Goal: Task Accomplishment & Management: Manage account settings

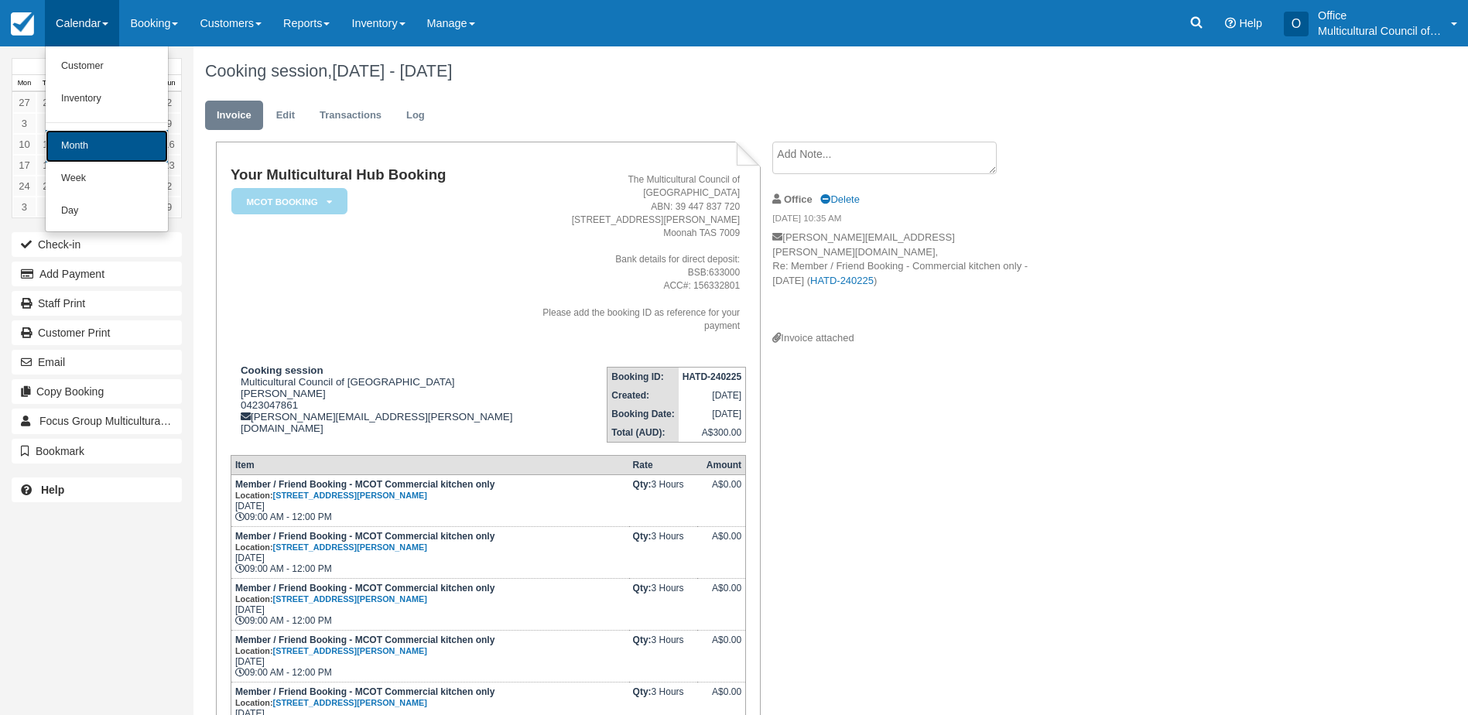
click at [94, 138] on link "Month" at bounding box center [107, 146] width 122 height 32
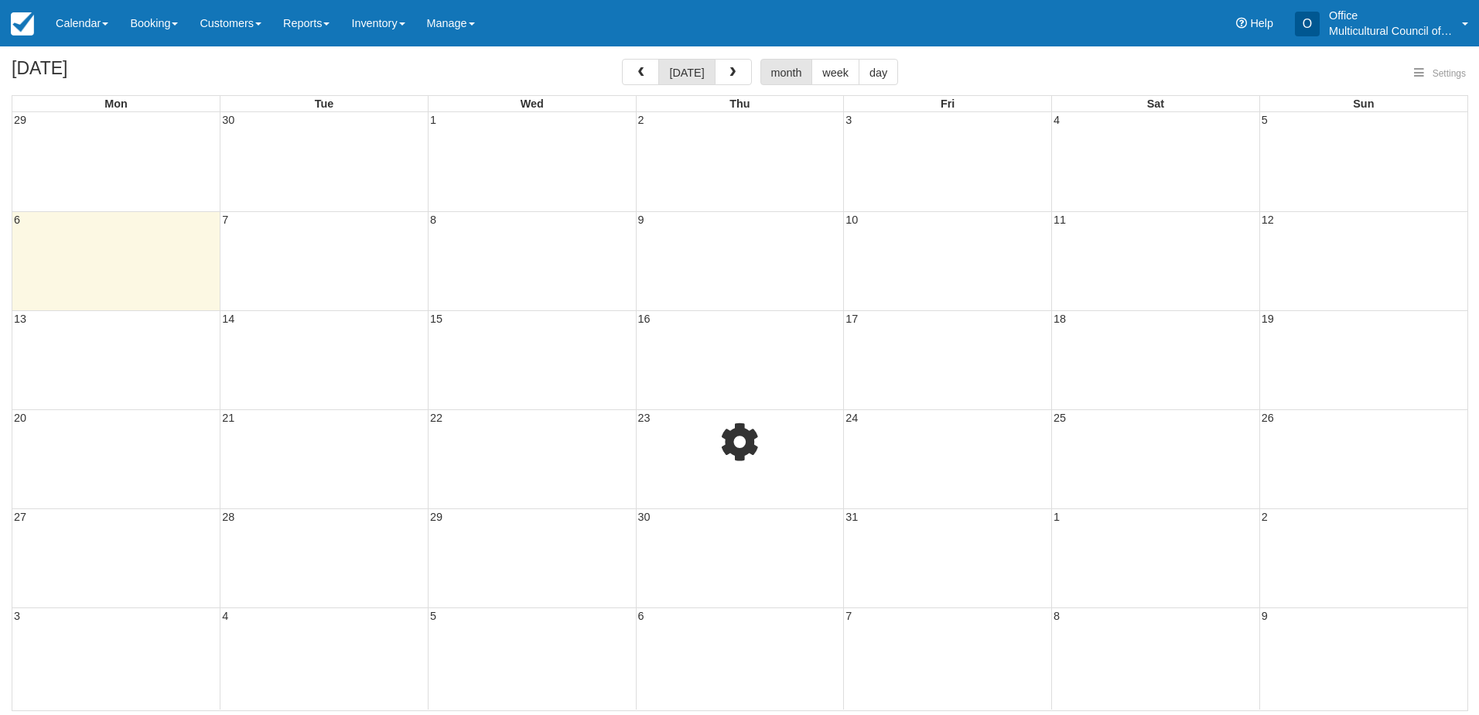
select select
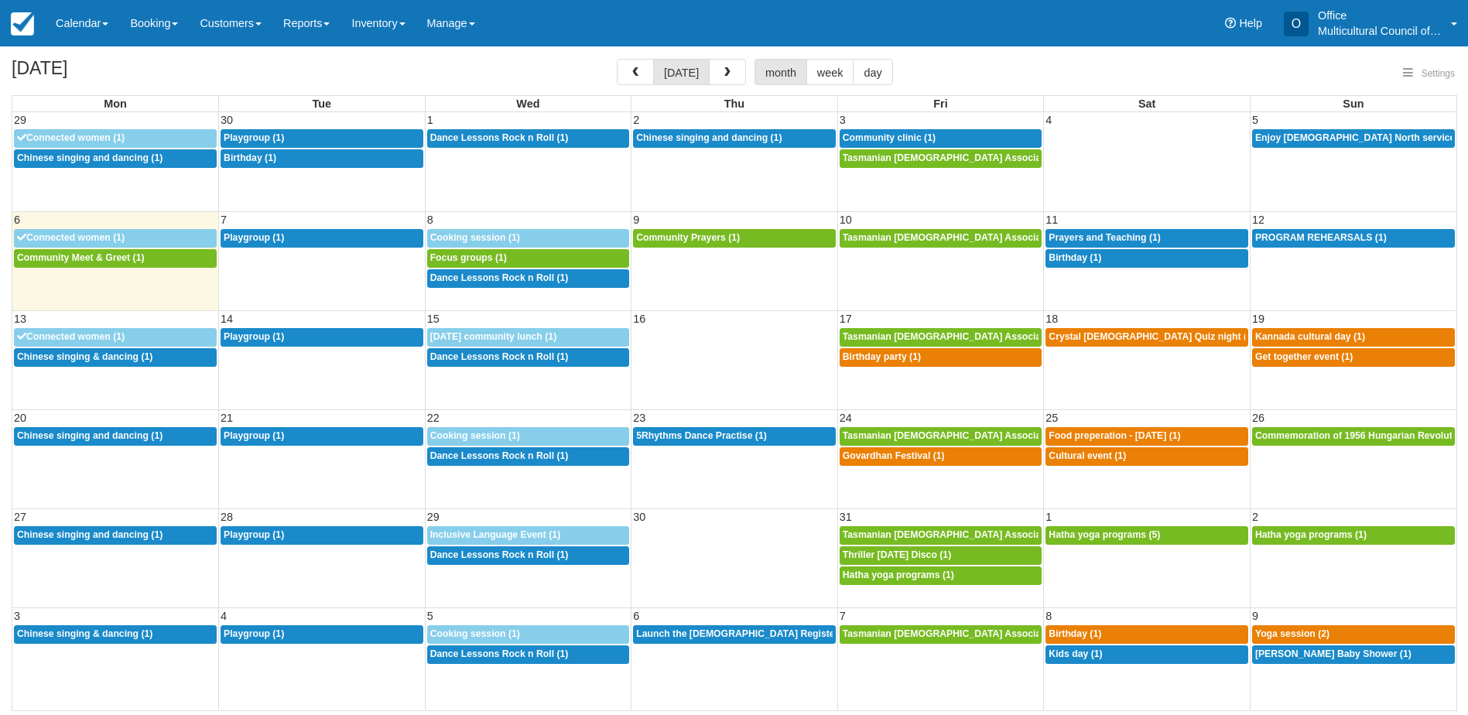
select select
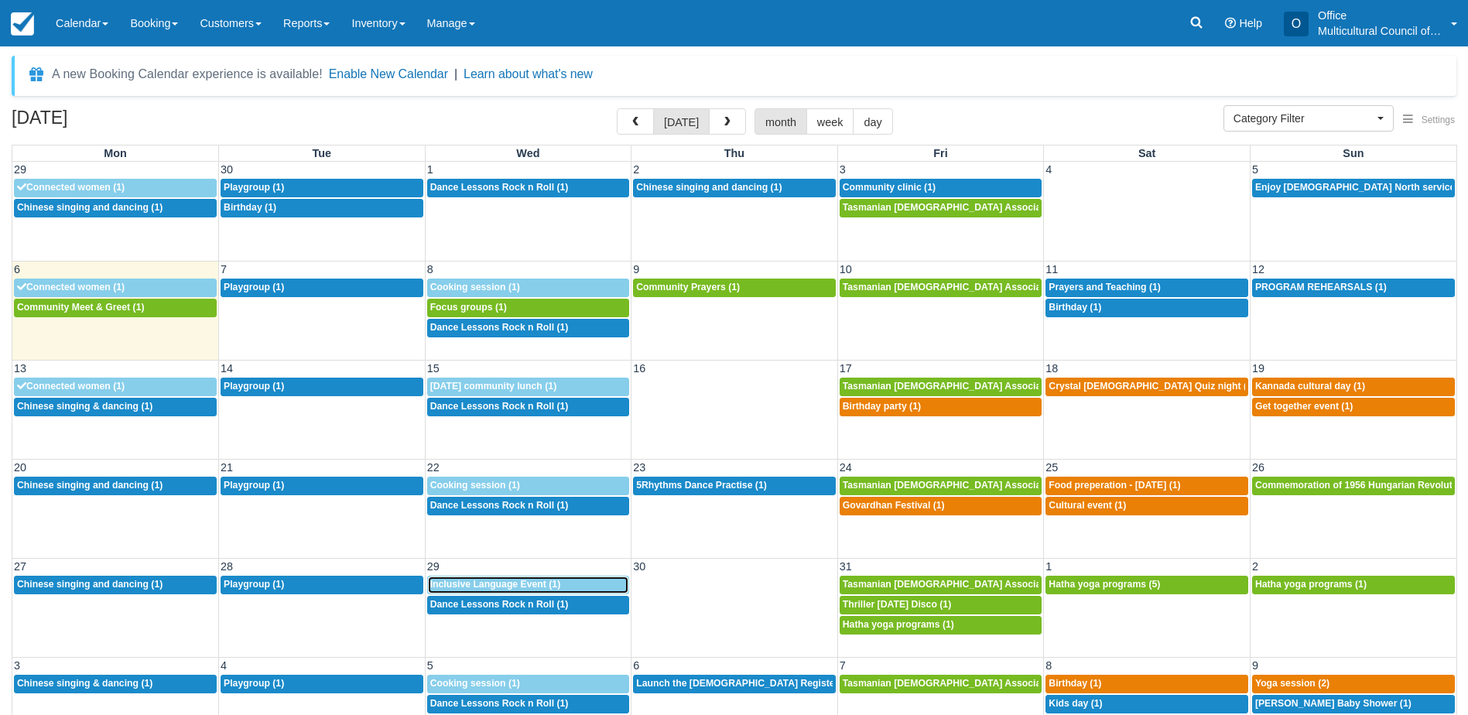
click at [540, 581] on span "Inclusive Language Event (1)" at bounding box center [495, 584] width 131 height 11
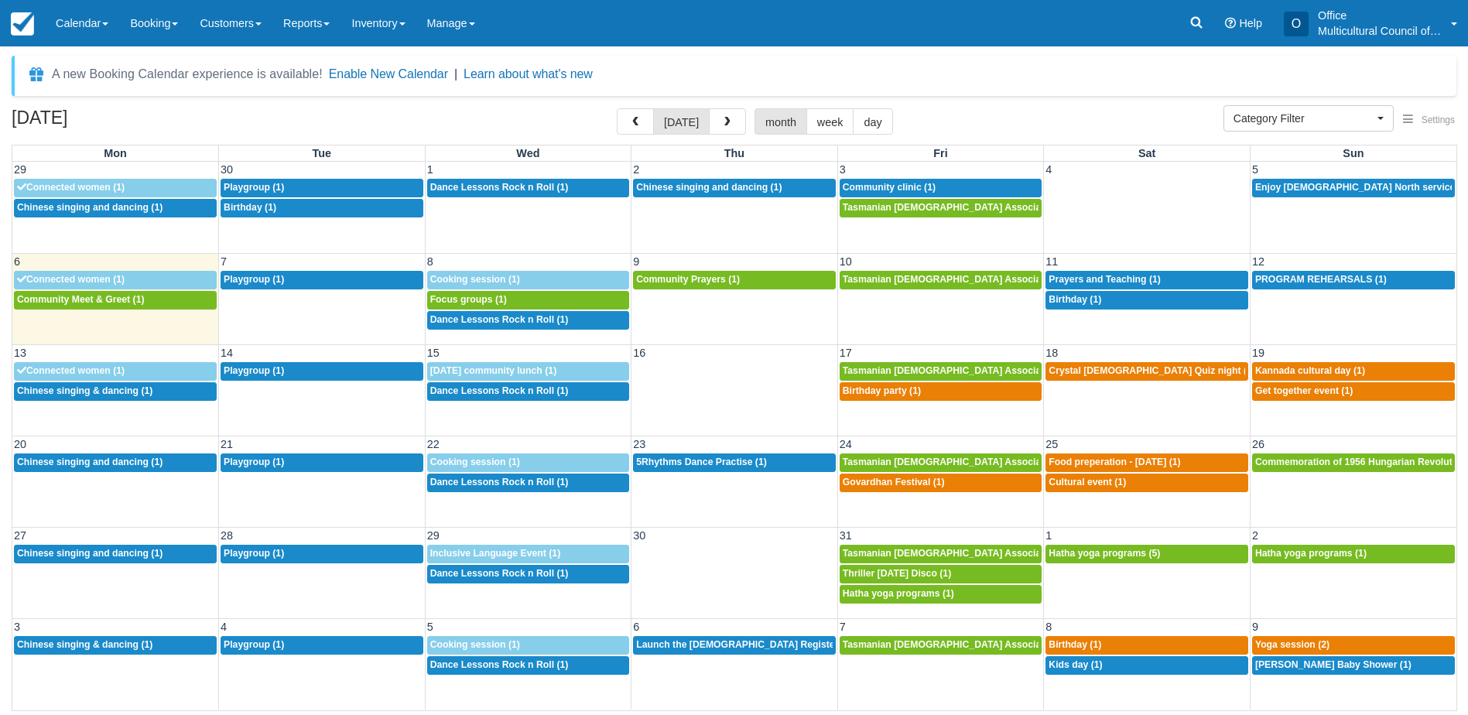
select select
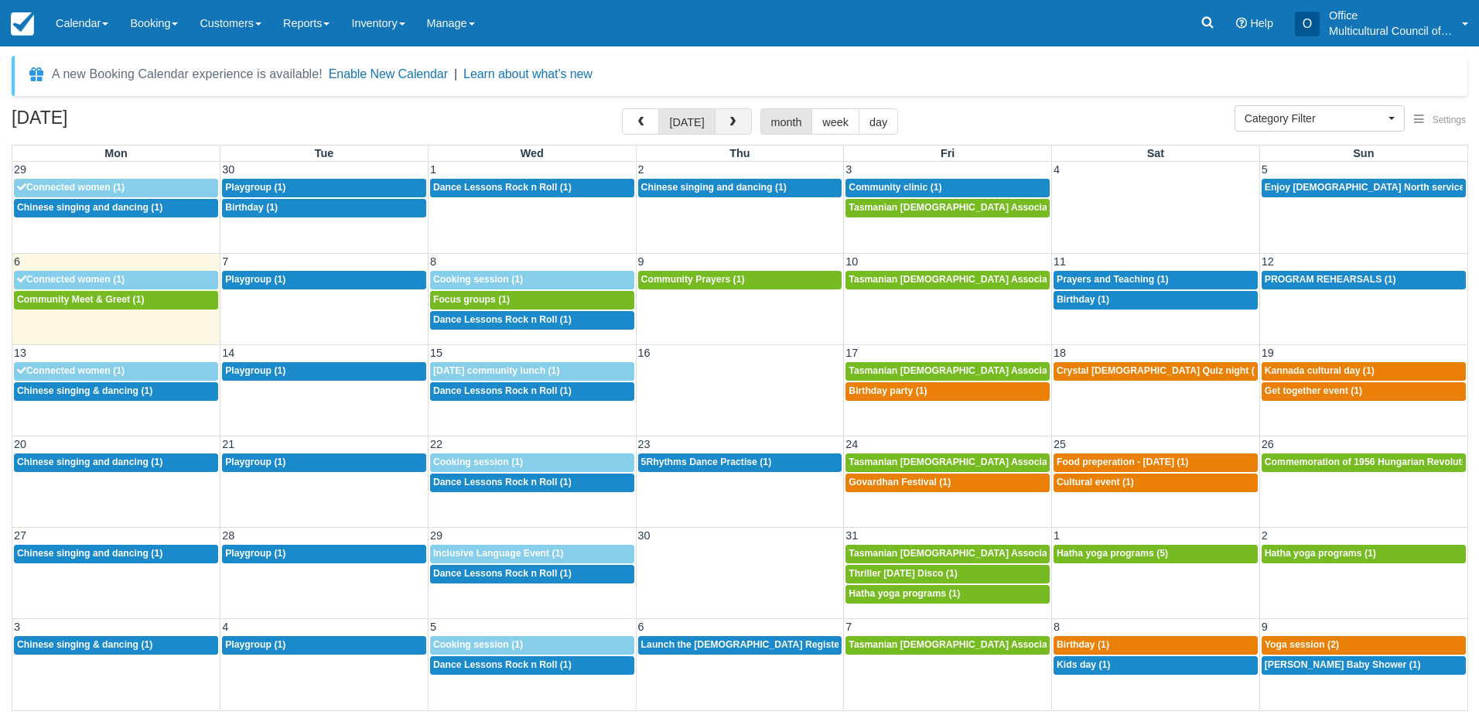
click at [728, 125] on span "button" at bounding box center [732, 122] width 11 height 11
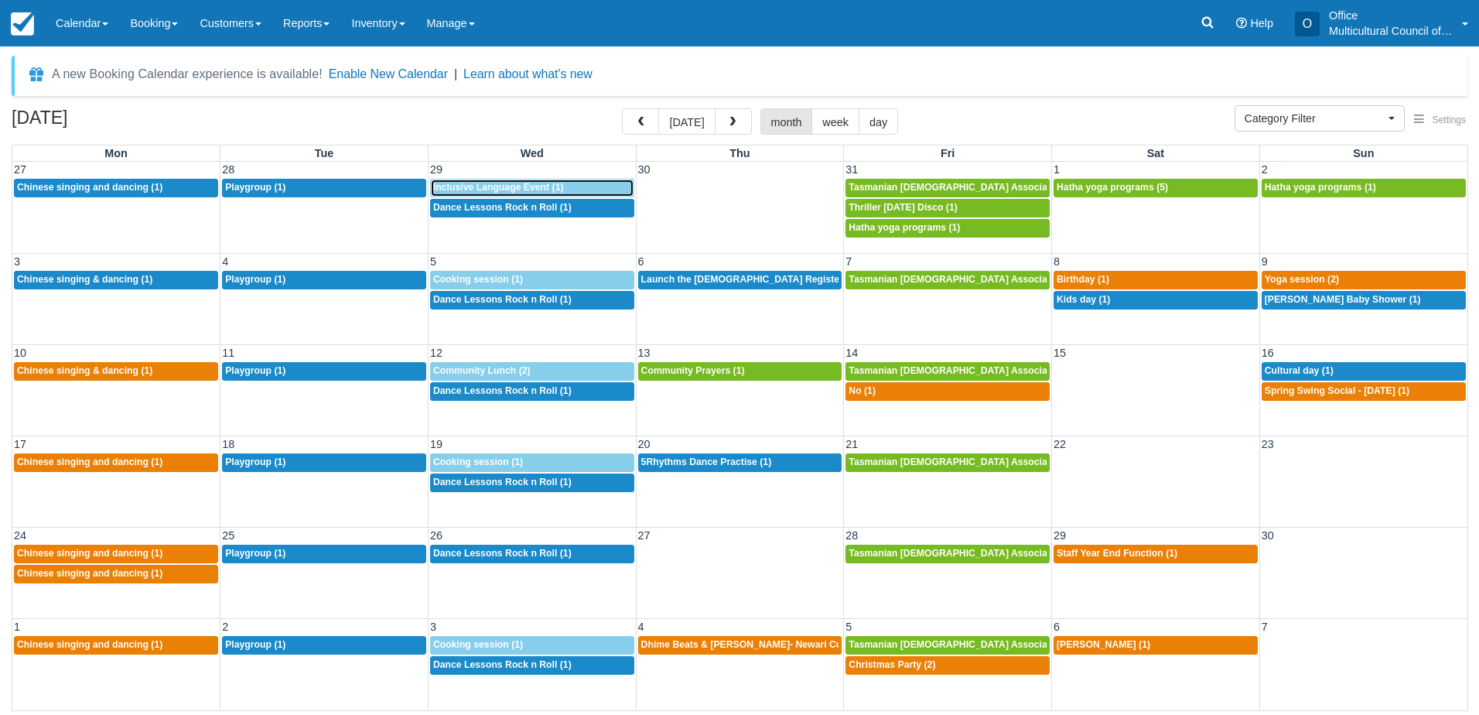
click at [511, 190] on span "Inclusive Language Event (1)" at bounding box center [498, 187] width 131 height 11
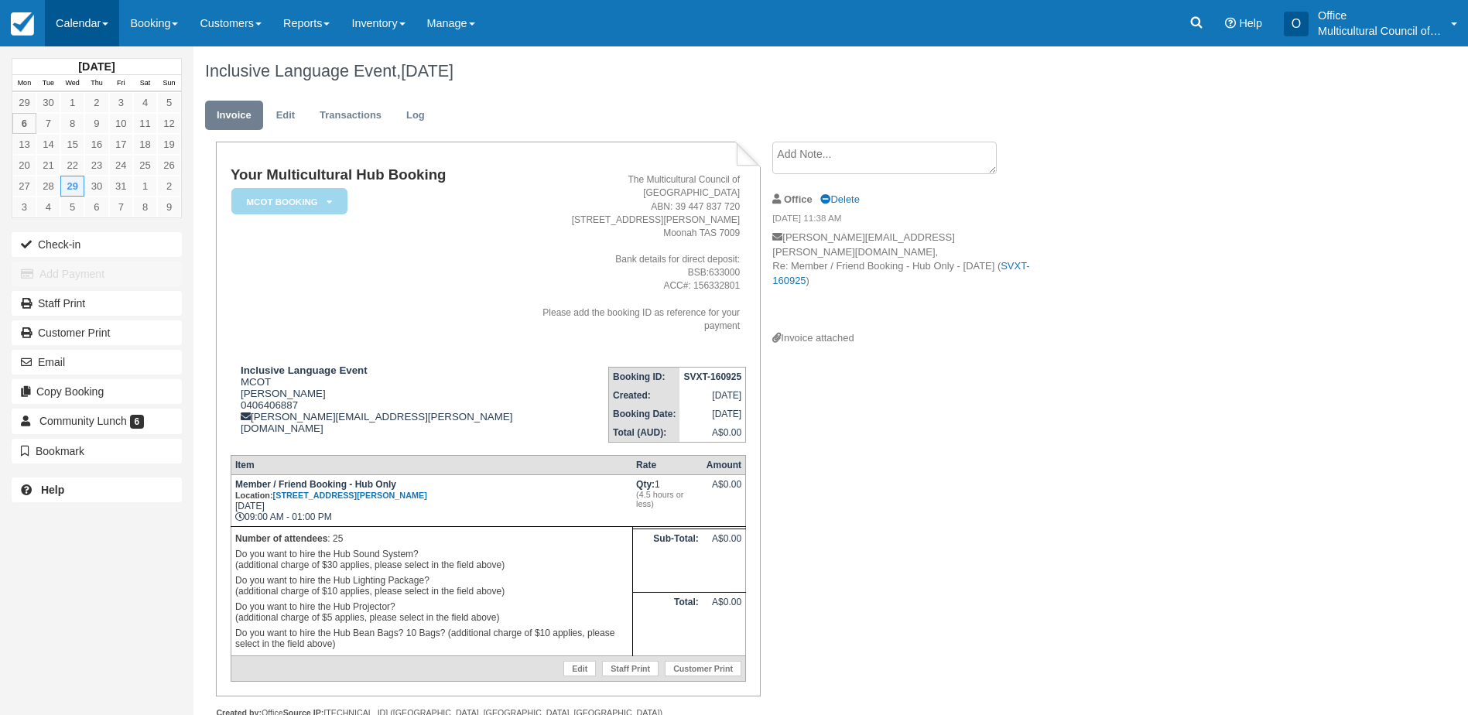
click at [80, 19] on link "Calendar" at bounding box center [82, 23] width 74 height 46
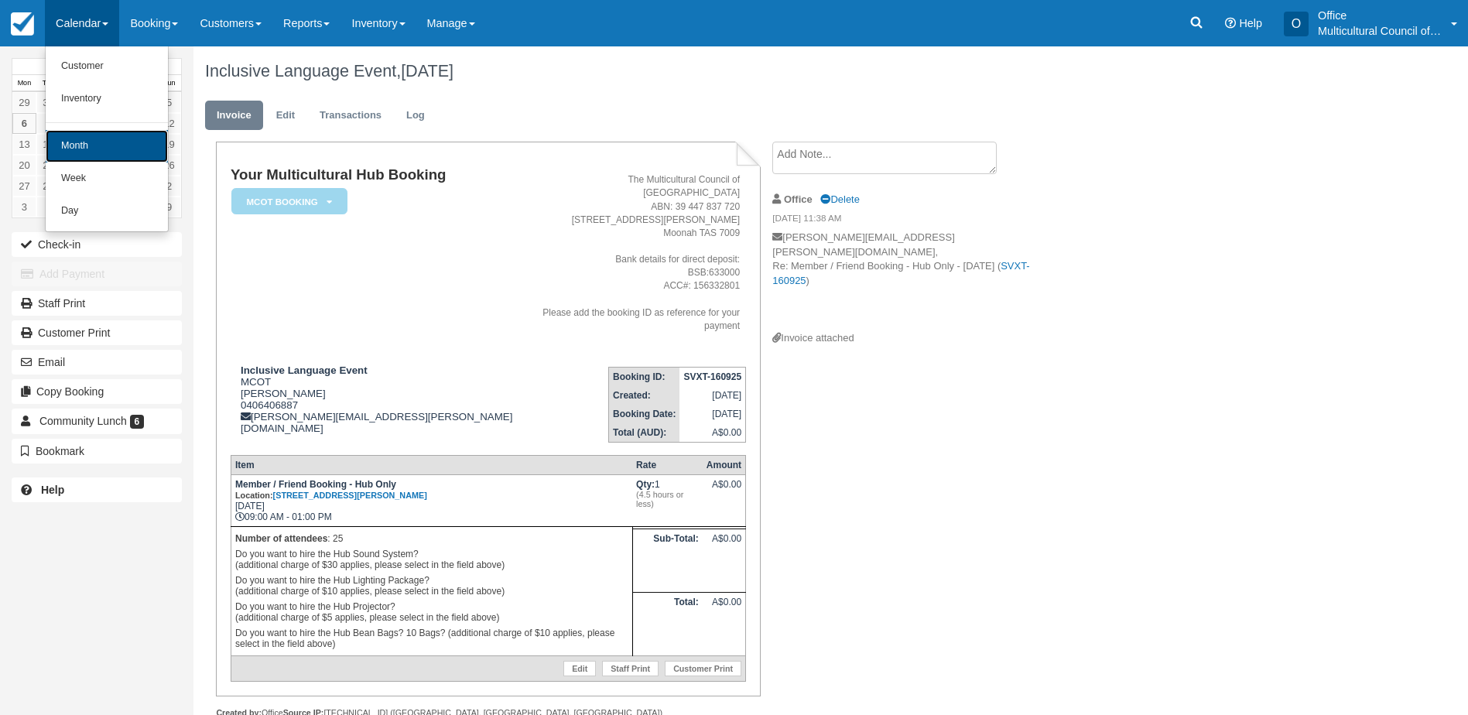
click at [97, 140] on link "Month" at bounding box center [107, 146] width 122 height 32
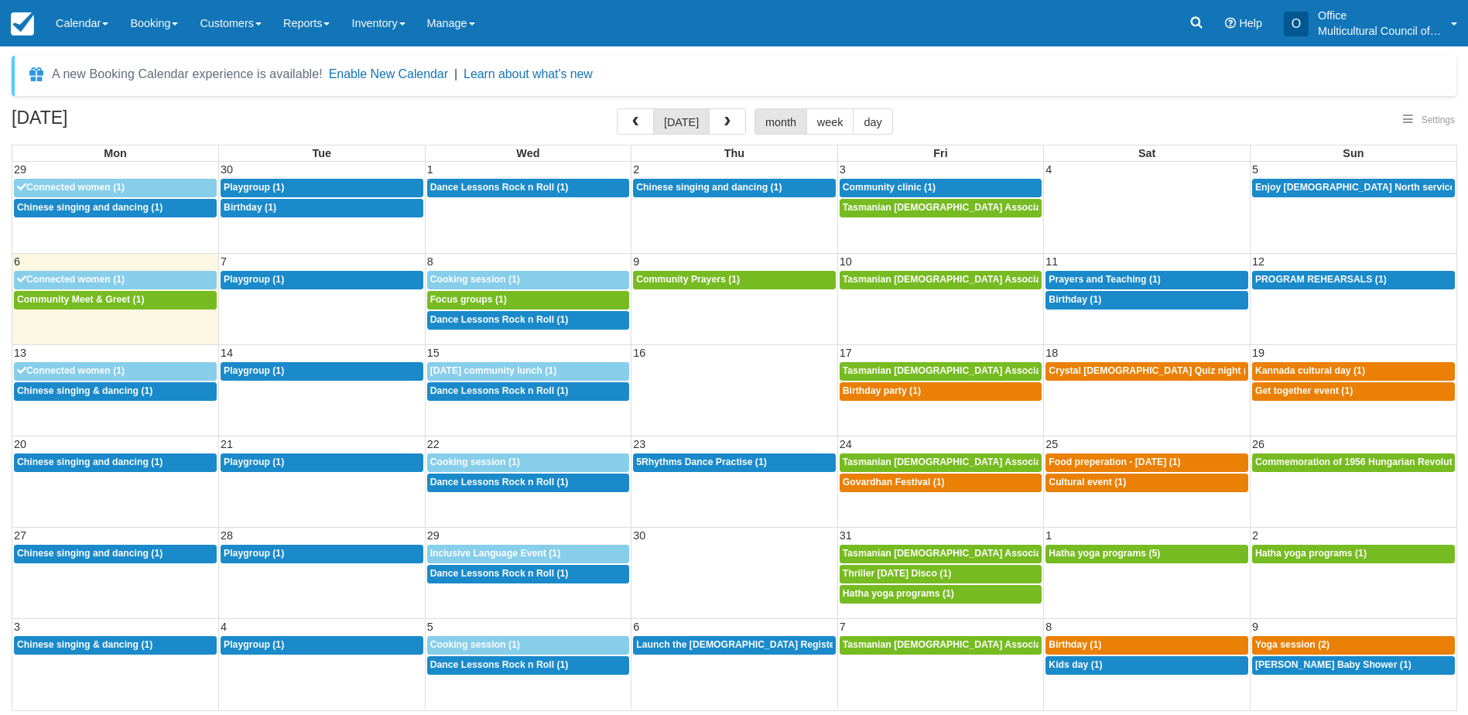
select select
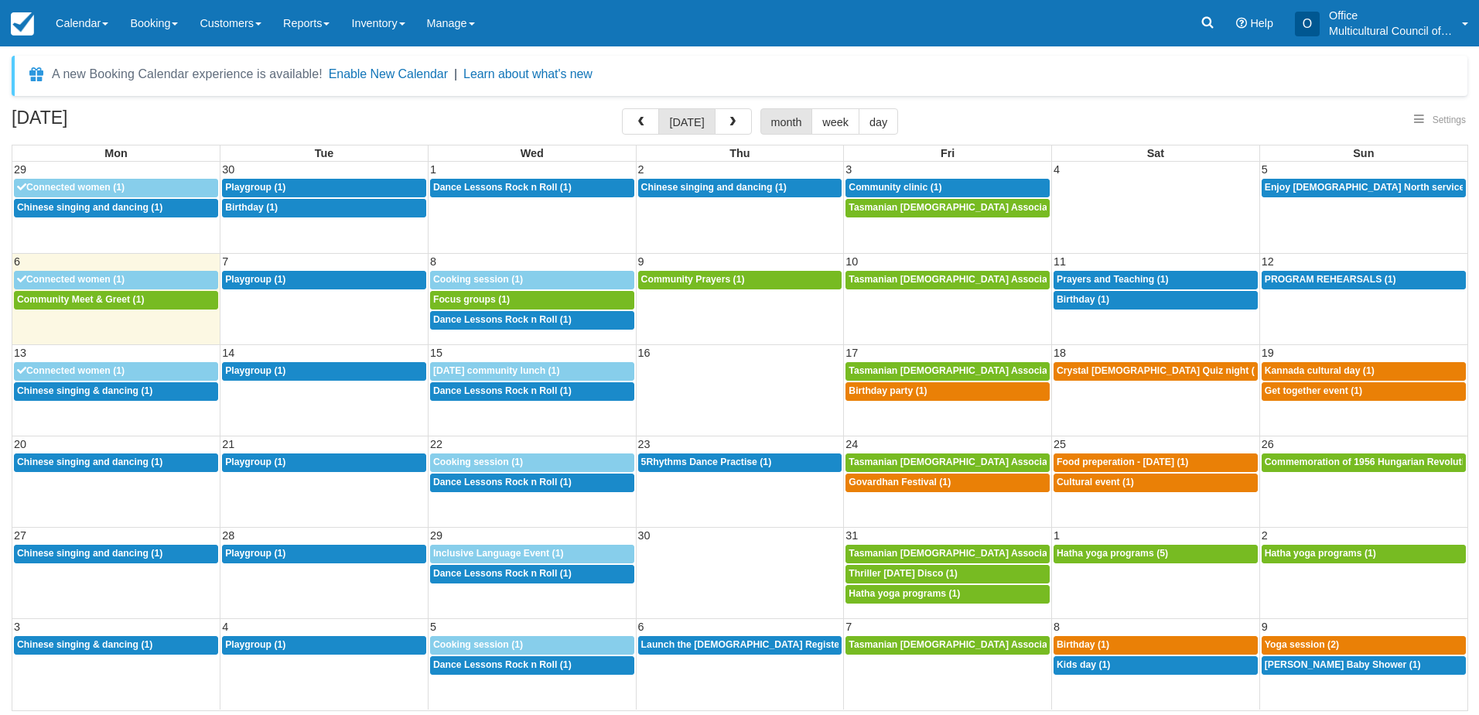
select select
click at [728, 122] on span "button" at bounding box center [732, 122] width 11 height 11
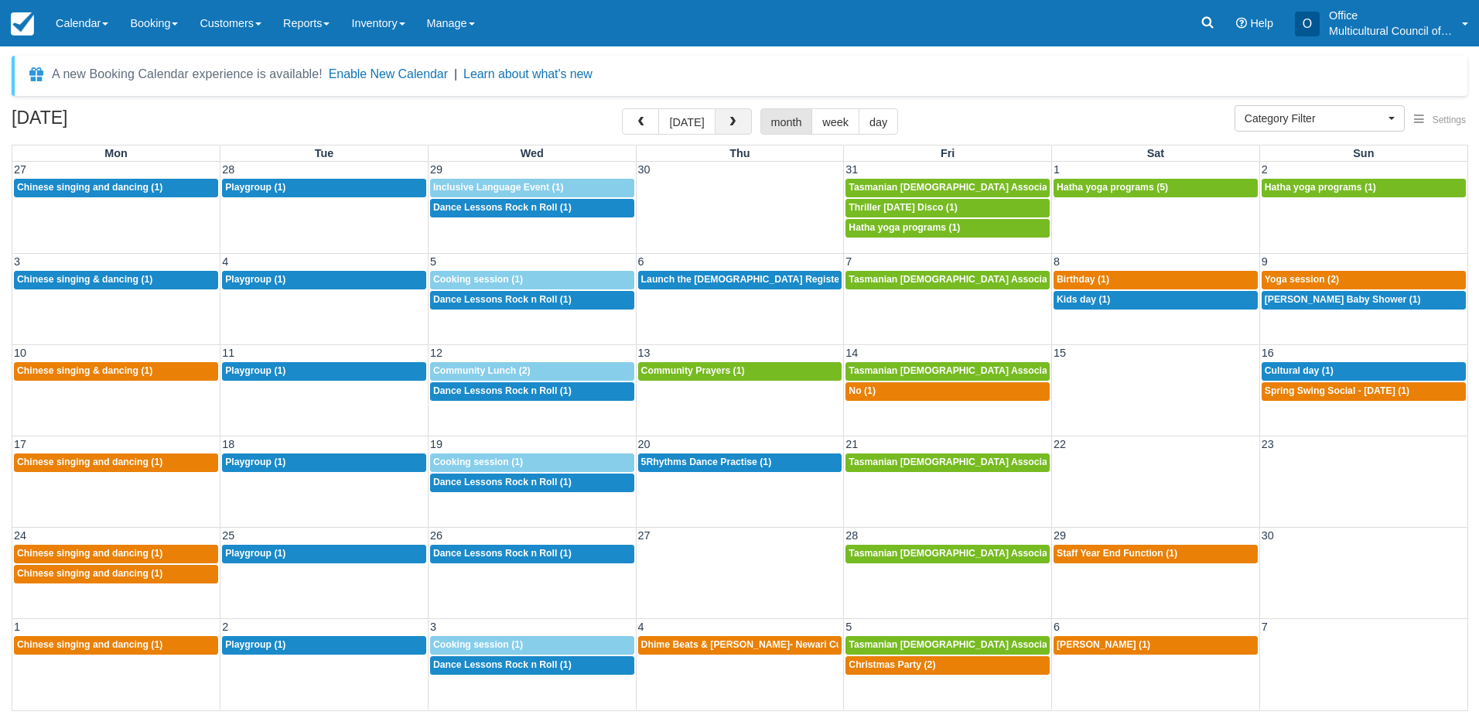
click at [736, 120] on button "button" at bounding box center [733, 121] width 37 height 26
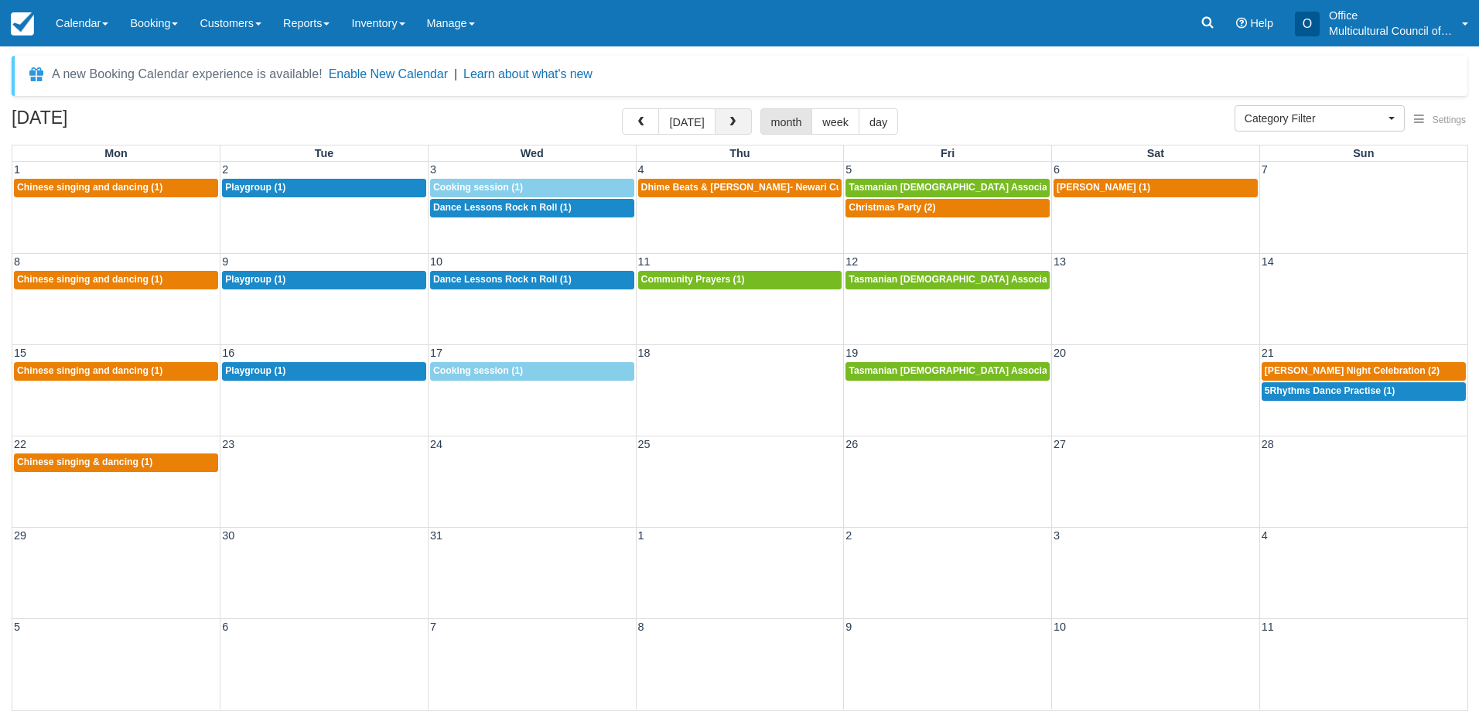
click at [738, 121] on button "button" at bounding box center [733, 121] width 37 height 26
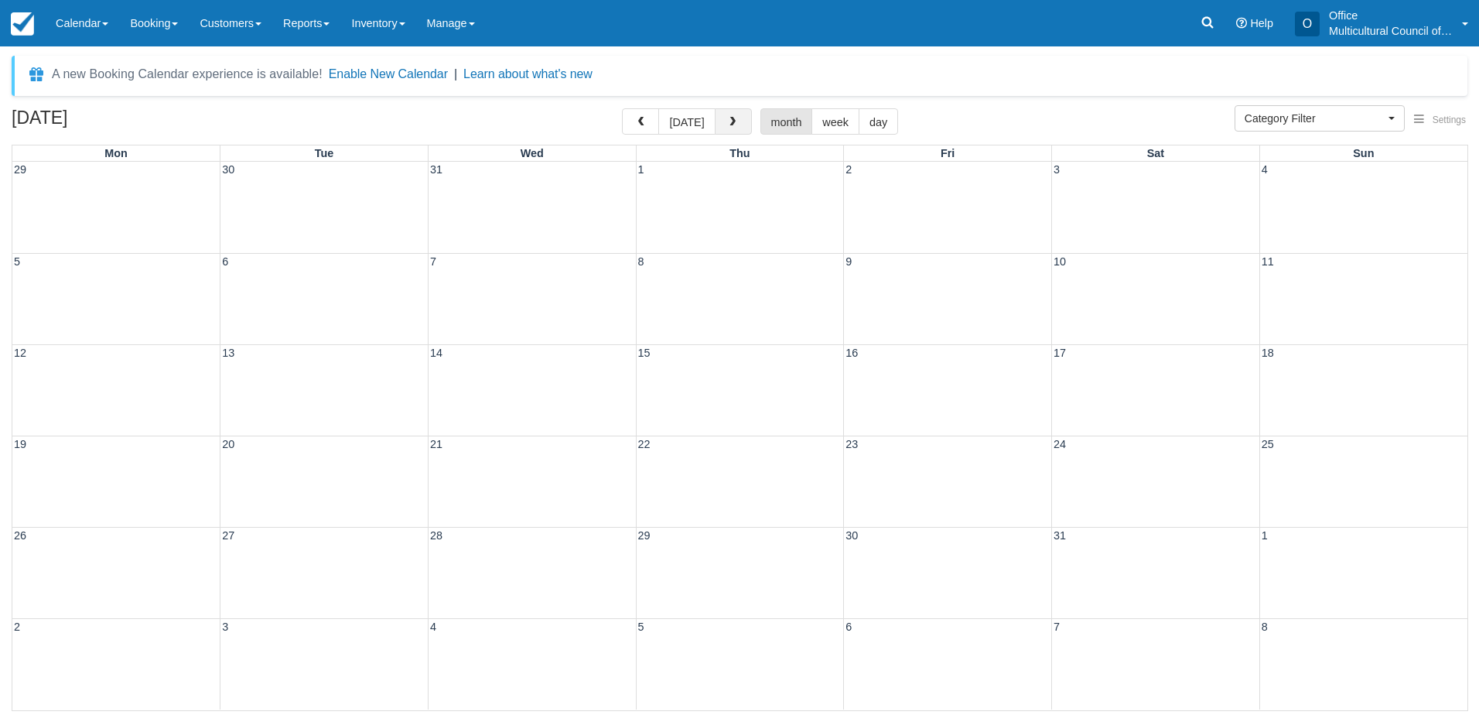
click at [727, 125] on span "button" at bounding box center [732, 122] width 11 height 11
click at [641, 121] on span "button" at bounding box center [640, 122] width 11 height 11
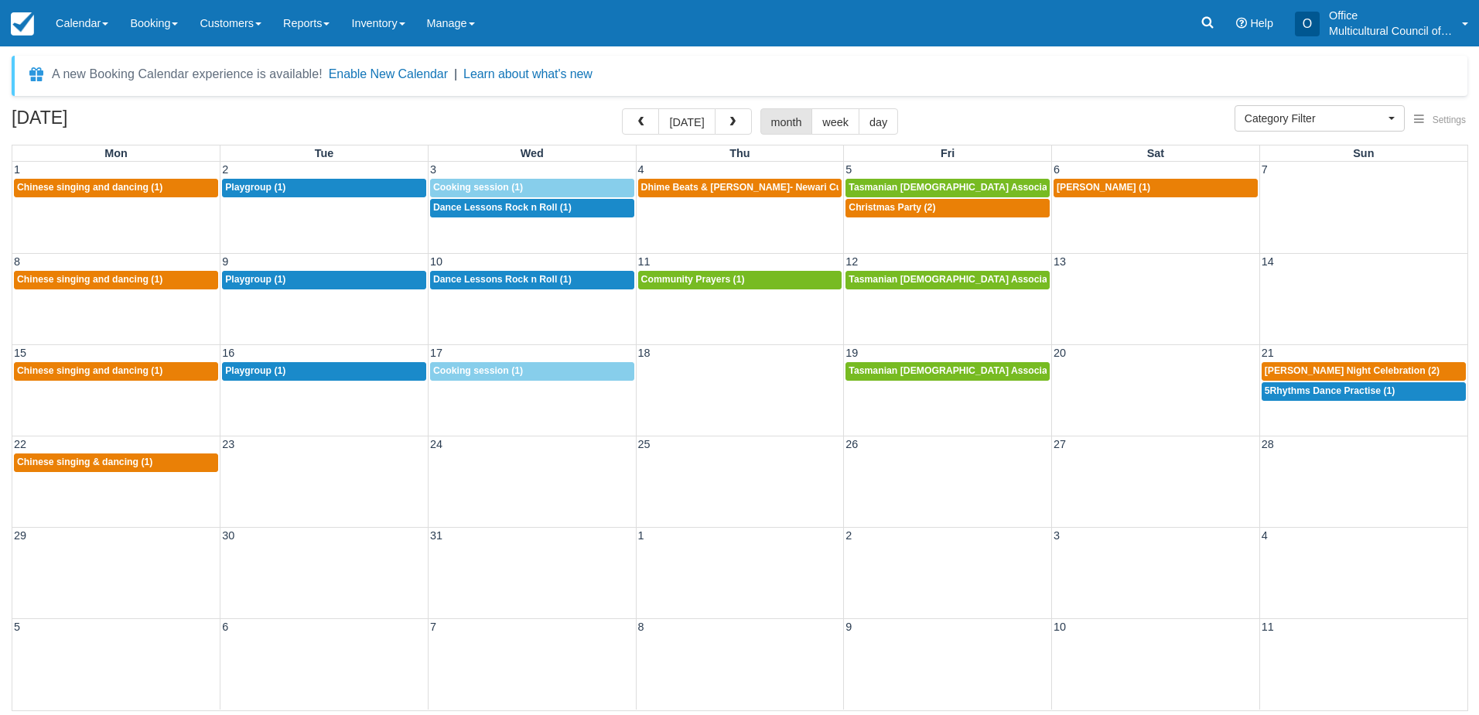
click at [641, 121] on span "button" at bounding box center [640, 122] width 11 height 11
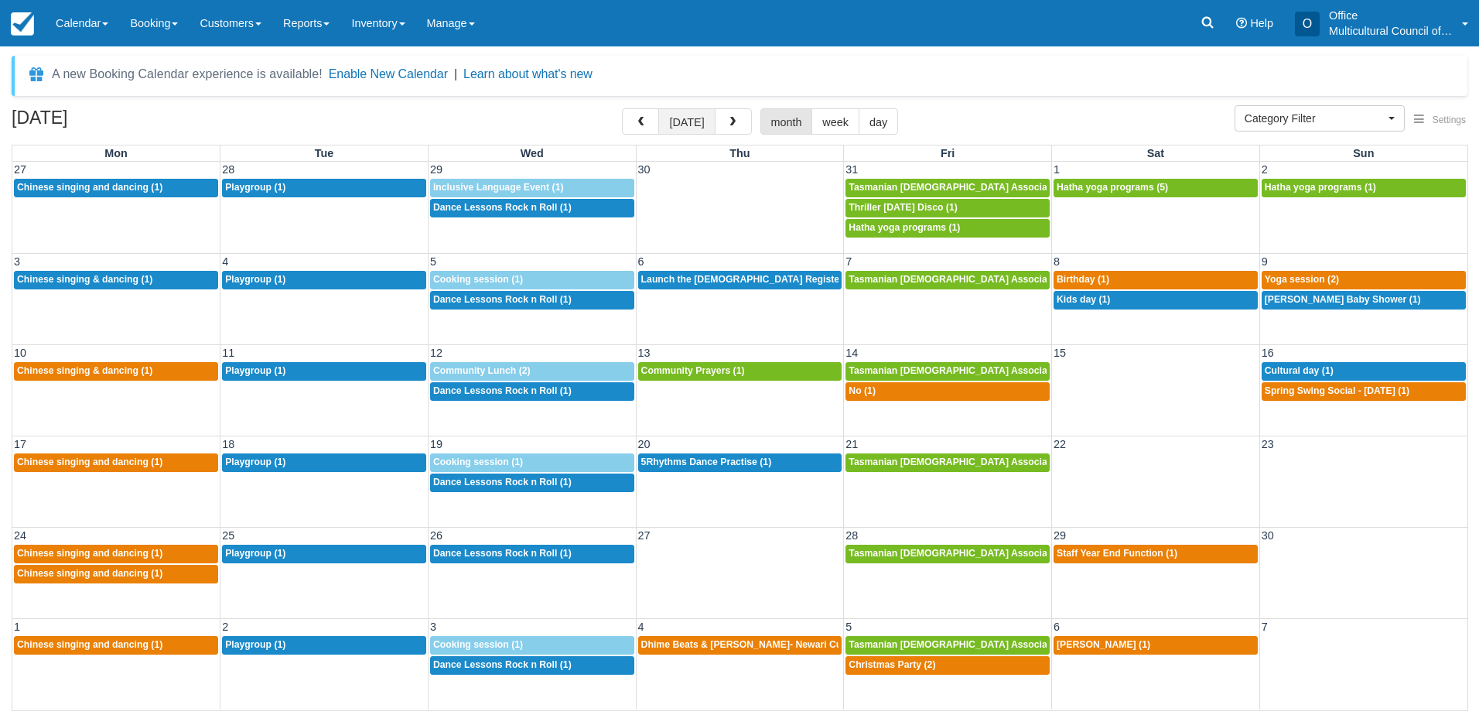
click at [668, 130] on button "[DATE]" at bounding box center [686, 121] width 56 height 26
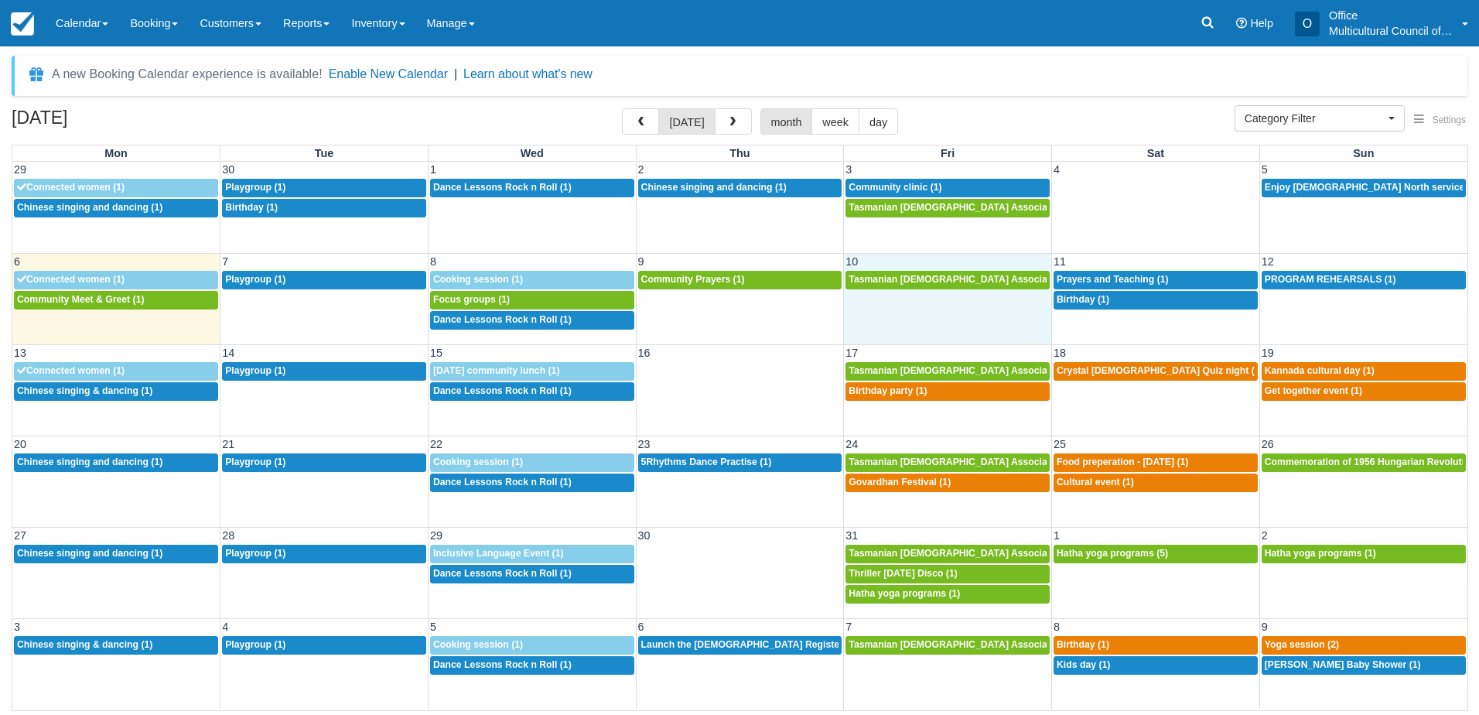
click at [945, 311] on td "1p Tasmanian Muslim Association -Weekly Praying (1)" at bounding box center [948, 300] width 208 height 60
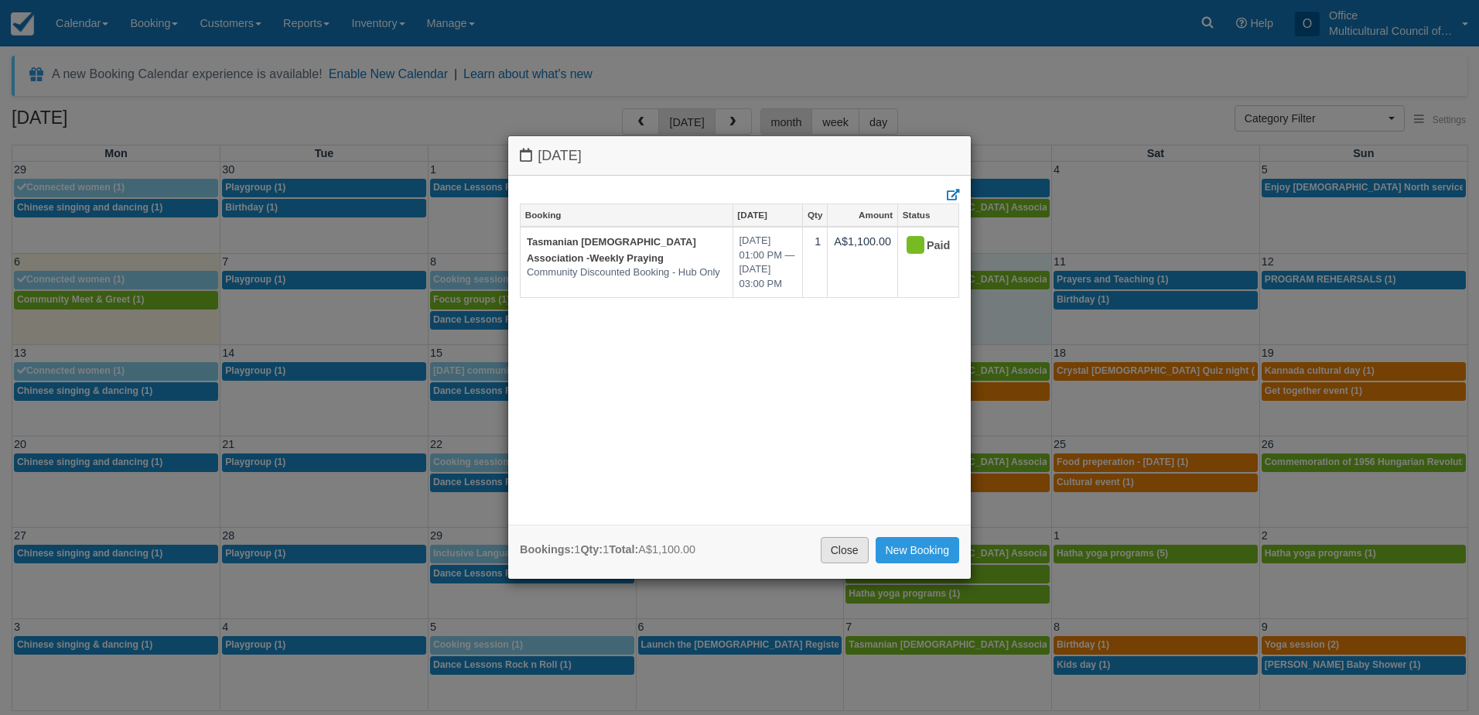
click at [845, 548] on link "Close" at bounding box center [845, 550] width 48 height 26
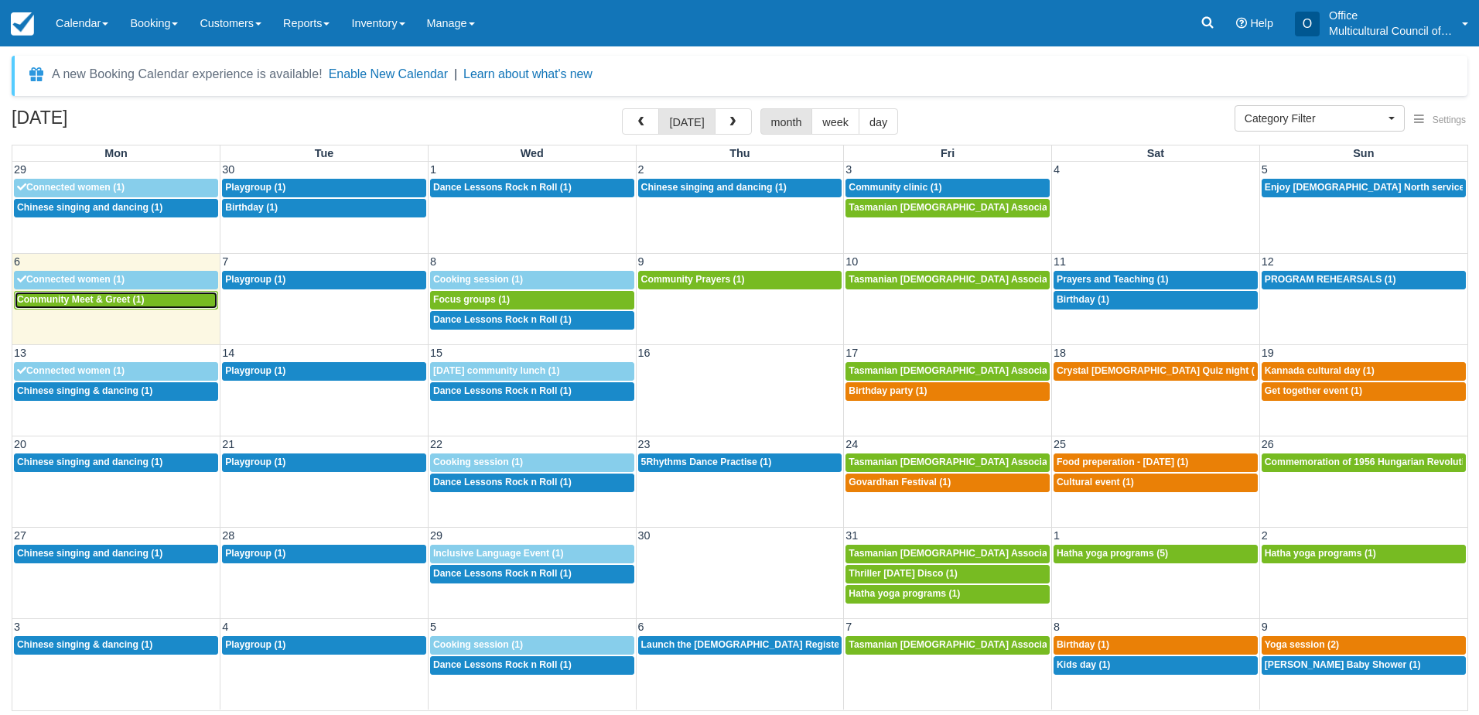
click at [111, 306] on div "5:30p Community Meet & Greet (1)" at bounding box center [116, 300] width 198 height 12
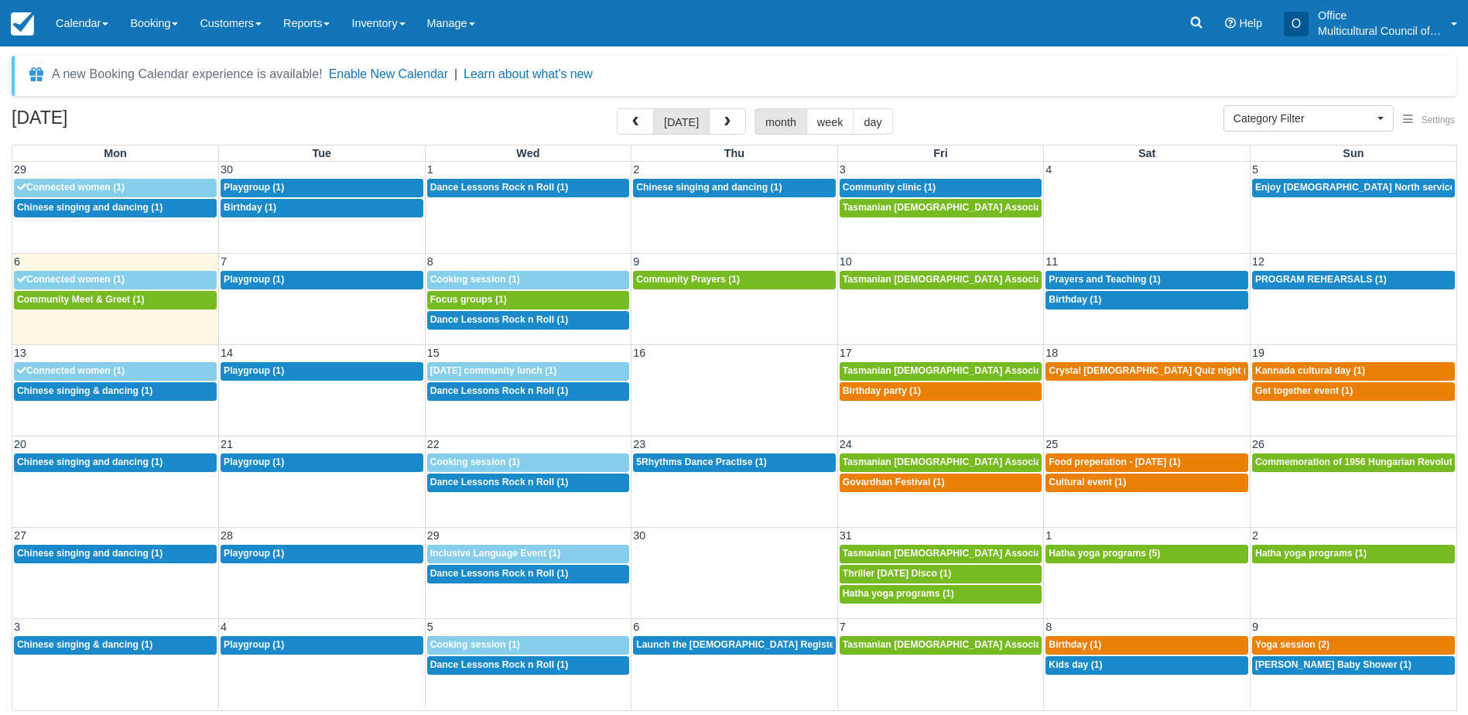
select select
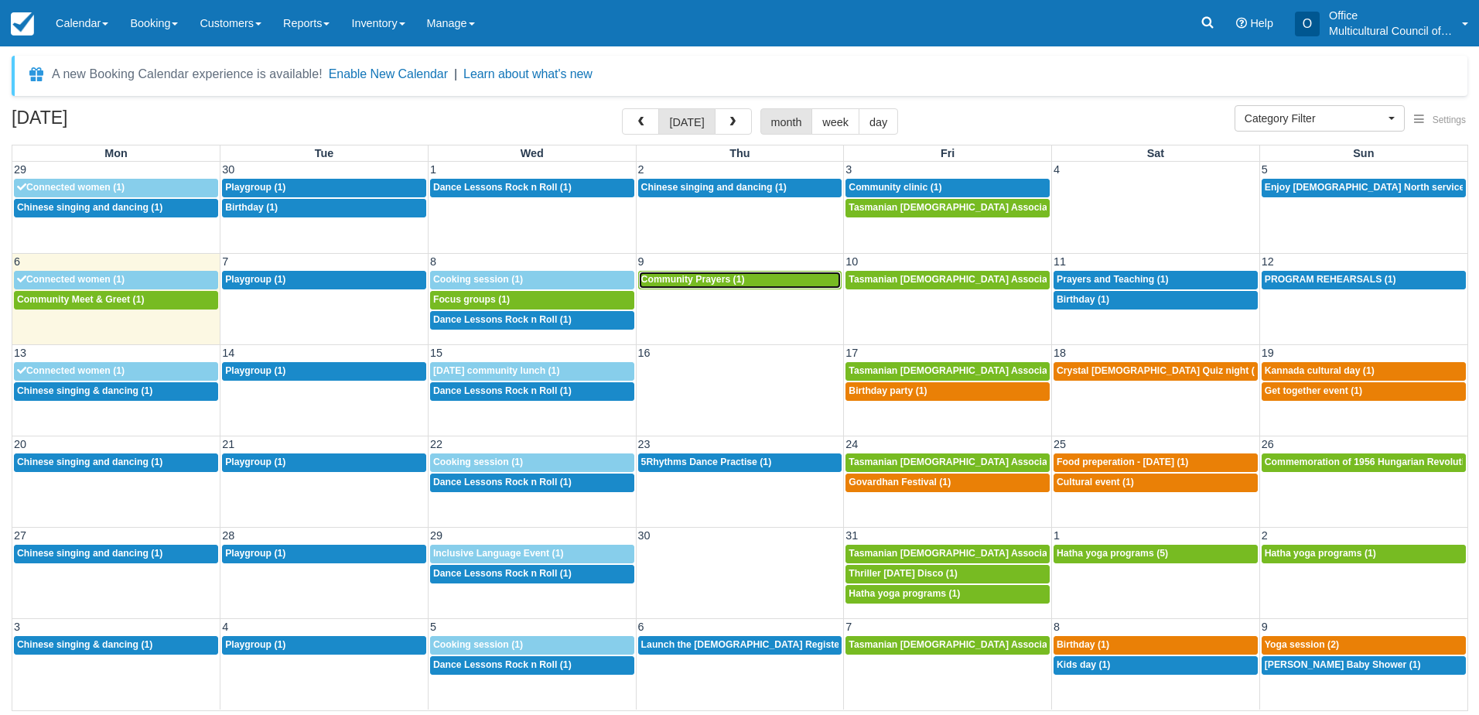
click at [690, 283] on span "Community Prayers (1)" at bounding box center [693, 279] width 104 height 11
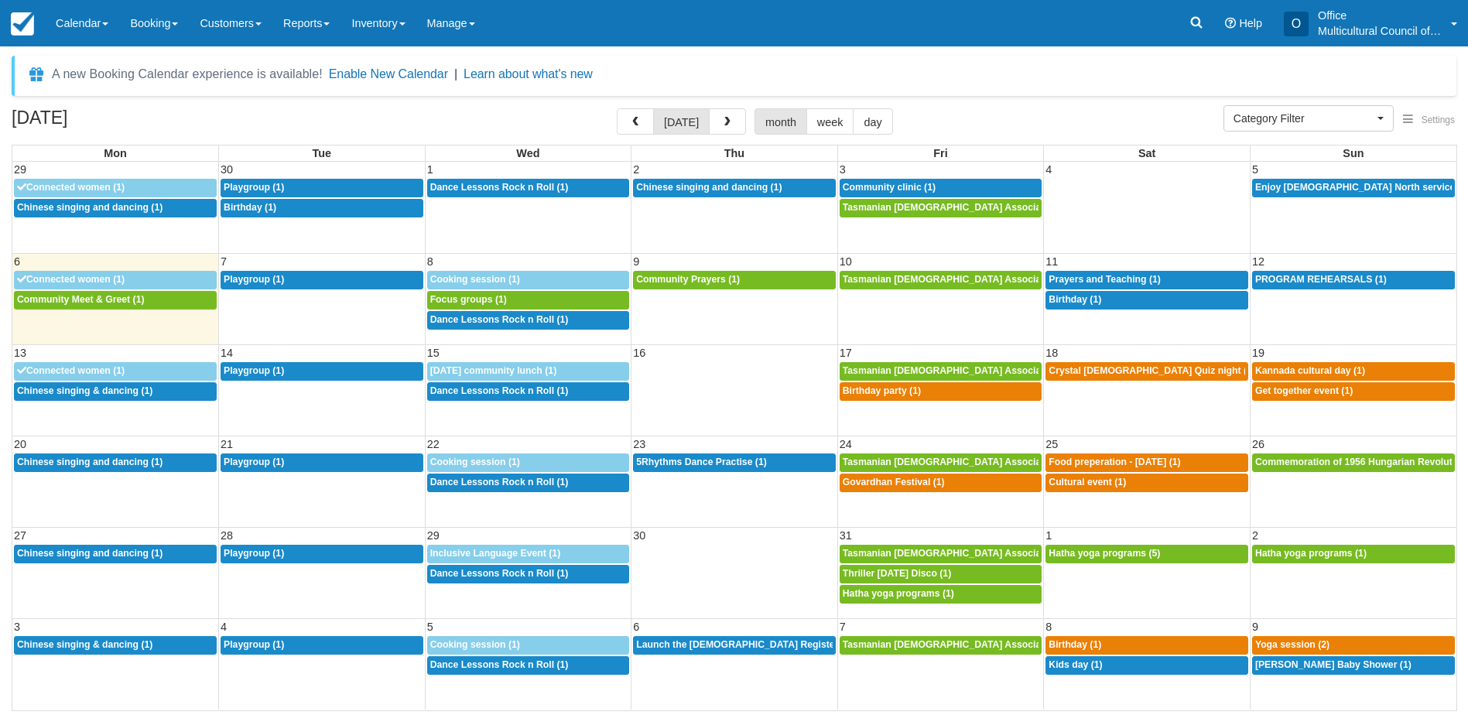
select select
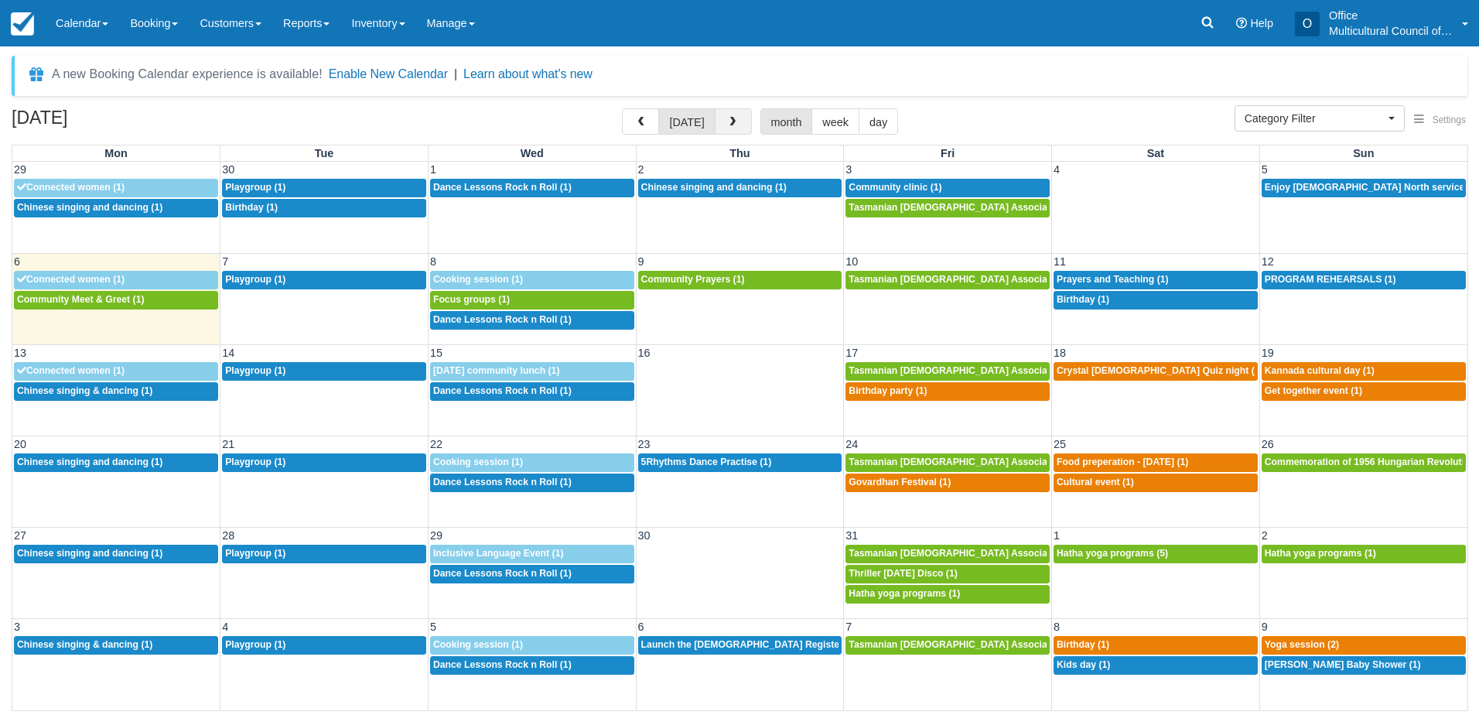
click at [726, 128] on button "button" at bounding box center [733, 121] width 37 height 26
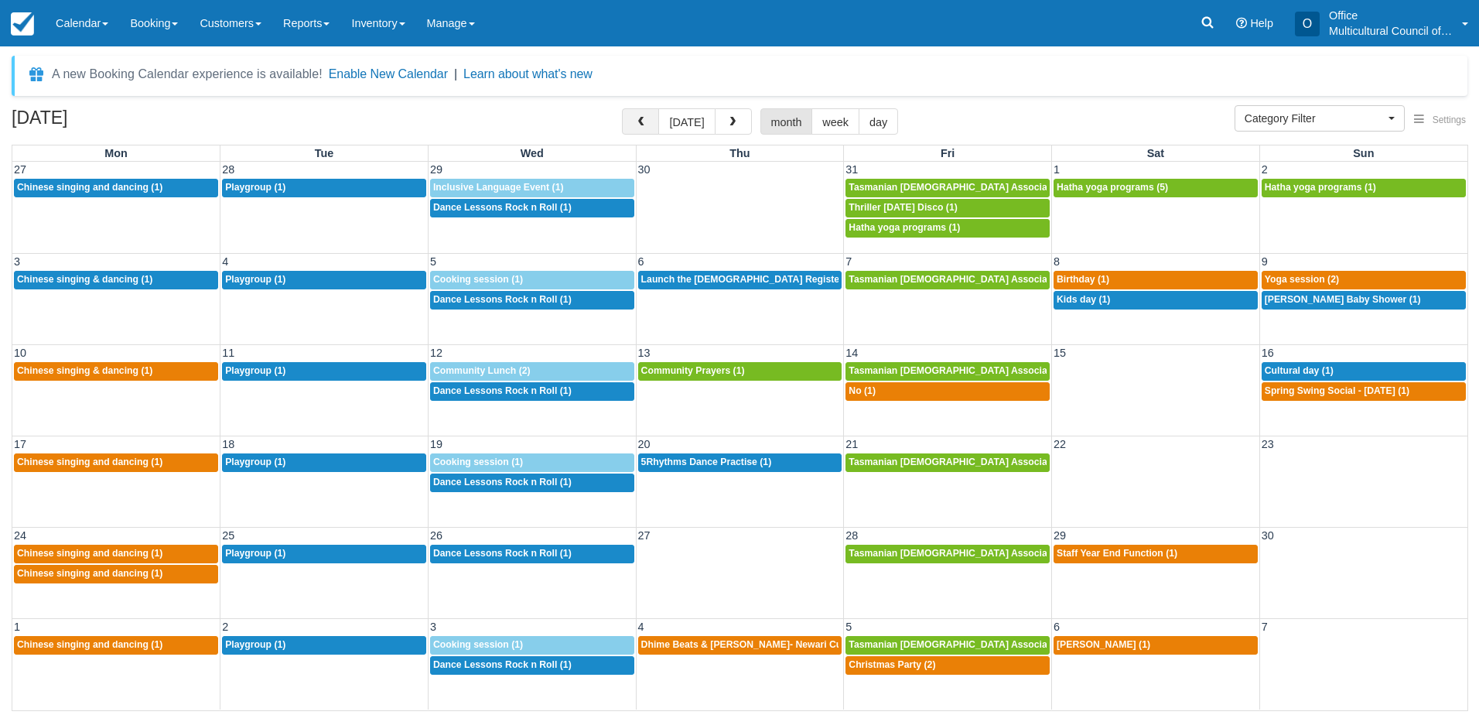
click at [646, 122] on span "button" at bounding box center [640, 122] width 11 height 11
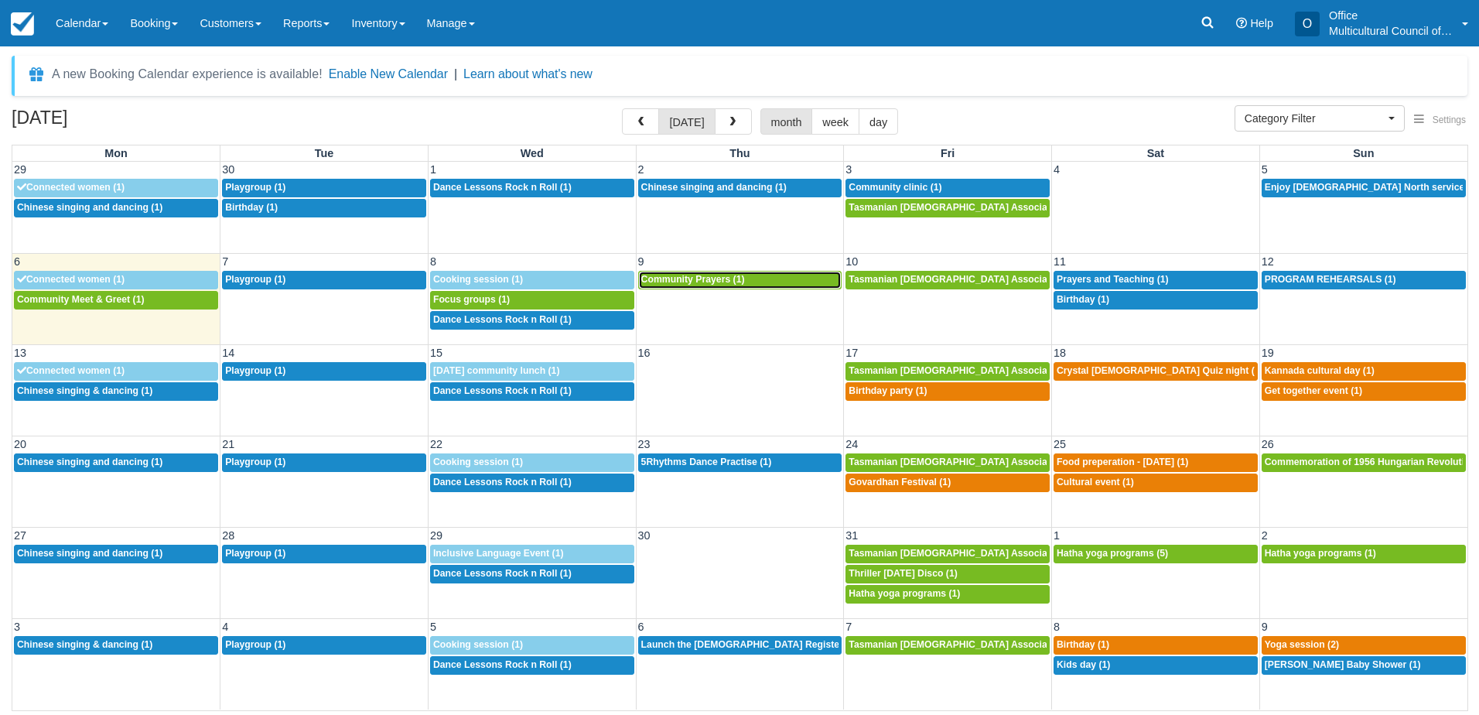
click at [700, 279] on span "Community Prayers (1)" at bounding box center [693, 279] width 104 height 11
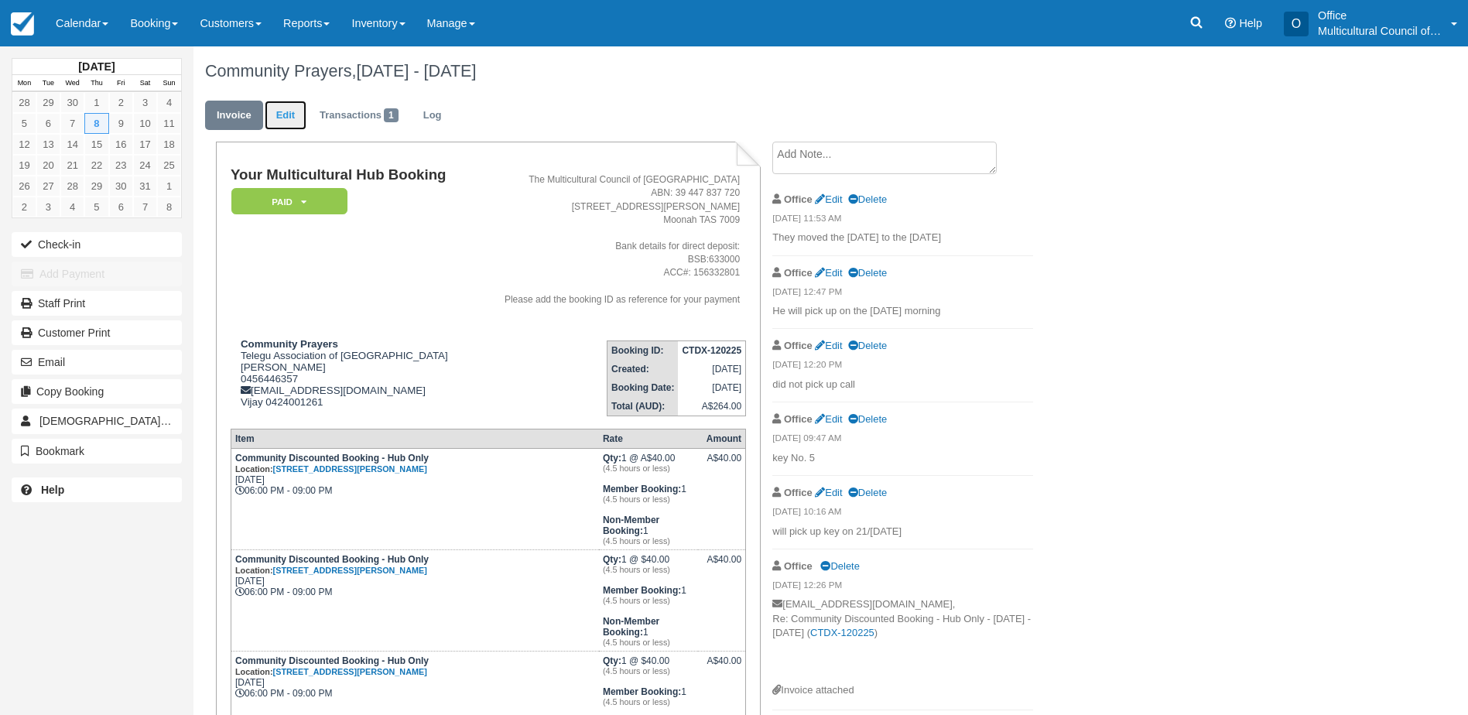
click at [272, 110] on link "Edit" at bounding box center [286, 116] width 42 height 30
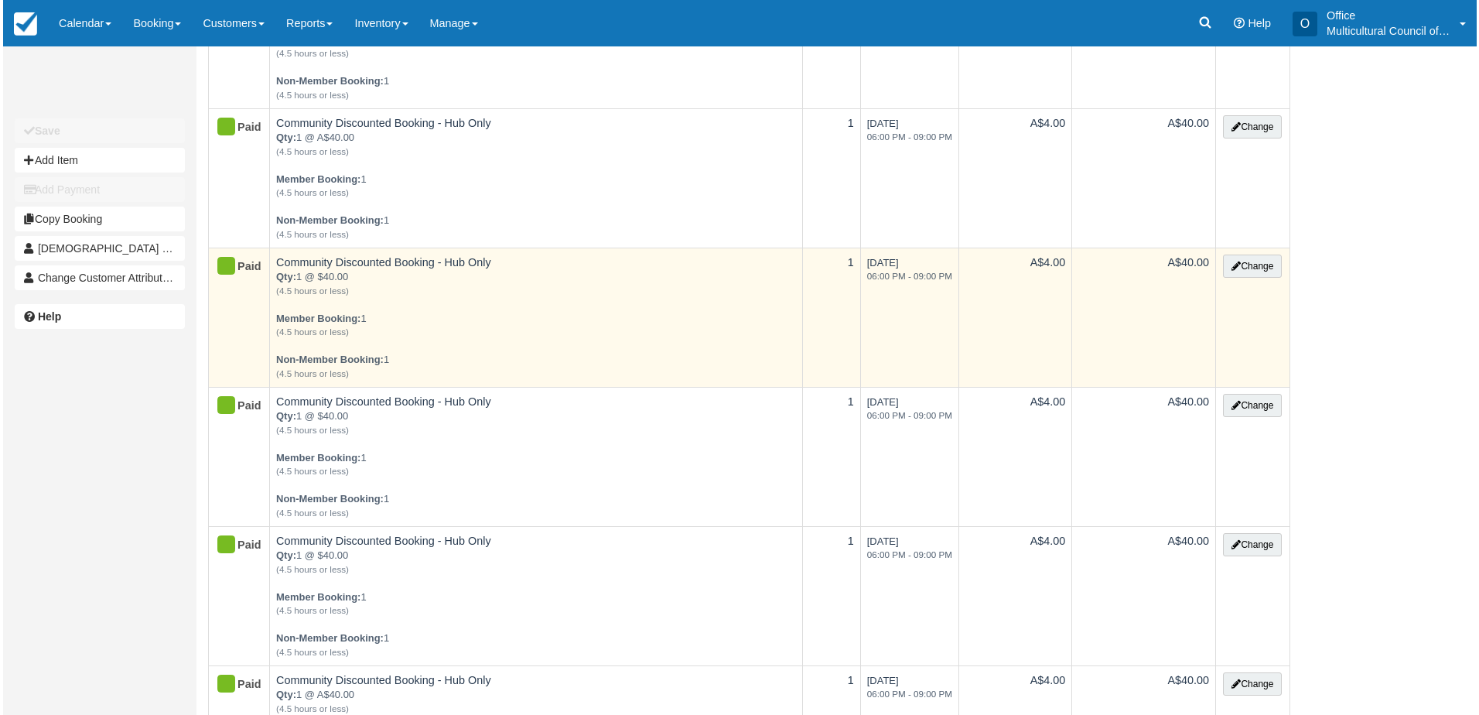
scroll to position [309, 0]
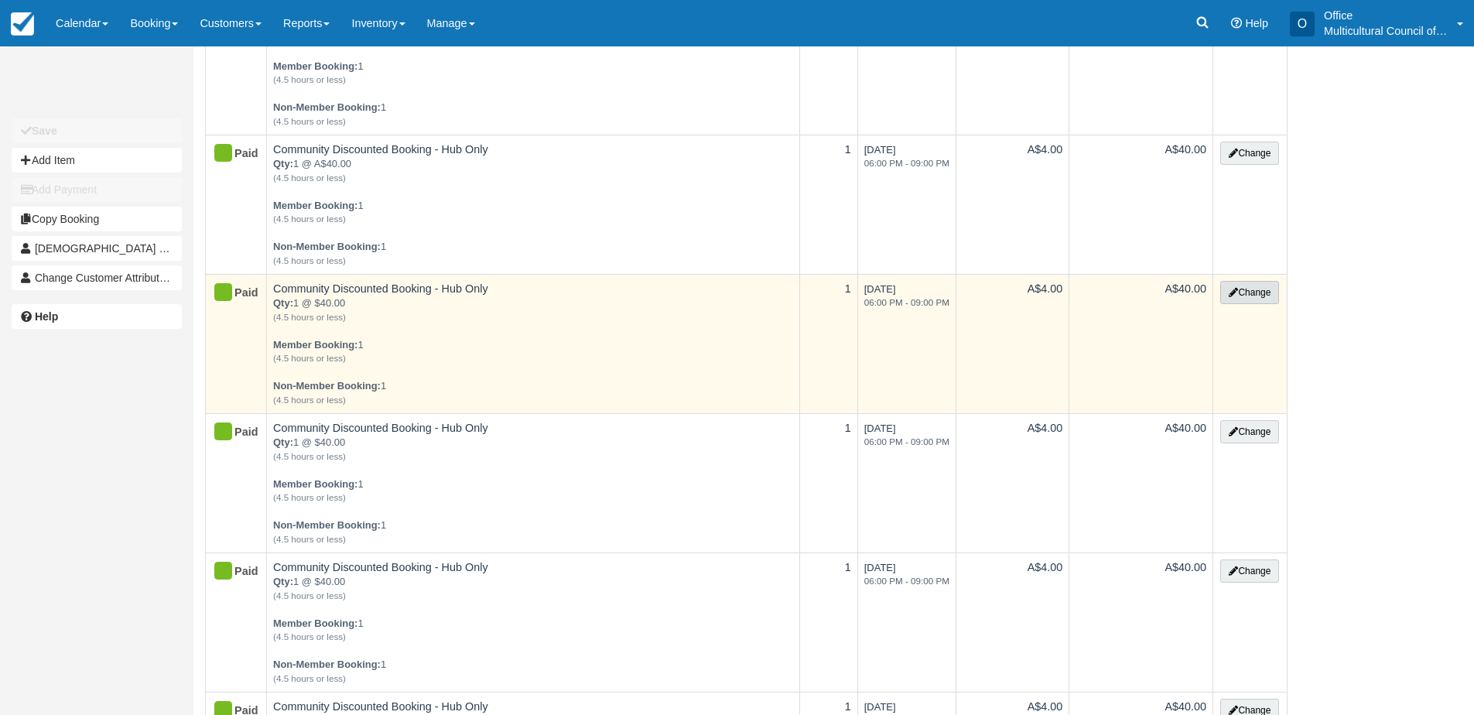
click at [1255, 288] on button "Change" at bounding box center [1249, 292] width 59 height 23
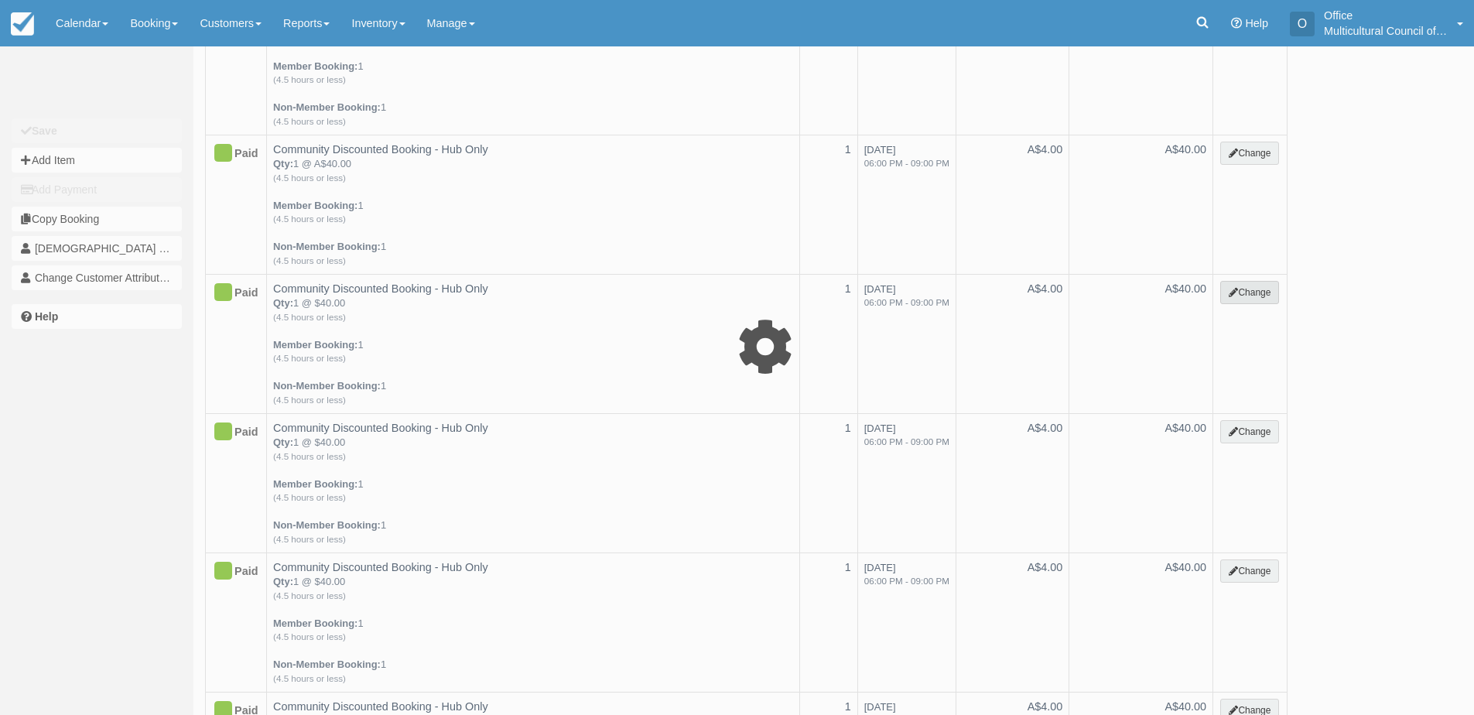
select select "2"
type input "40.00"
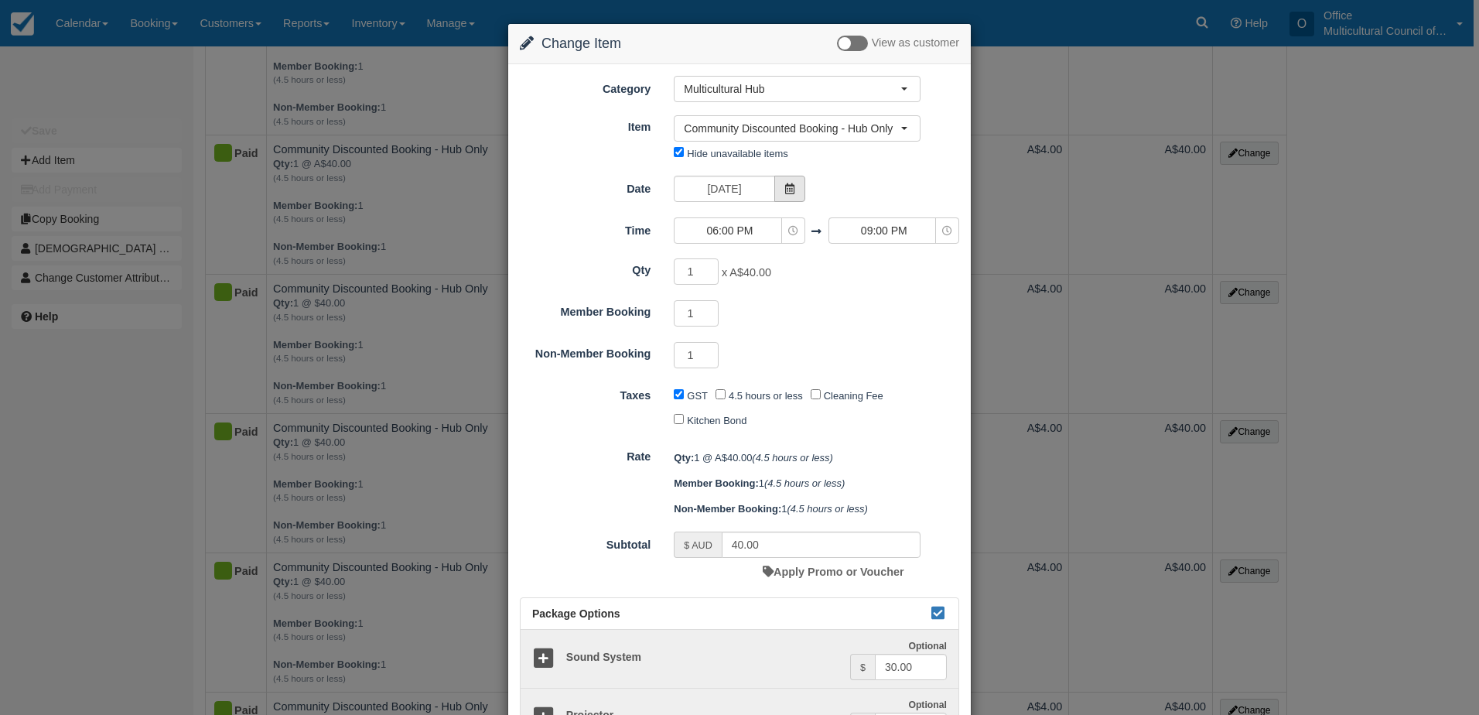
click at [788, 189] on icon at bounding box center [790, 188] width 11 height 11
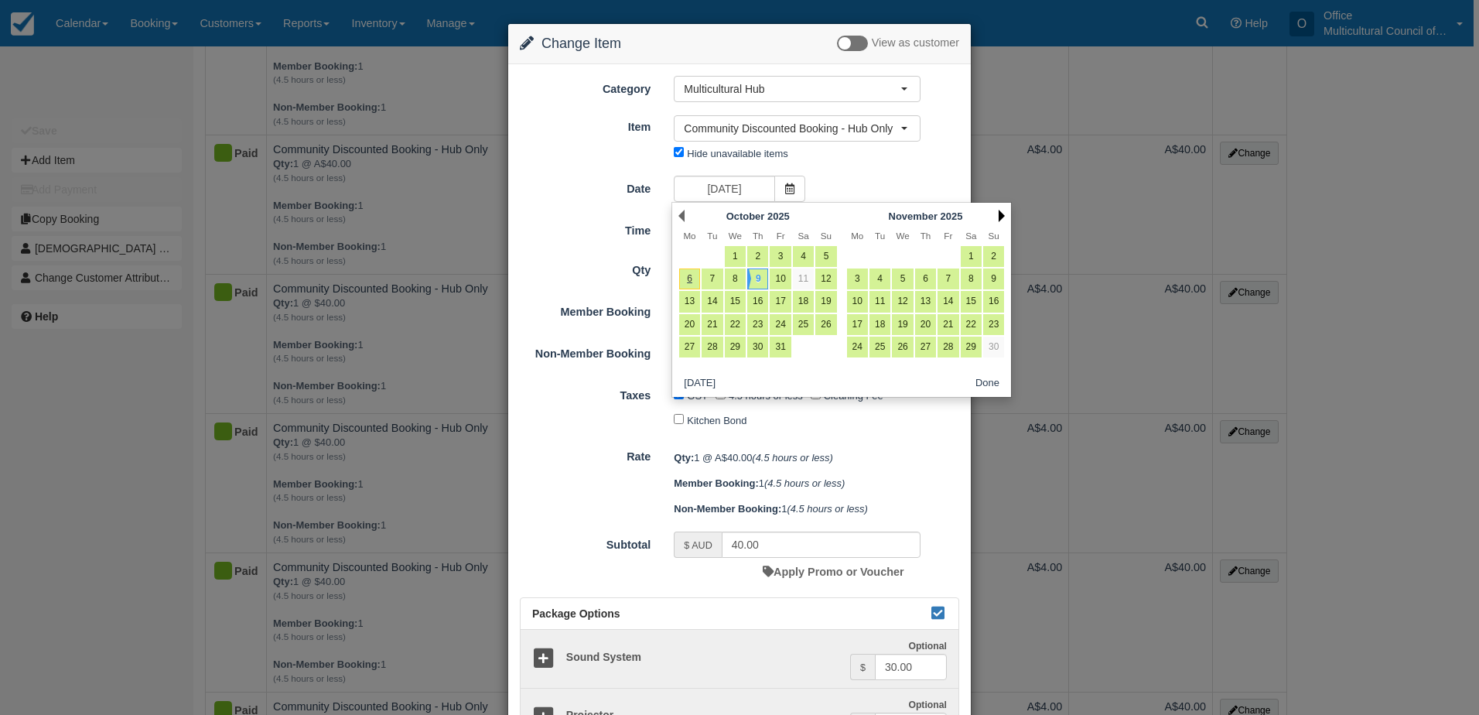
click at [1000, 215] on link "Next" at bounding box center [1002, 216] width 6 height 12
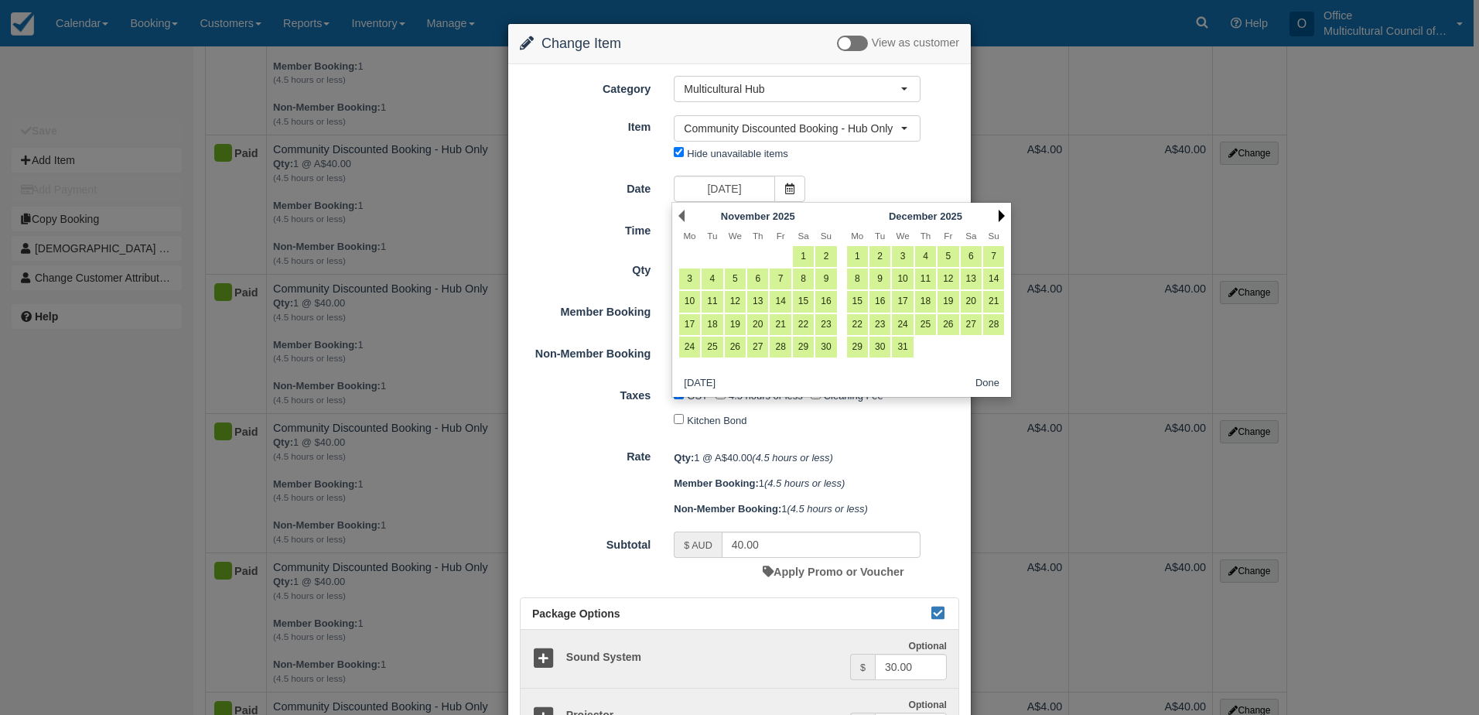
click at [1000, 210] on link "Next" at bounding box center [1002, 216] width 6 height 12
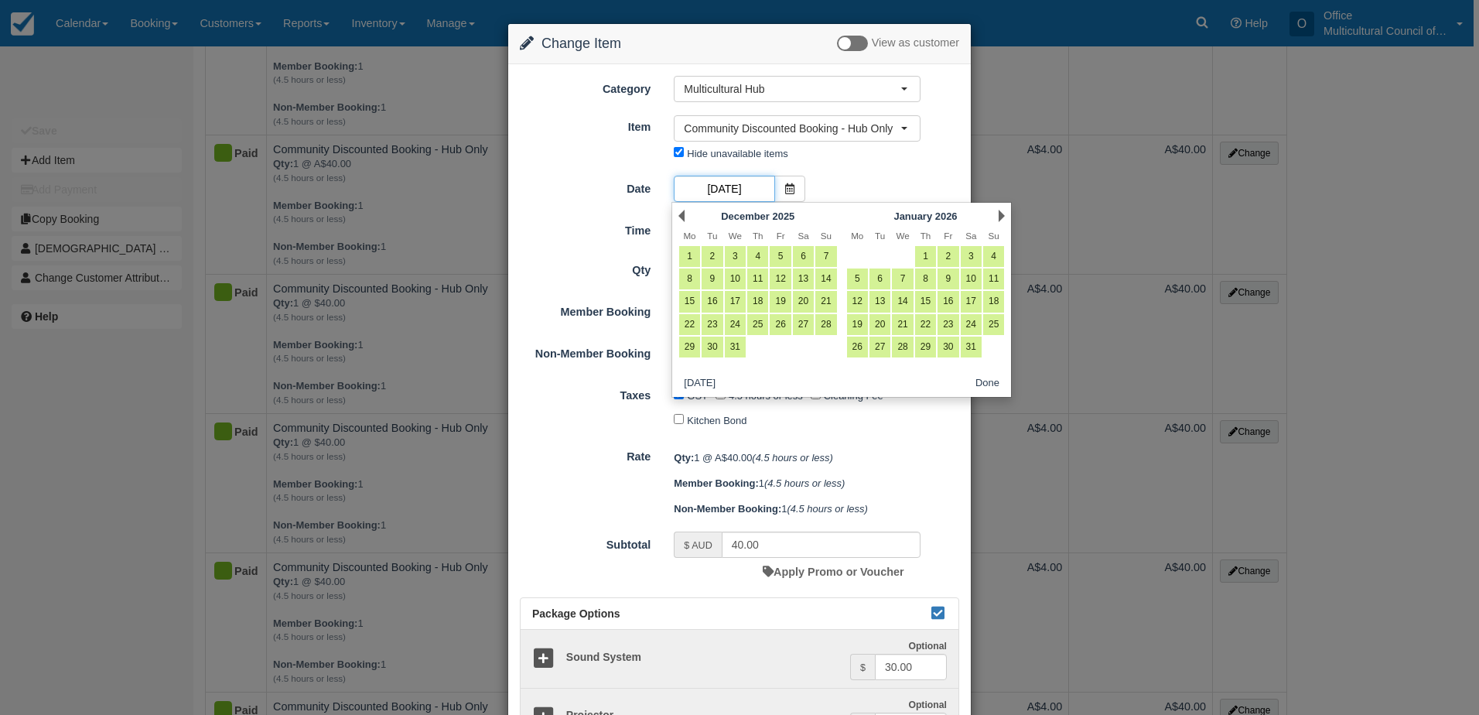
scroll to position [0, 49]
click at [1000, 210] on link "Next" at bounding box center [1002, 216] width 6 height 12
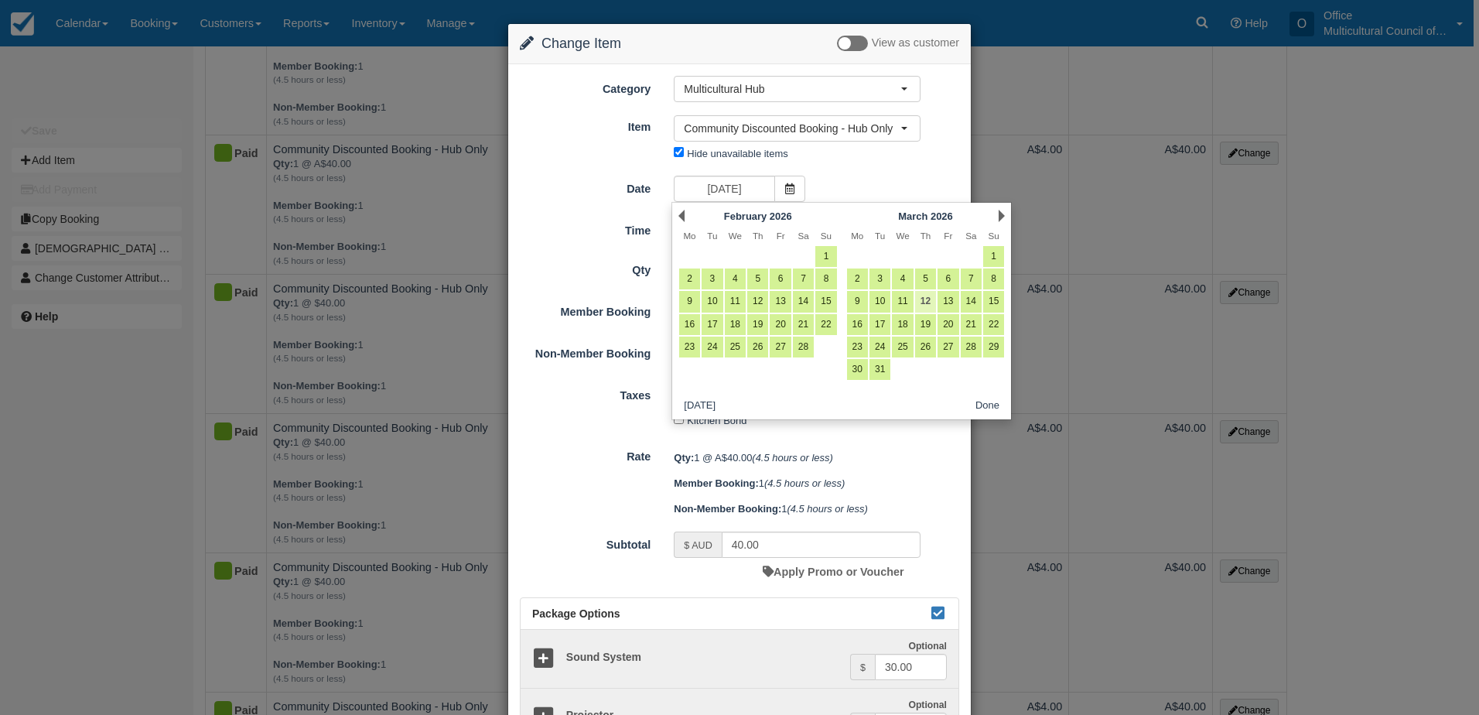
click at [928, 299] on link "12" at bounding box center [925, 301] width 21 height 21
type input "Thursday 12 March 2026"
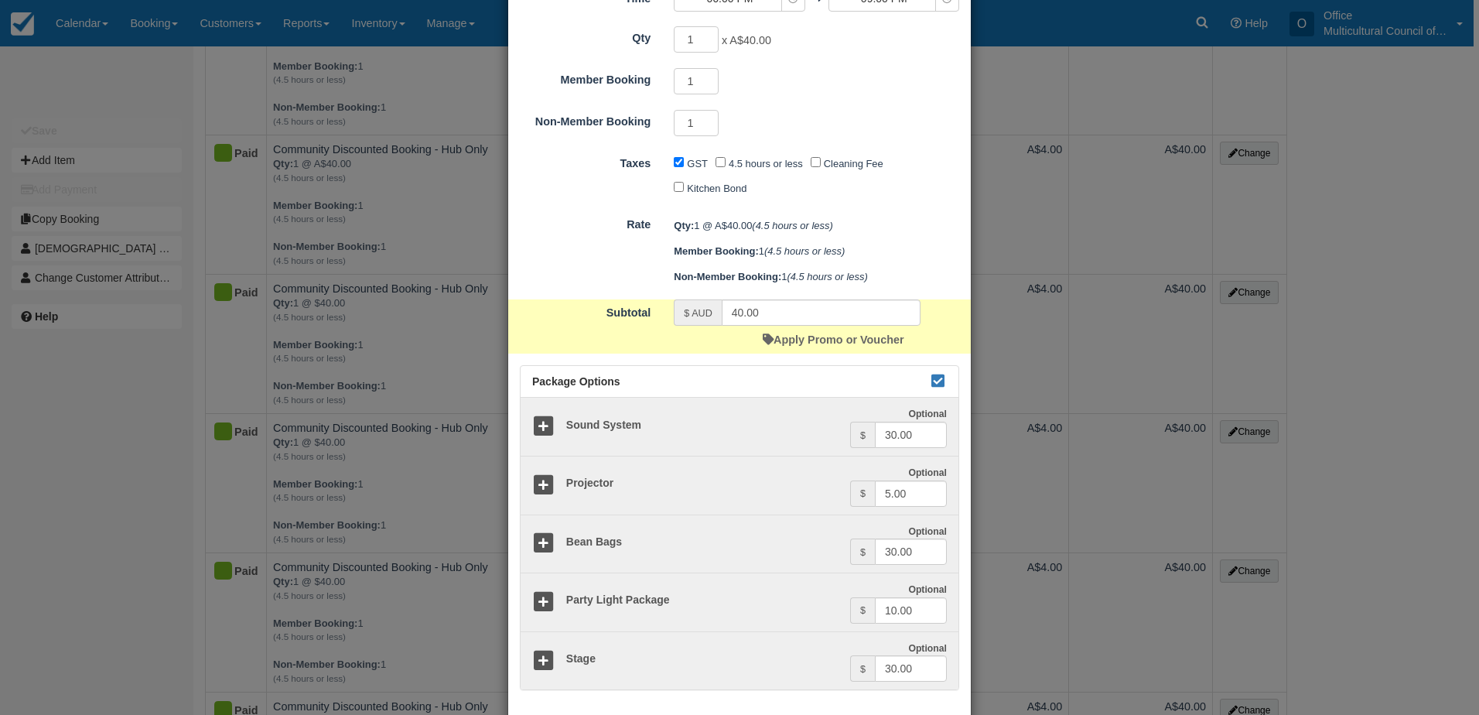
scroll to position [309, 0]
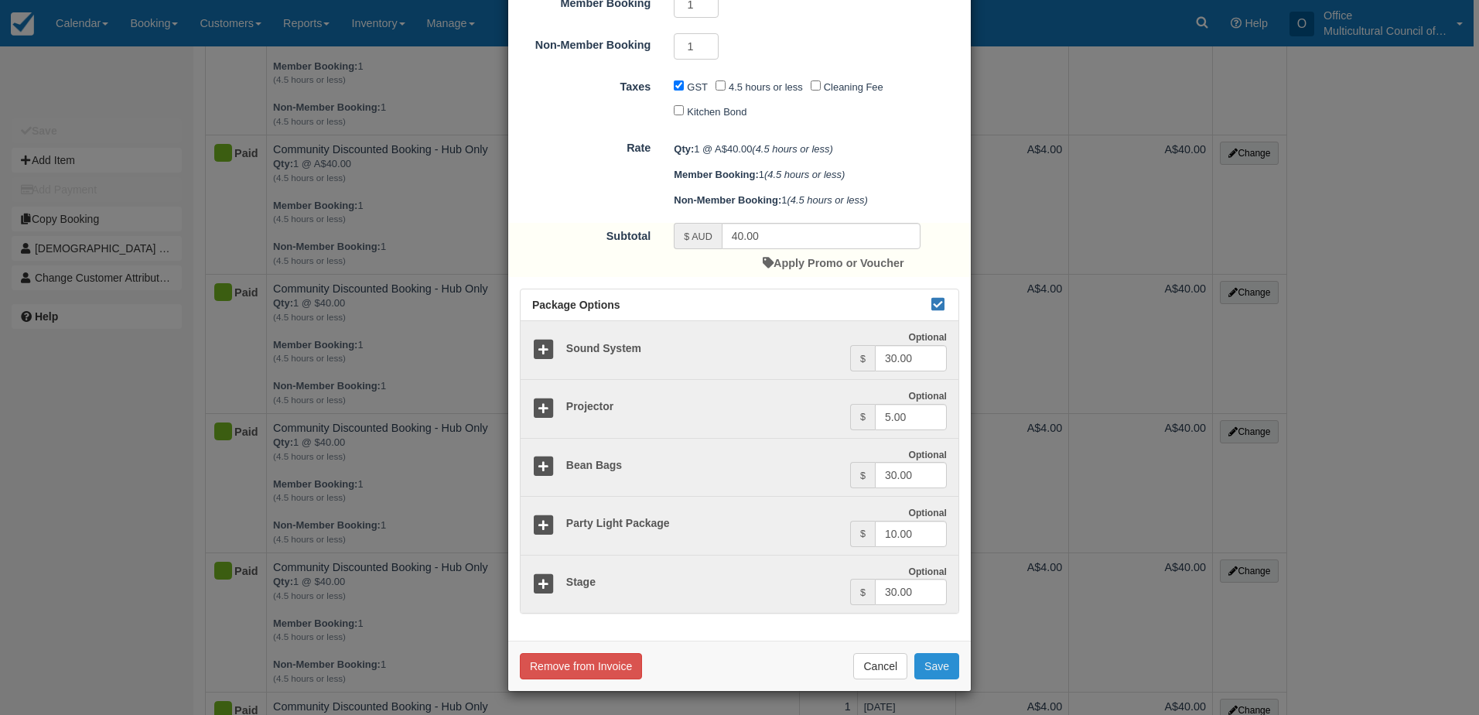
click at [939, 675] on button "Save" at bounding box center [937, 666] width 45 height 26
checkbox input "false"
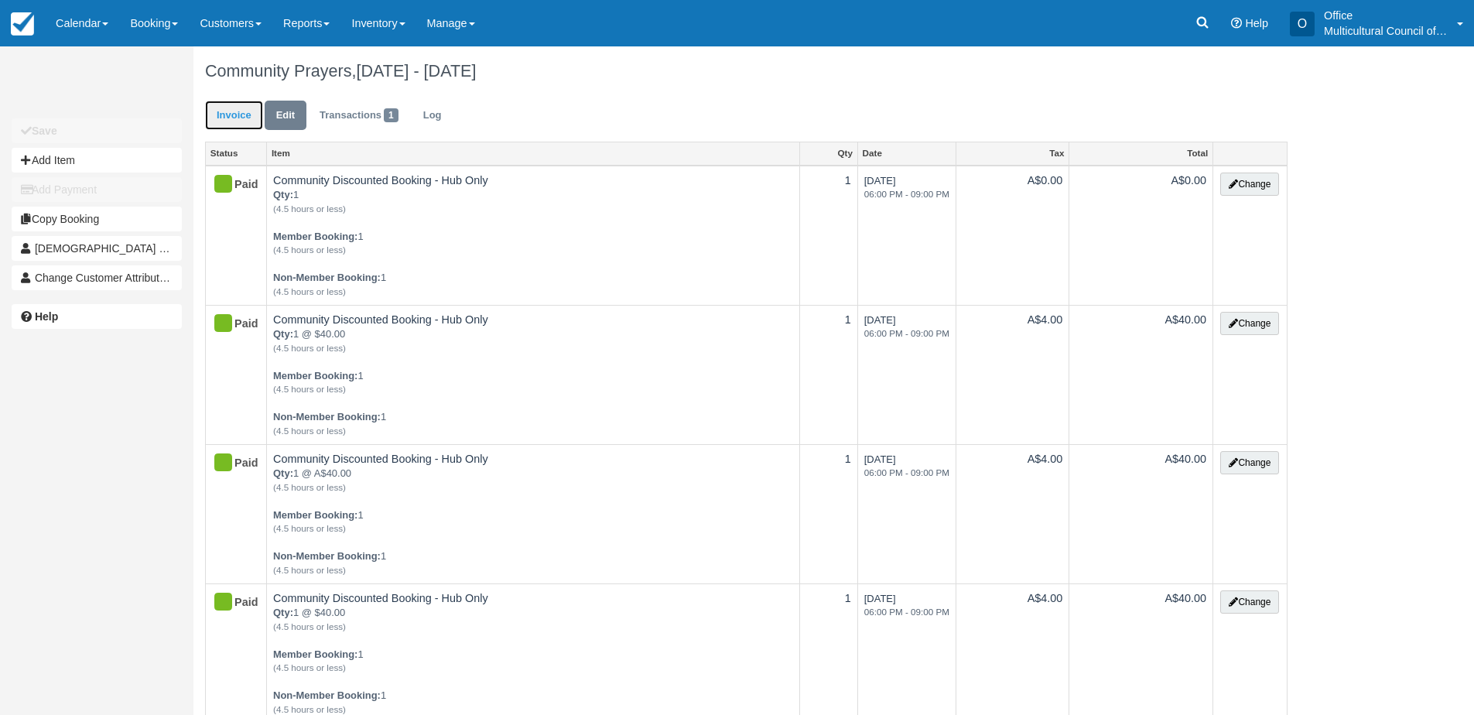
click at [240, 118] on link "Invoice" at bounding box center [234, 116] width 58 height 30
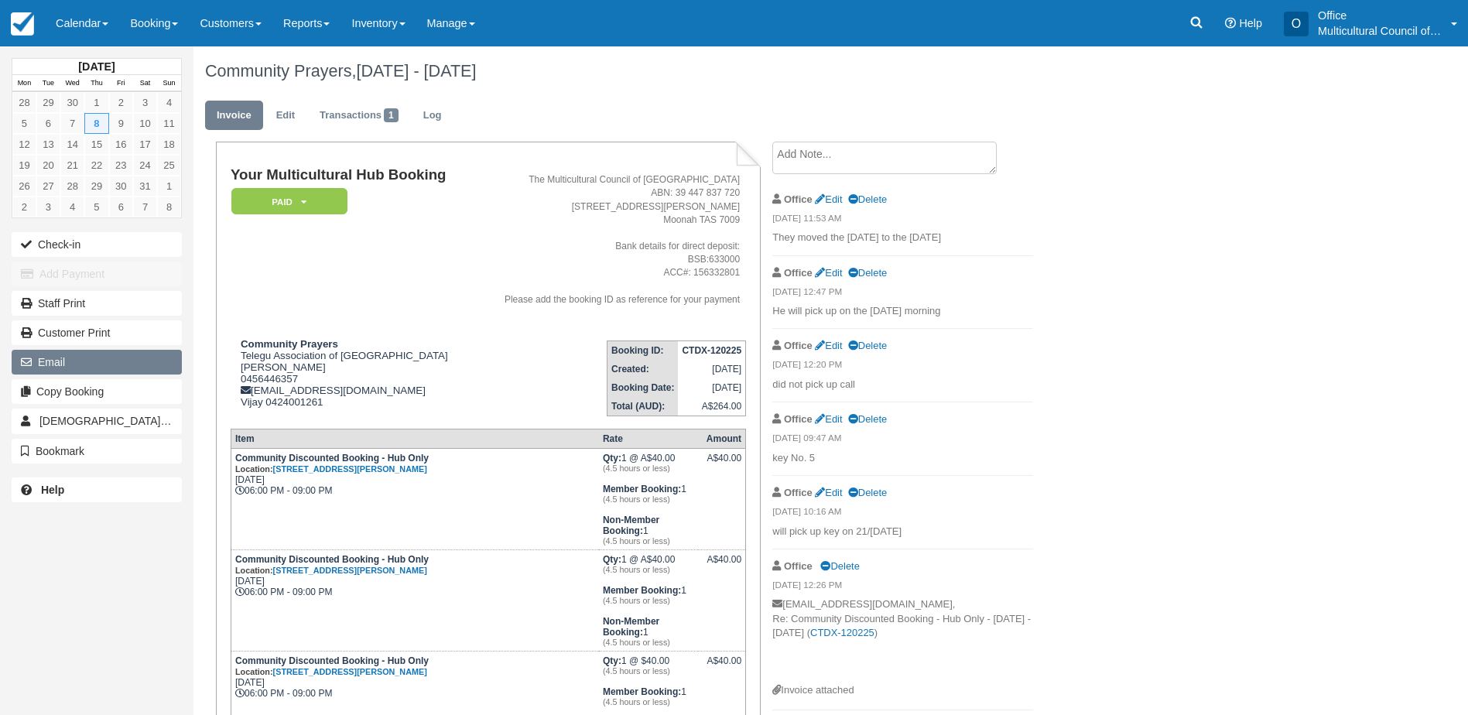
click at [60, 366] on button "Email" at bounding box center [97, 362] width 170 height 25
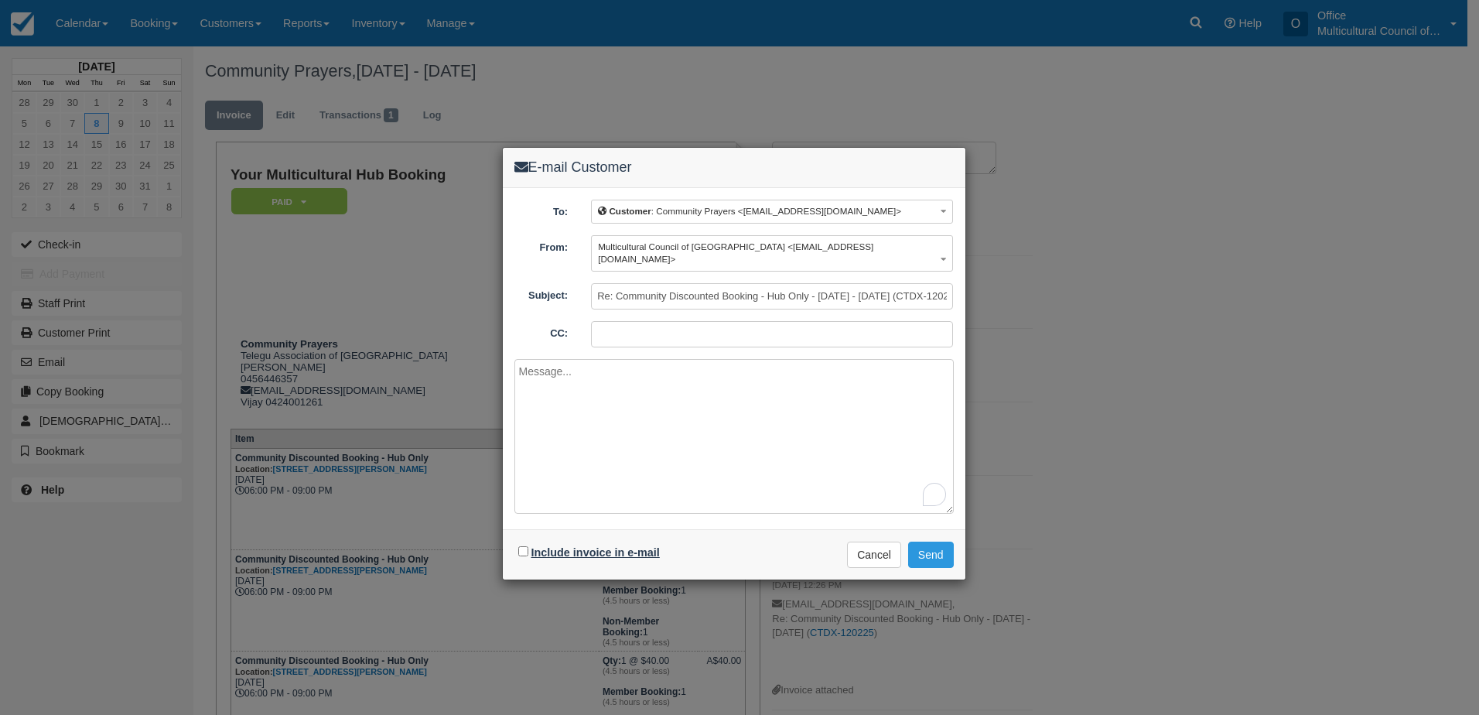
click at [573, 546] on label "Include invoice in e-mail" at bounding box center [596, 552] width 128 height 12
click at [528, 546] on input "Include invoice in e-mail" at bounding box center [523, 551] width 10 height 10
checkbox input "true"
click at [584, 373] on textarea "To enrich screen reader interactions, please activate Accessibility in Grammarl…" at bounding box center [734, 436] width 439 height 155
click at [674, 412] on textarea "Hi Manohar I just moved the" at bounding box center [734, 436] width 439 height 155
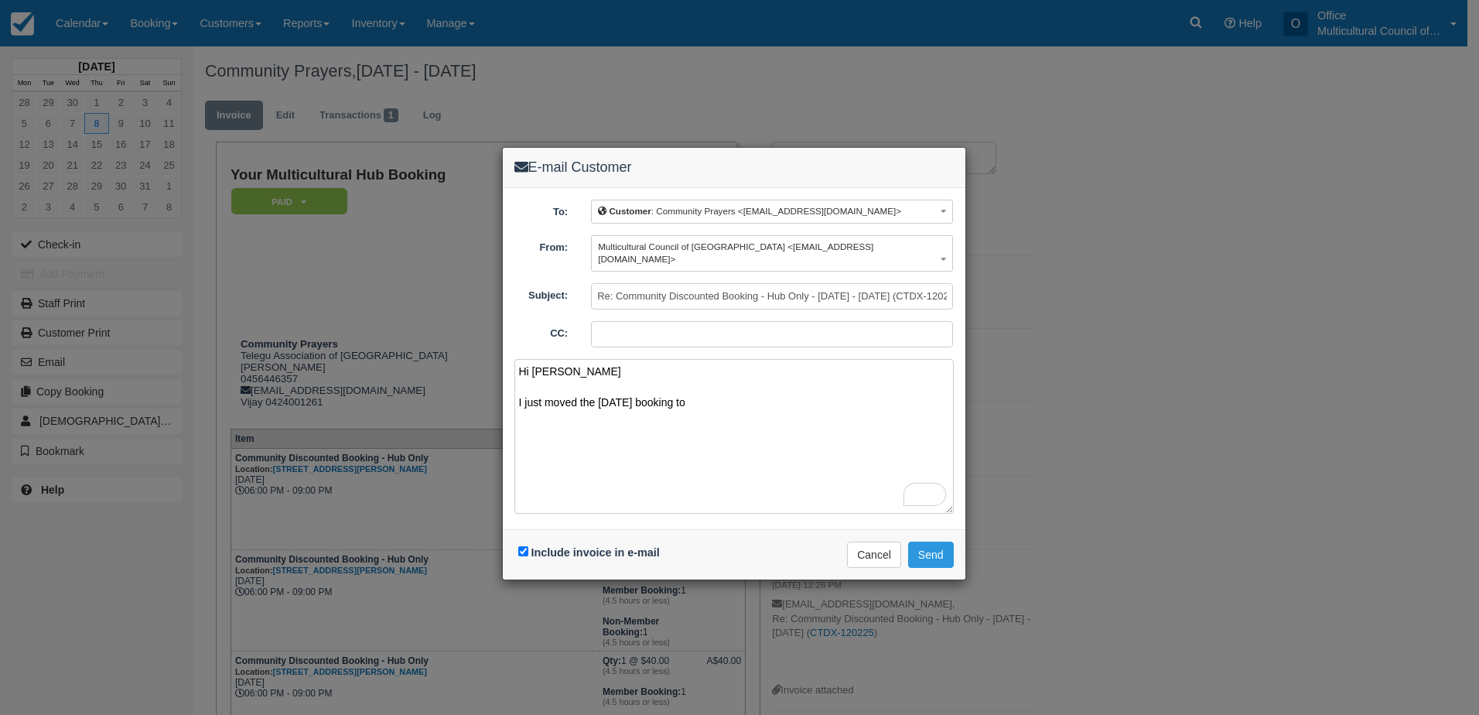
click at [789, 385] on textarea "Hi Manohar I just moved the 9th Oct booking to" at bounding box center [734, 436] width 439 height 155
click at [637, 388] on textarea "Hi Manohar I just moved the 9th Oct booking to 12th March 2026" at bounding box center [734, 436] width 439 height 155
click at [822, 390] on textarea "Hi Manohar I just moved the 9th Oct 2025 booking to 12th March 2026" at bounding box center [734, 436] width 439 height 155
type textarea "Hi Manohar I just moved the 9th Oct 2025 booking to 12th March 2026. Let me kno…"
click at [923, 542] on button "Send" at bounding box center [931, 555] width 46 height 26
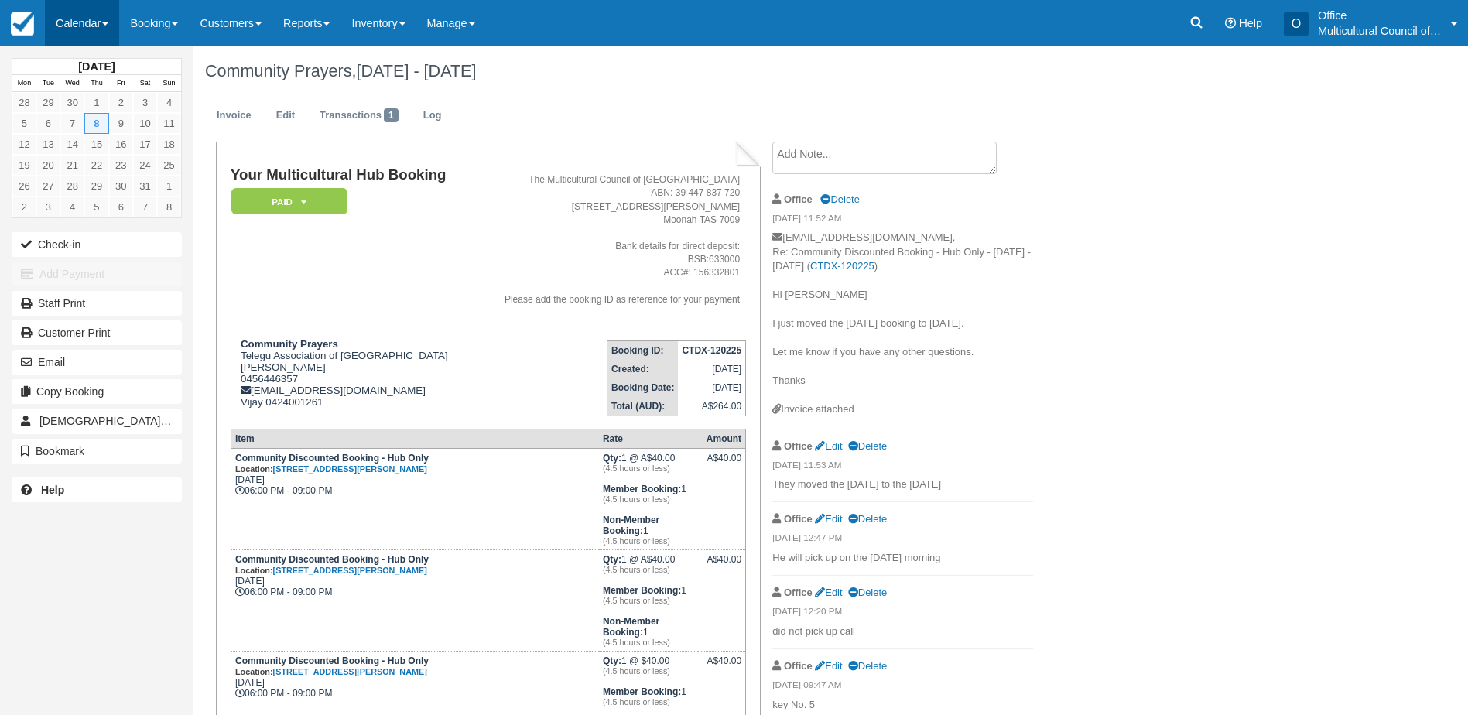
click at [77, 25] on link "Calendar" at bounding box center [82, 23] width 74 height 46
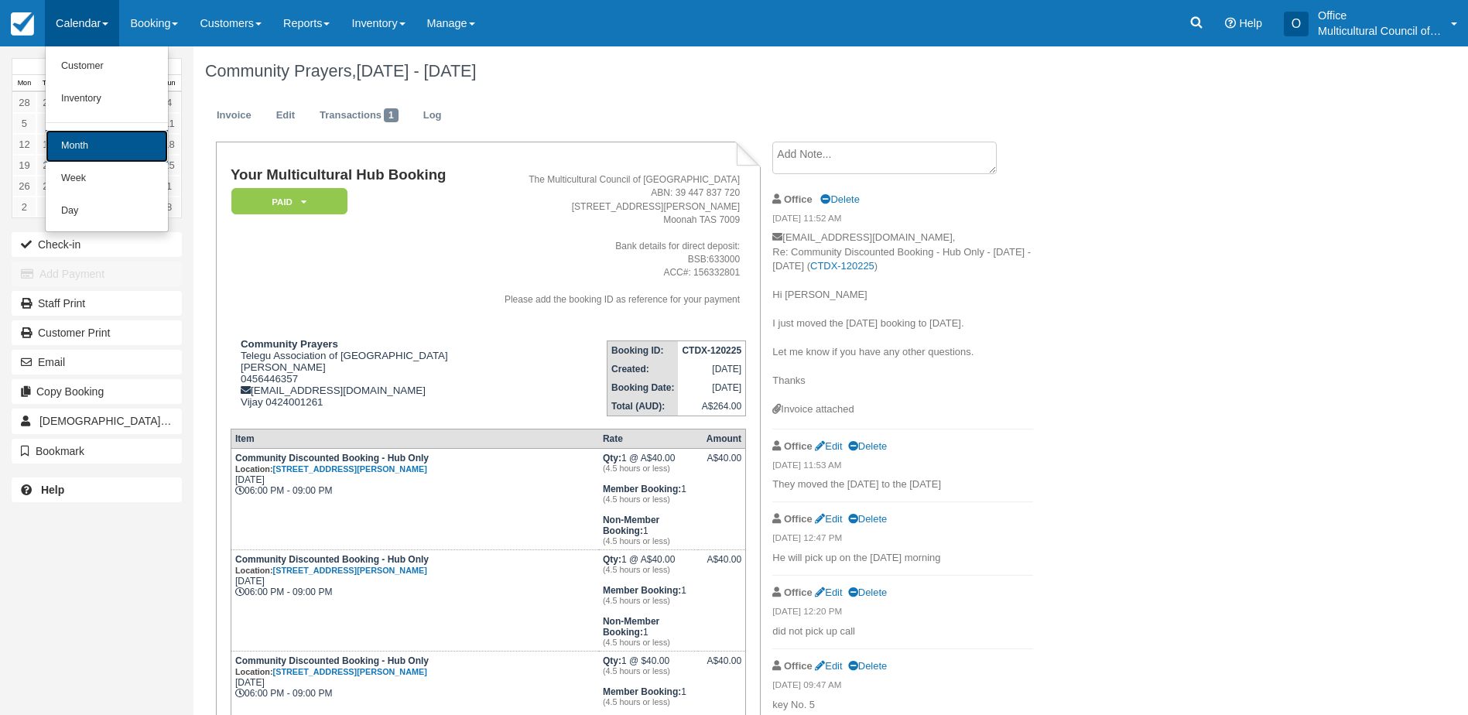
click at [107, 158] on link "Month" at bounding box center [107, 146] width 122 height 32
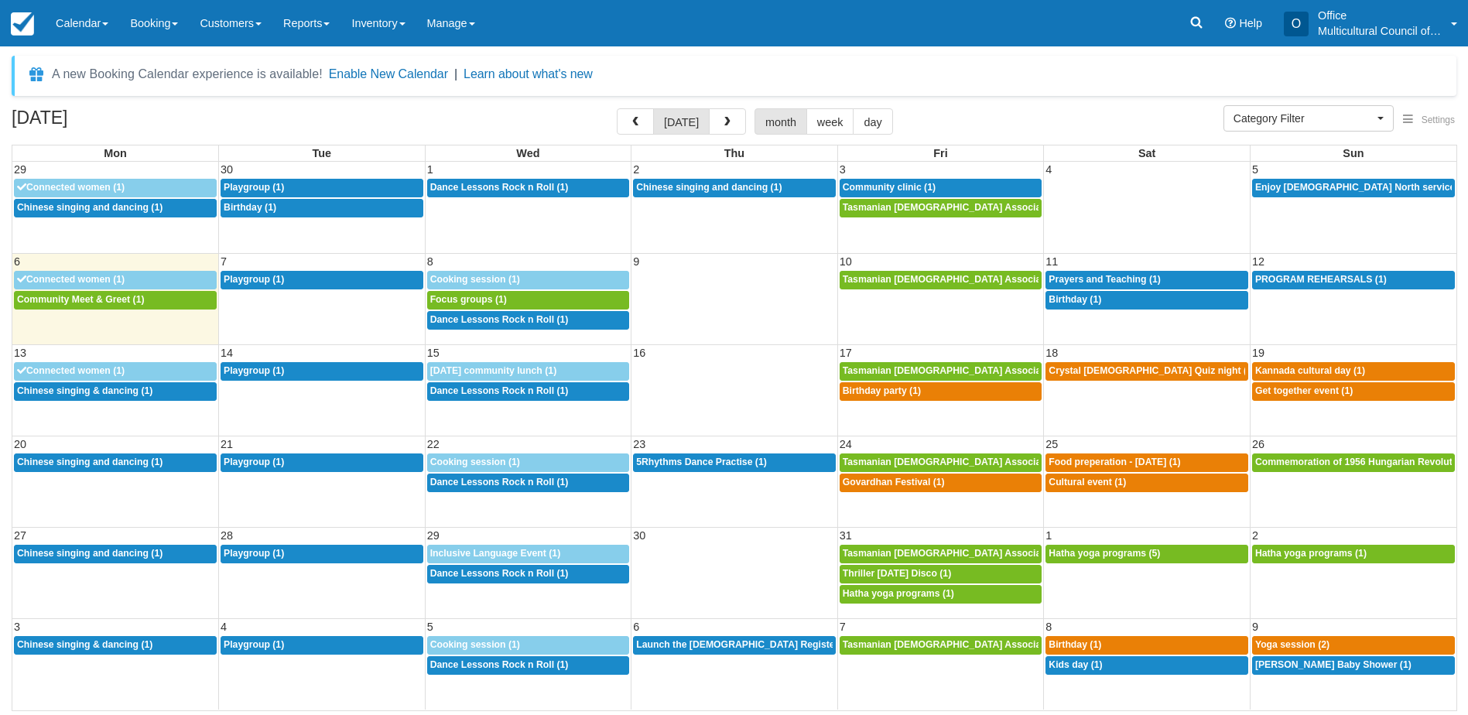
select select
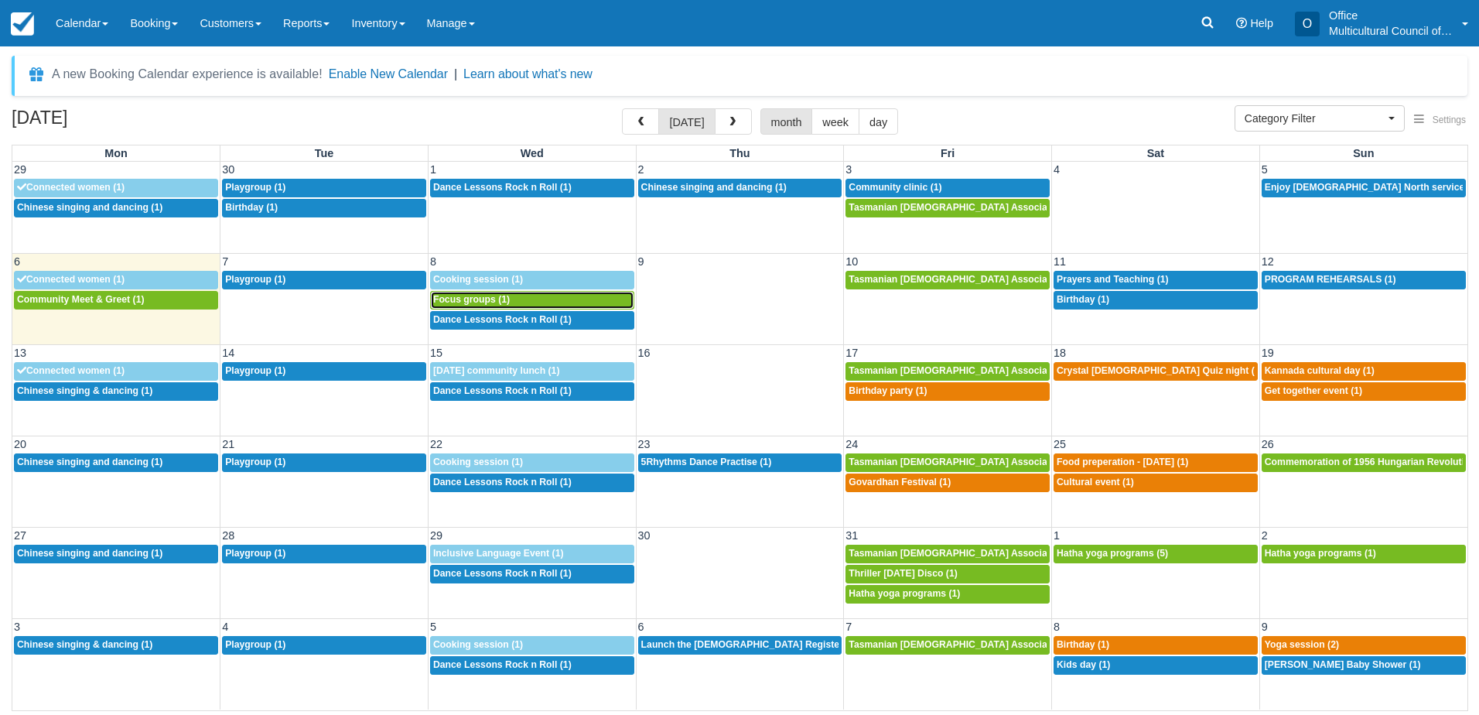
click at [514, 300] on div "10a Focus groups (1)" at bounding box center [532, 300] width 198 height 12
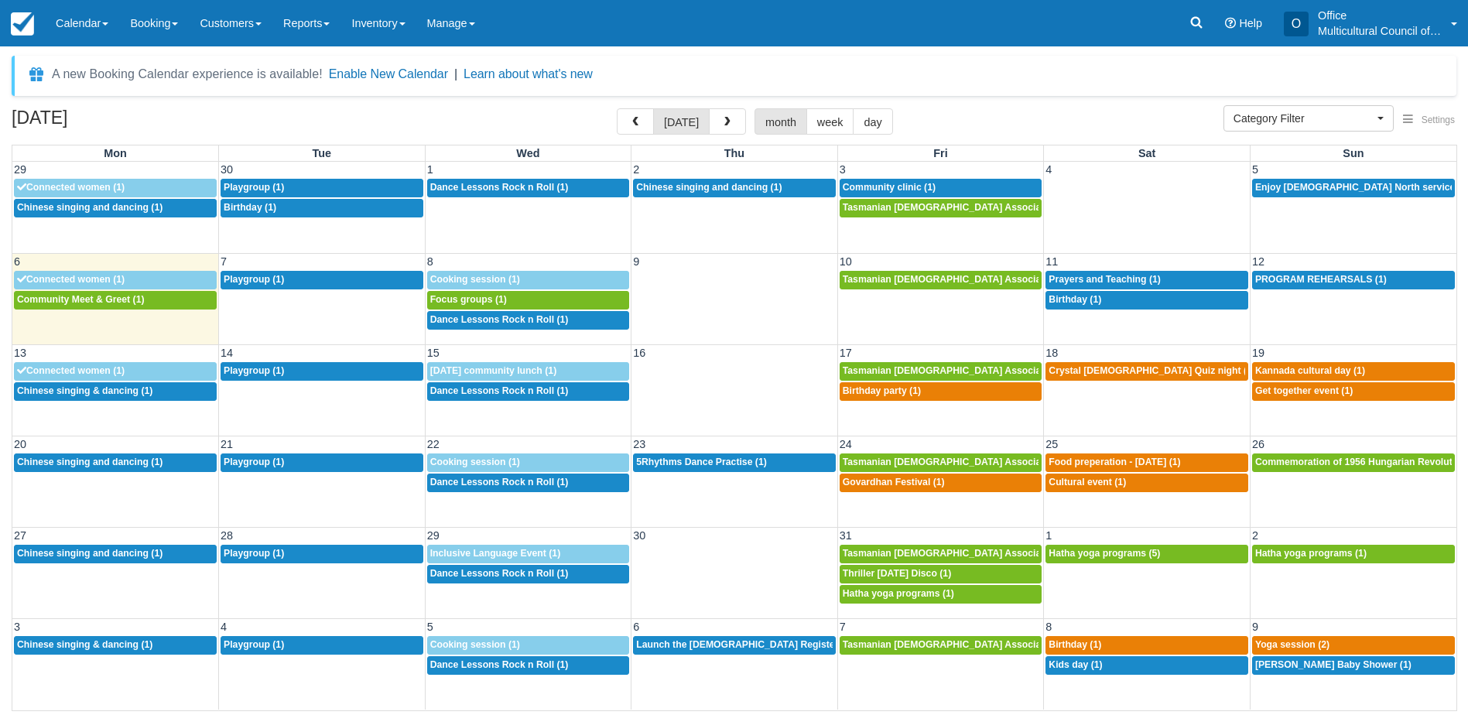
select select
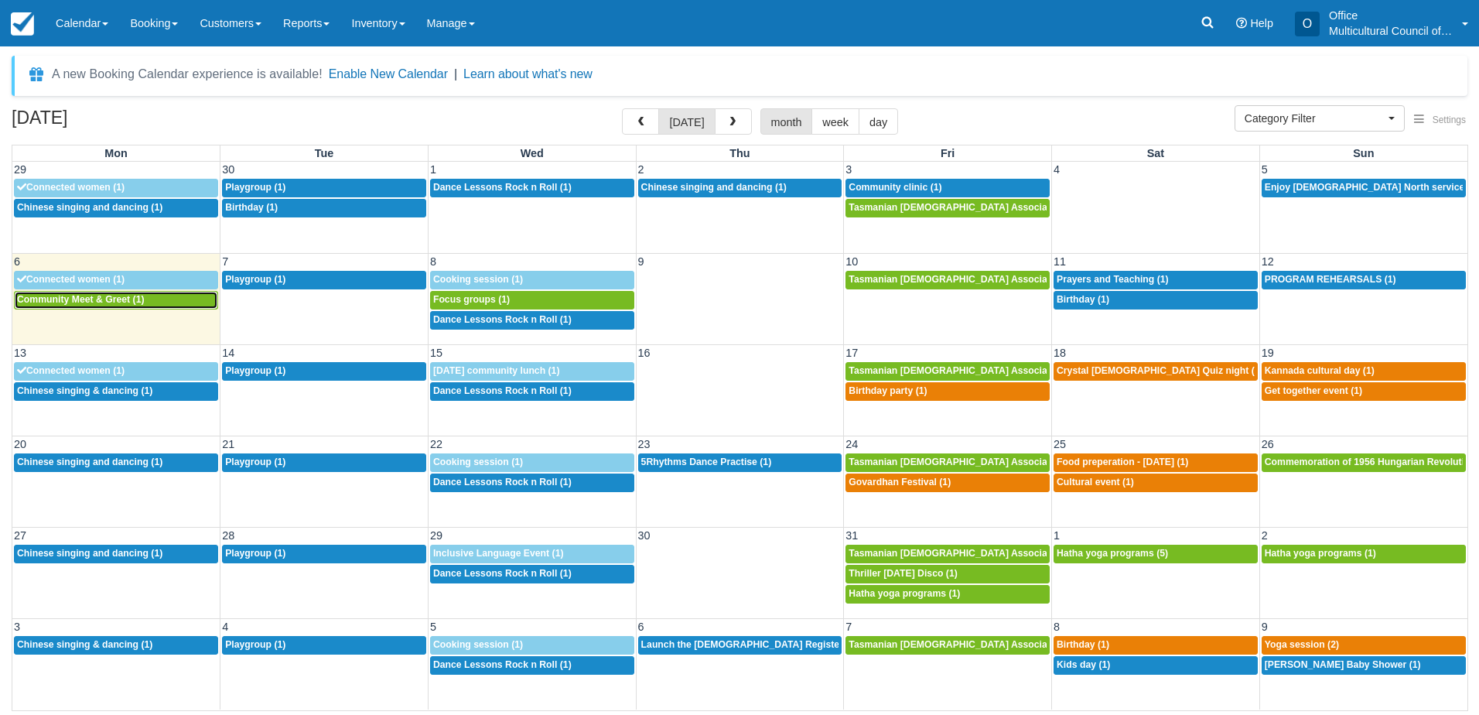
click at [140, 300] on span "Community Meet & Greet (1)" at bounding box center [81, 299] width 128 height 11
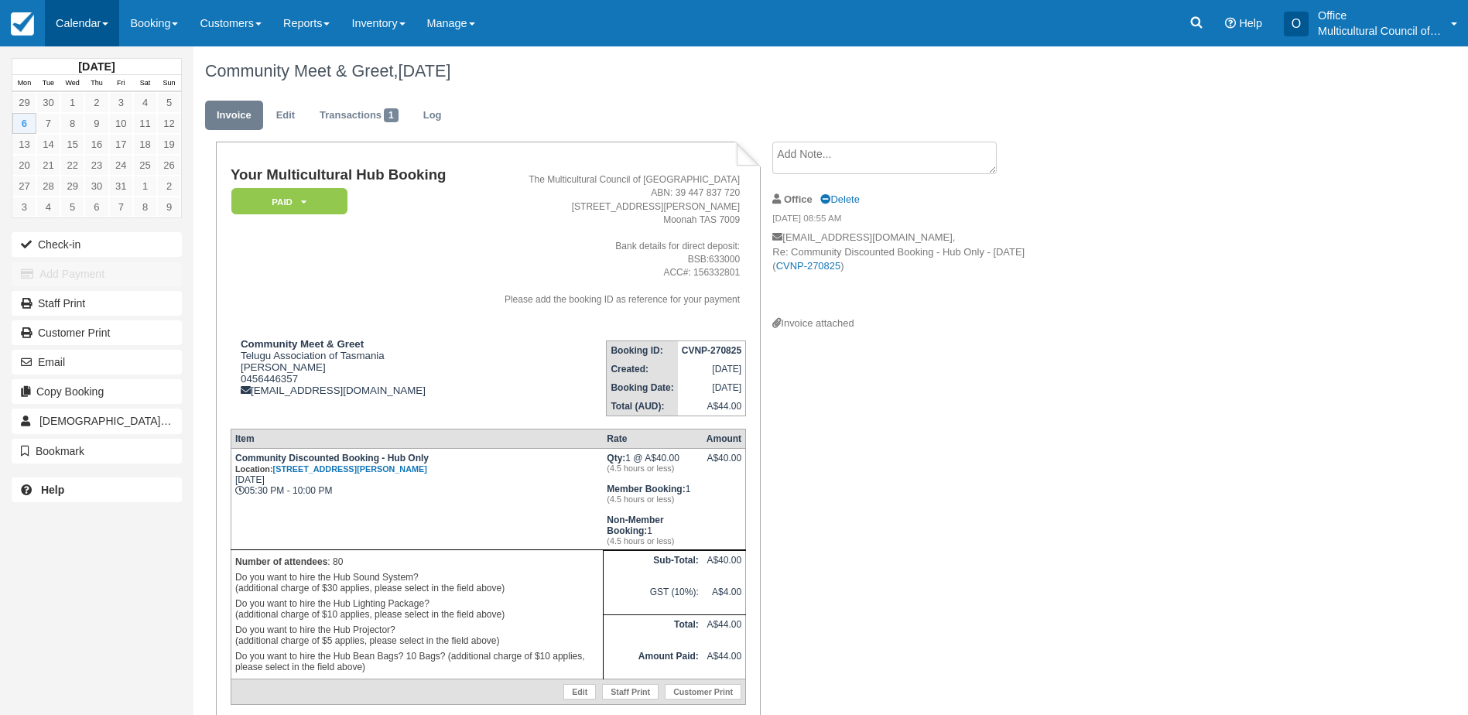
click at [56, 31] on link "Calendar" at bounding box center [82, 23] width 74 height 46
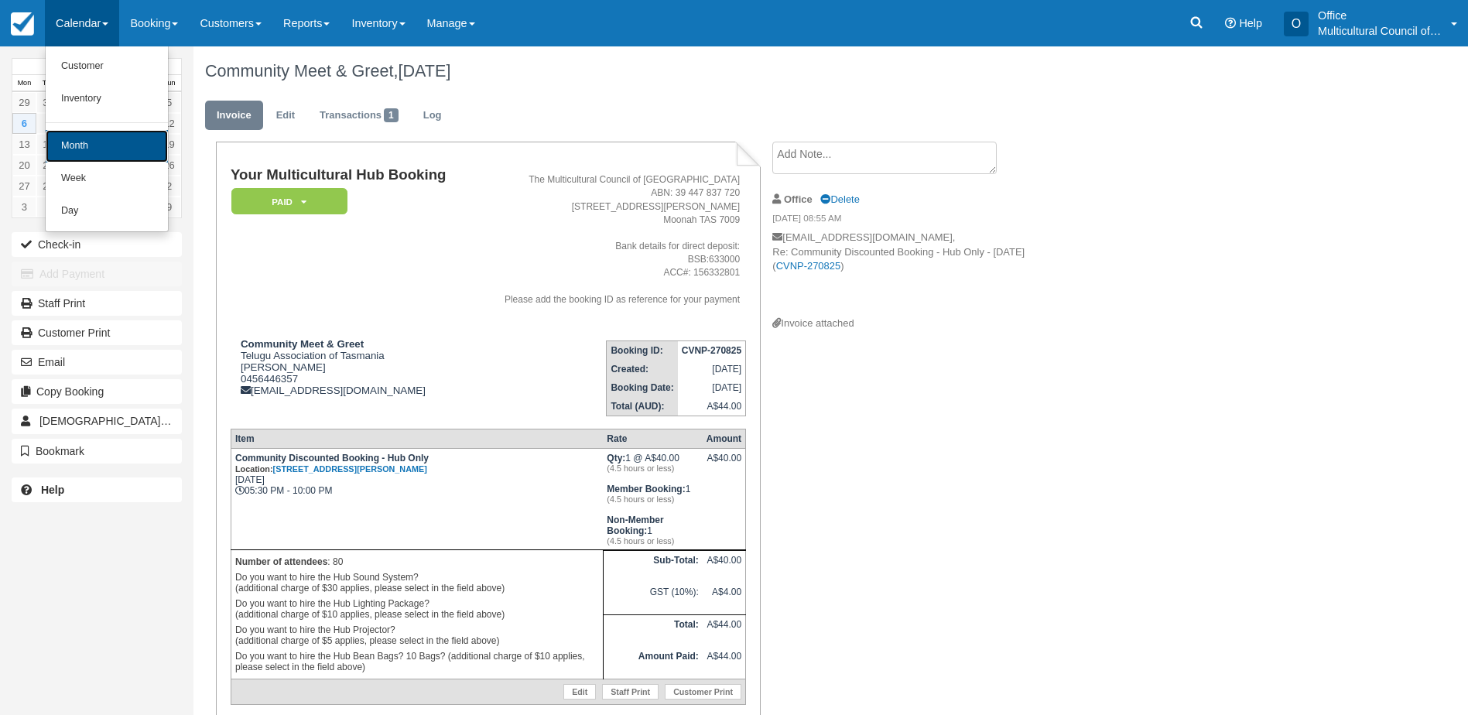
click at [91, 159] on link "Month" at bounding box center [107, 146] width 122 height 32
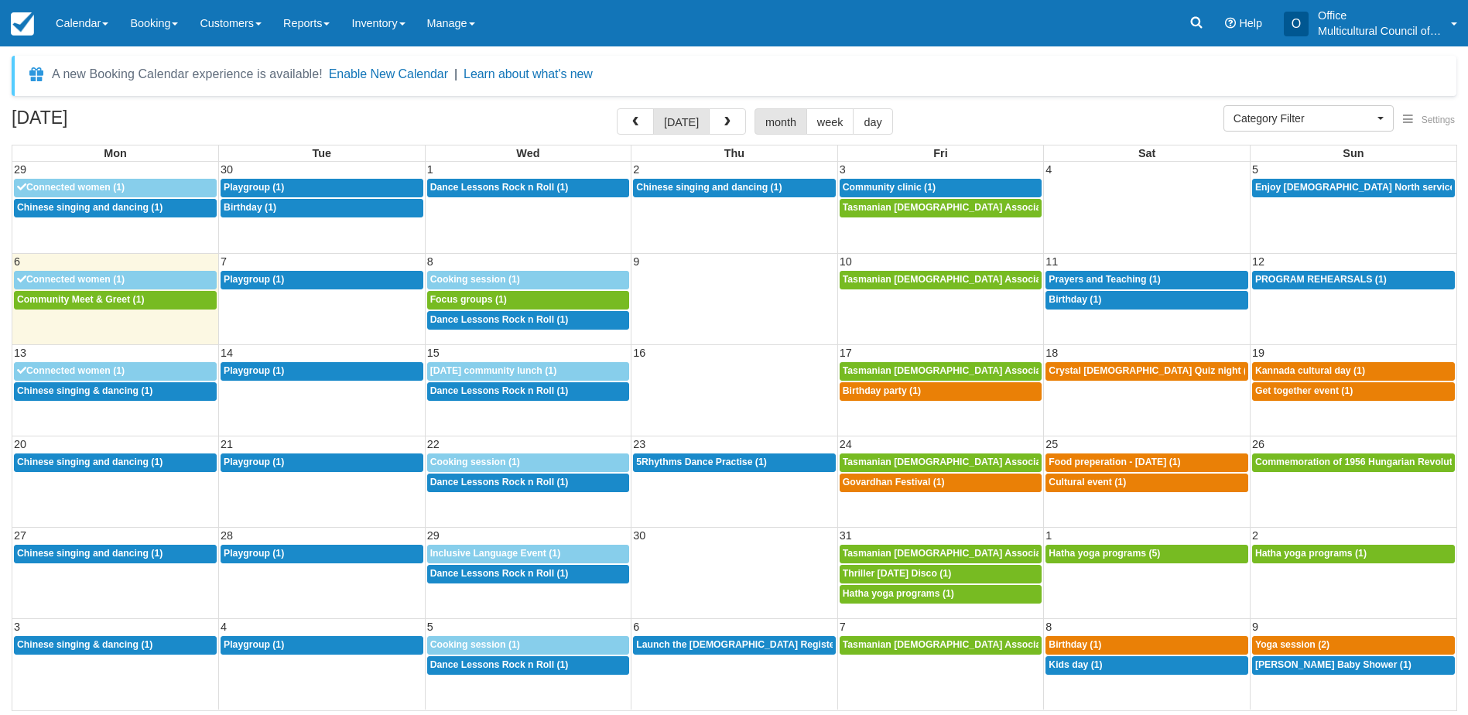
select select
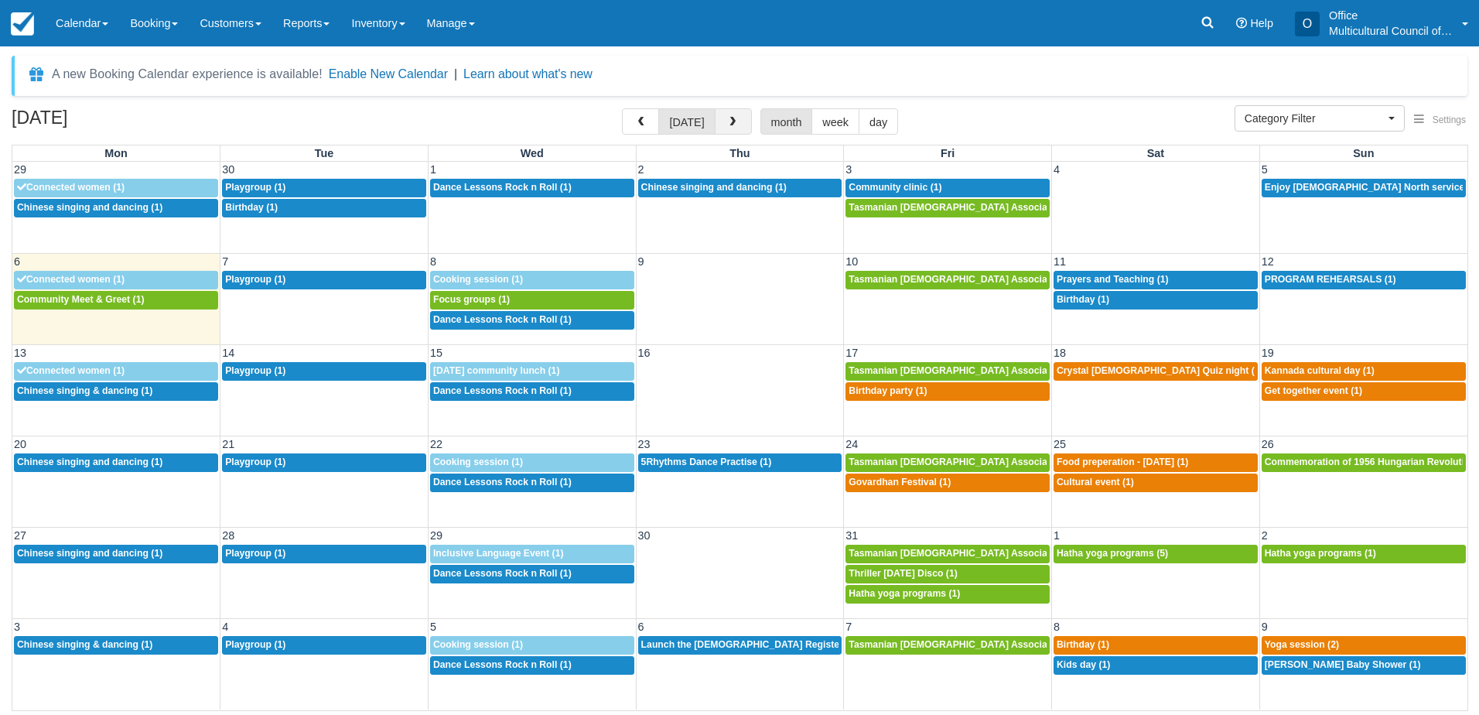
click at [723, 121] on button "button" at bounding box center [733, 121] width 37 height 26
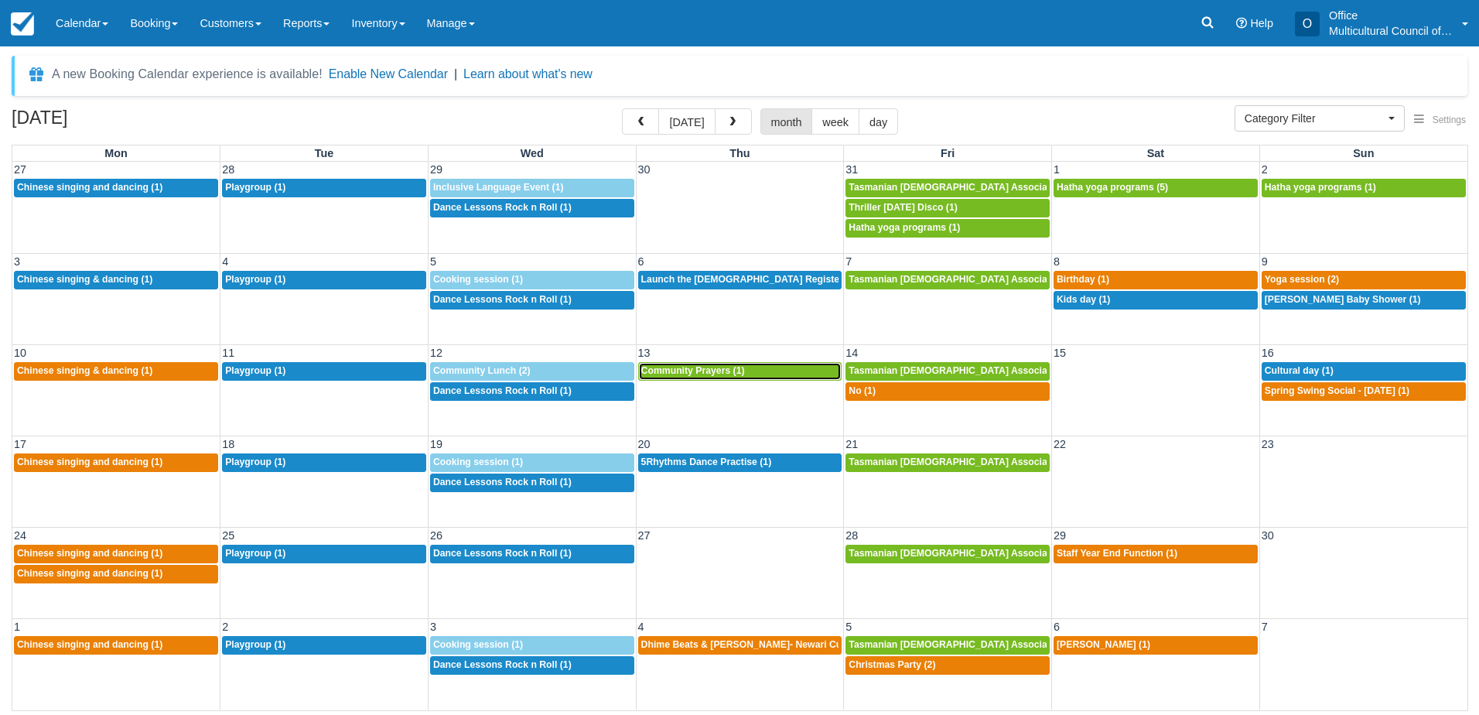
click at [724, 378] on link "6p Community Prayers (1)" at bounding box center [740, 371] width 204 height 19
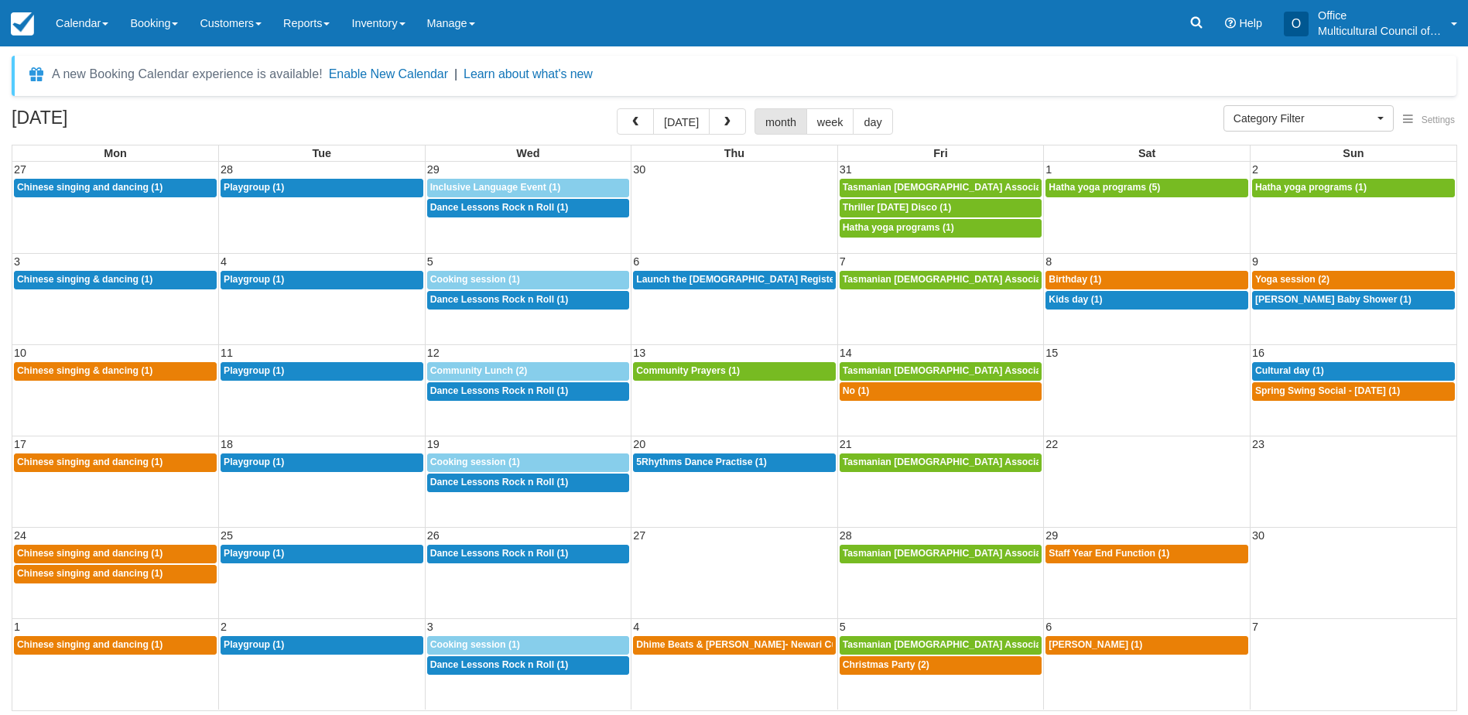
select select
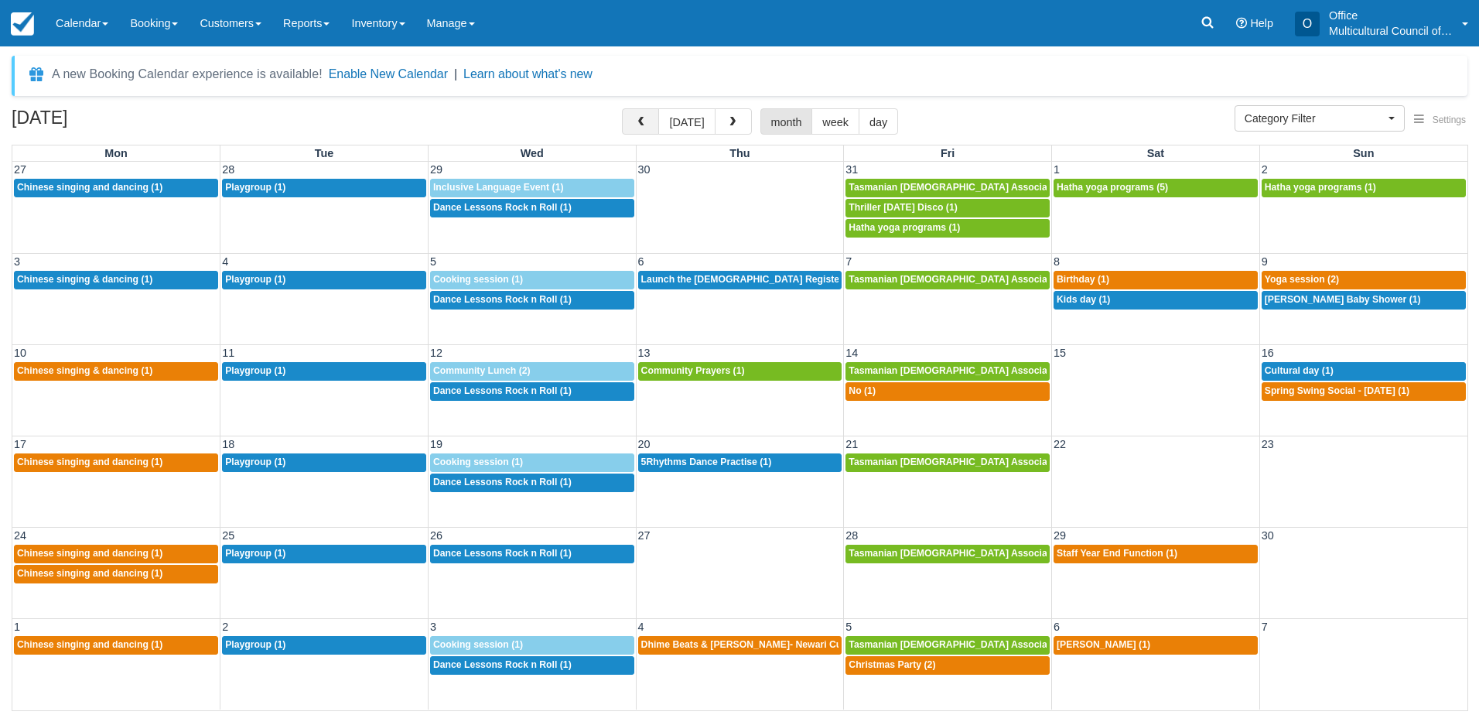
click at [639, 119] on span "button" at bounding box center [640, 122] width 11 height 11
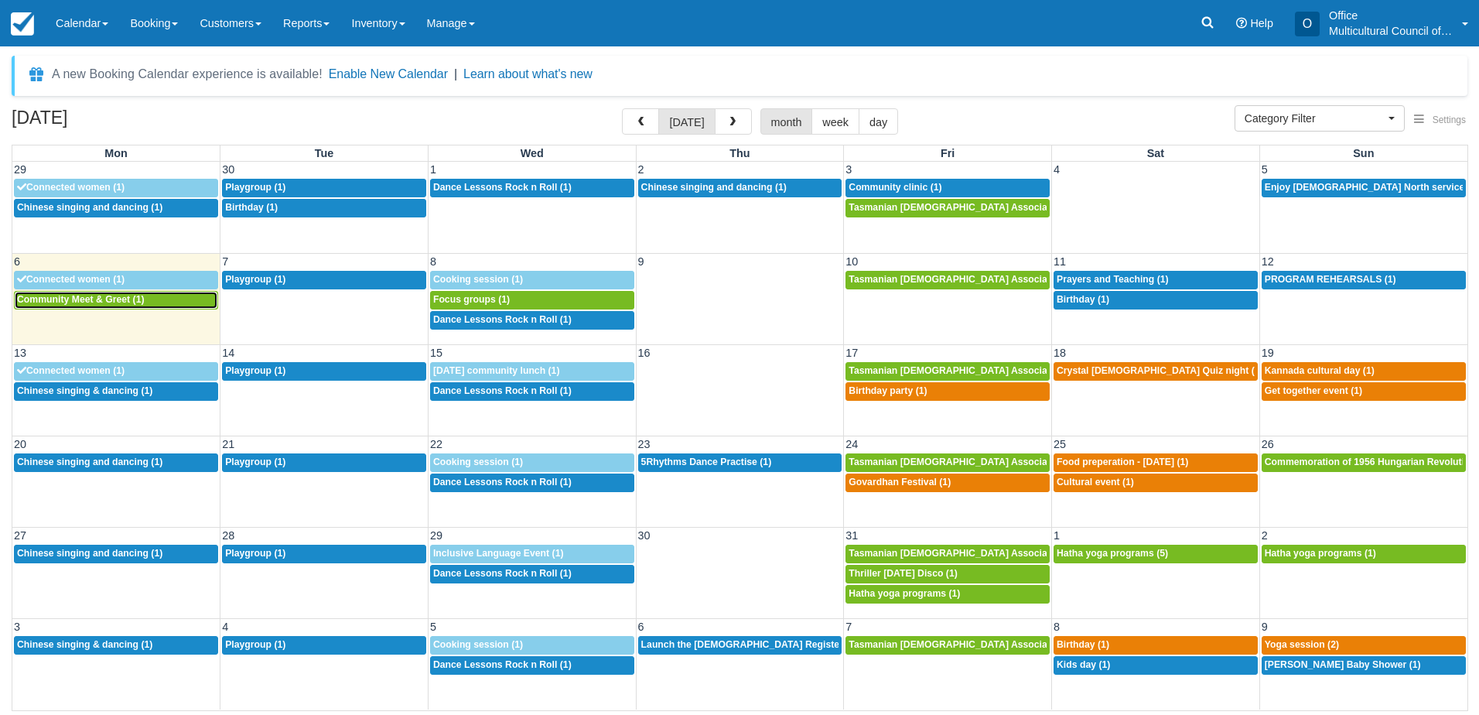
click at [137, 294] on span "Community Meet & Greet (1)" at bounding box center [81, 299] width 128 height 11
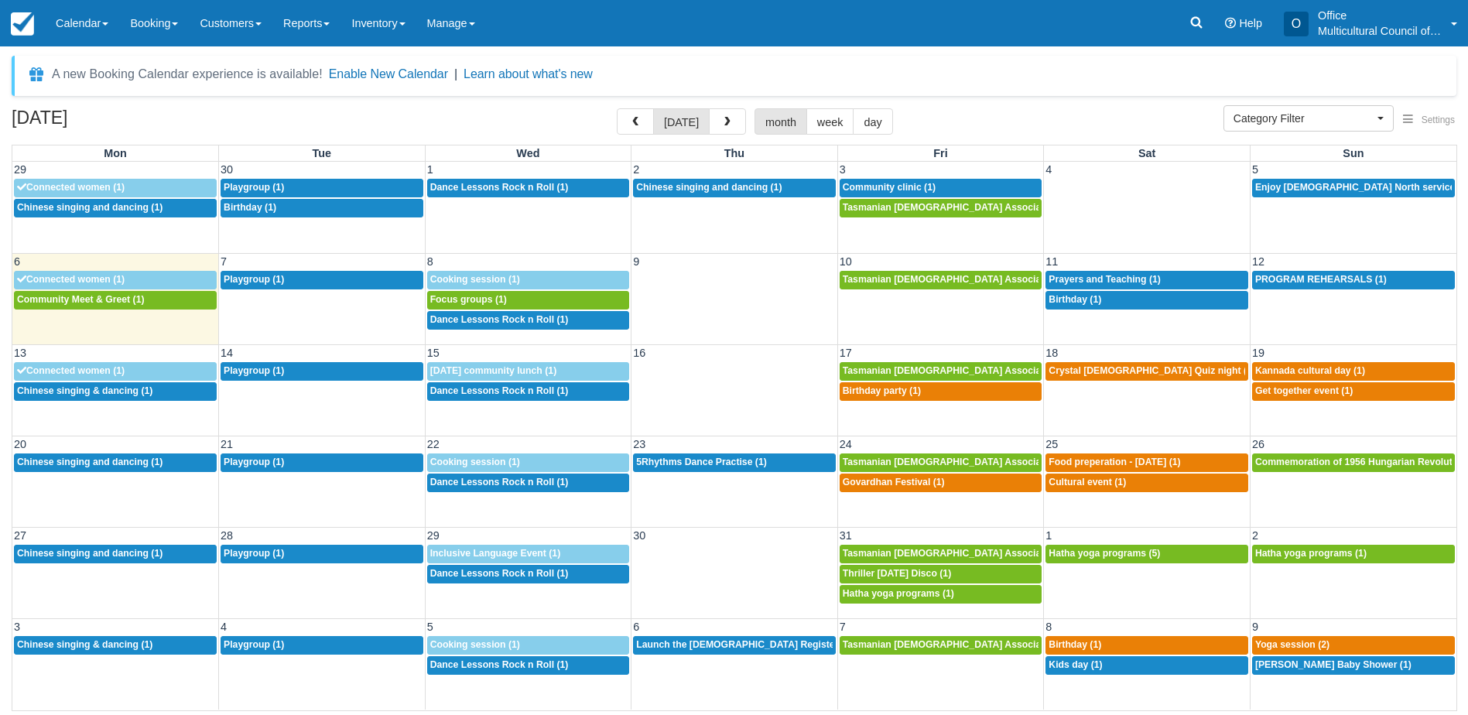
select select
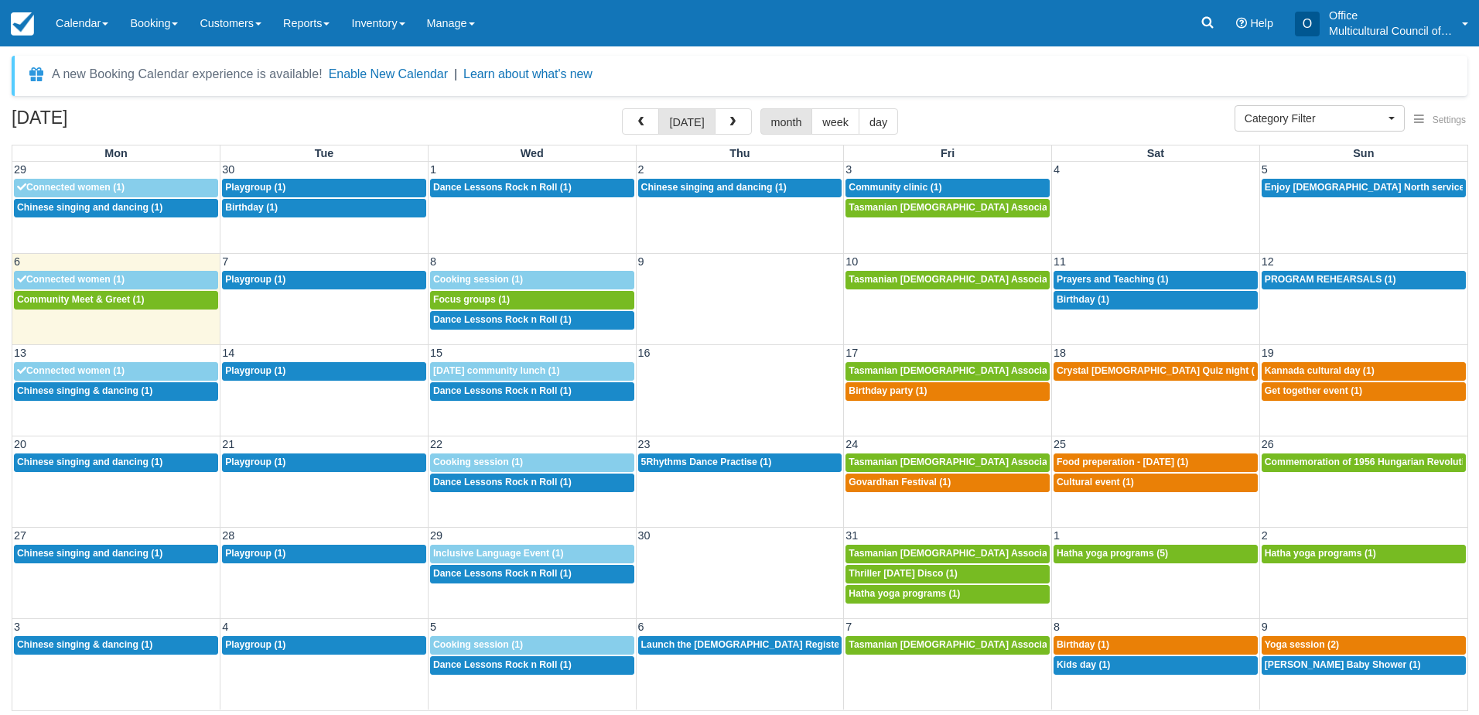
click at [623, 74] on div "A new Booking Calendar experience is available! Enable New Calendar | Learn abo…" at bounding box center [740, 76] width 1456 height 40
click at [383, 118] on div "[DATE] [DATE] month week day" at bounding box center [740, 124] width 1456 height 33
click at [505, 299] on span "Focus groups (1)" at bounding box center [471, 299] width 77 height 11
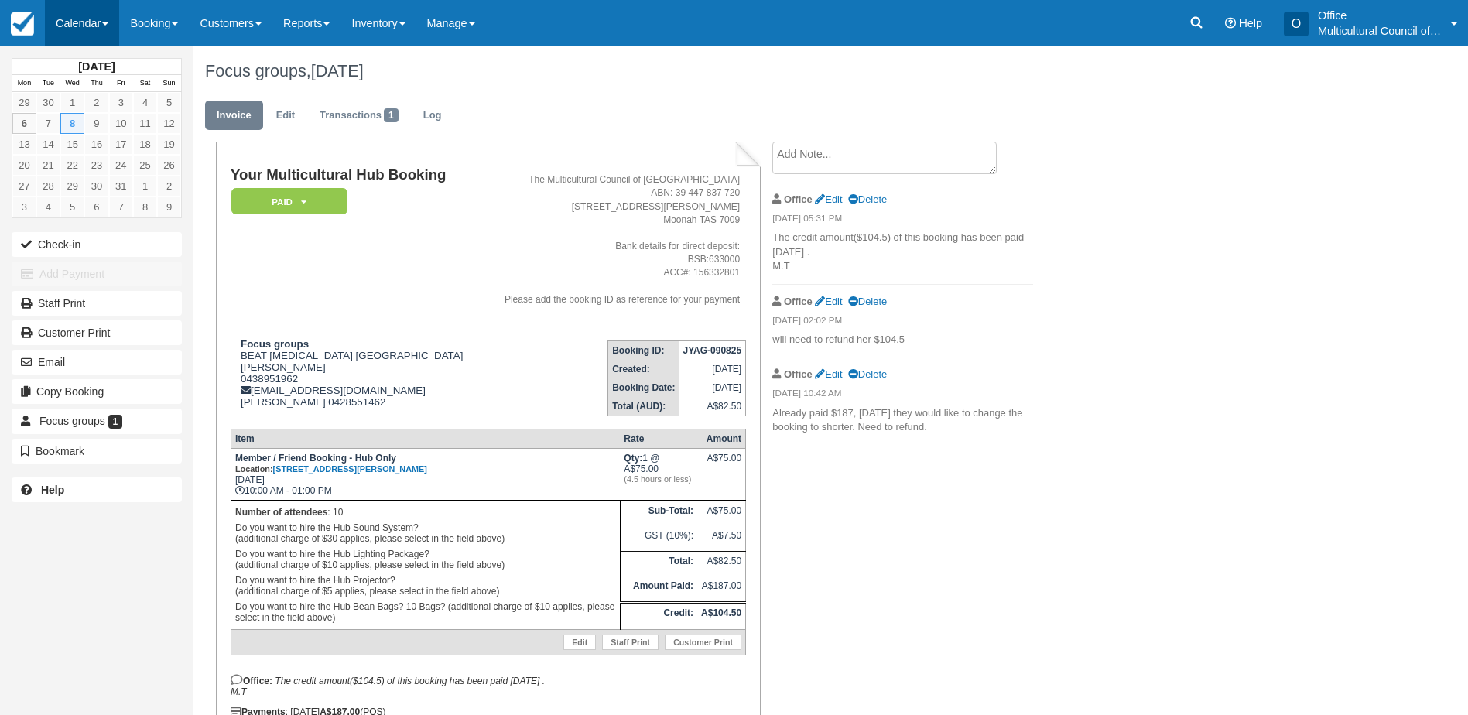
click at [86, 31] on link "Calendar" at bounding box center [82, 23] width 74 height 46
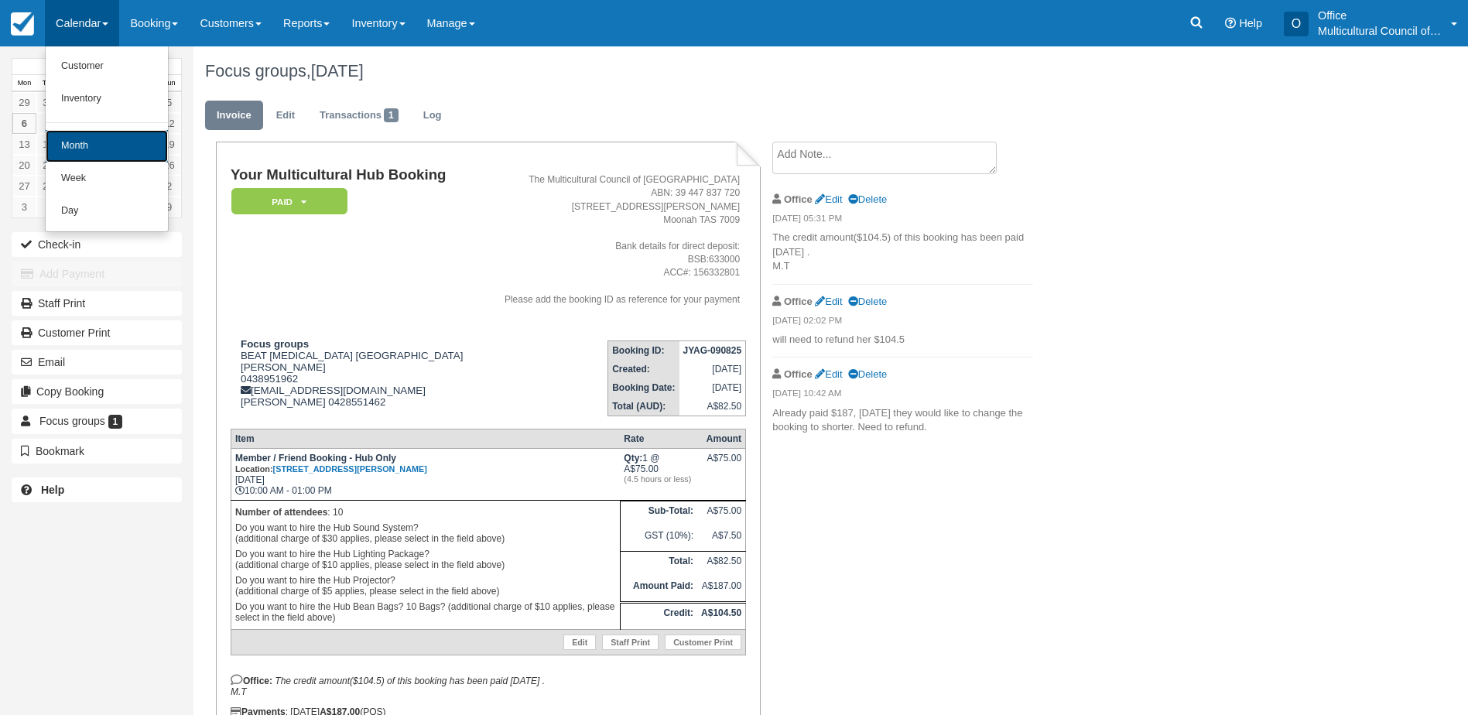
click at [106, 141] on link "Month" at bounding box center [107, 146] width 122 height 32
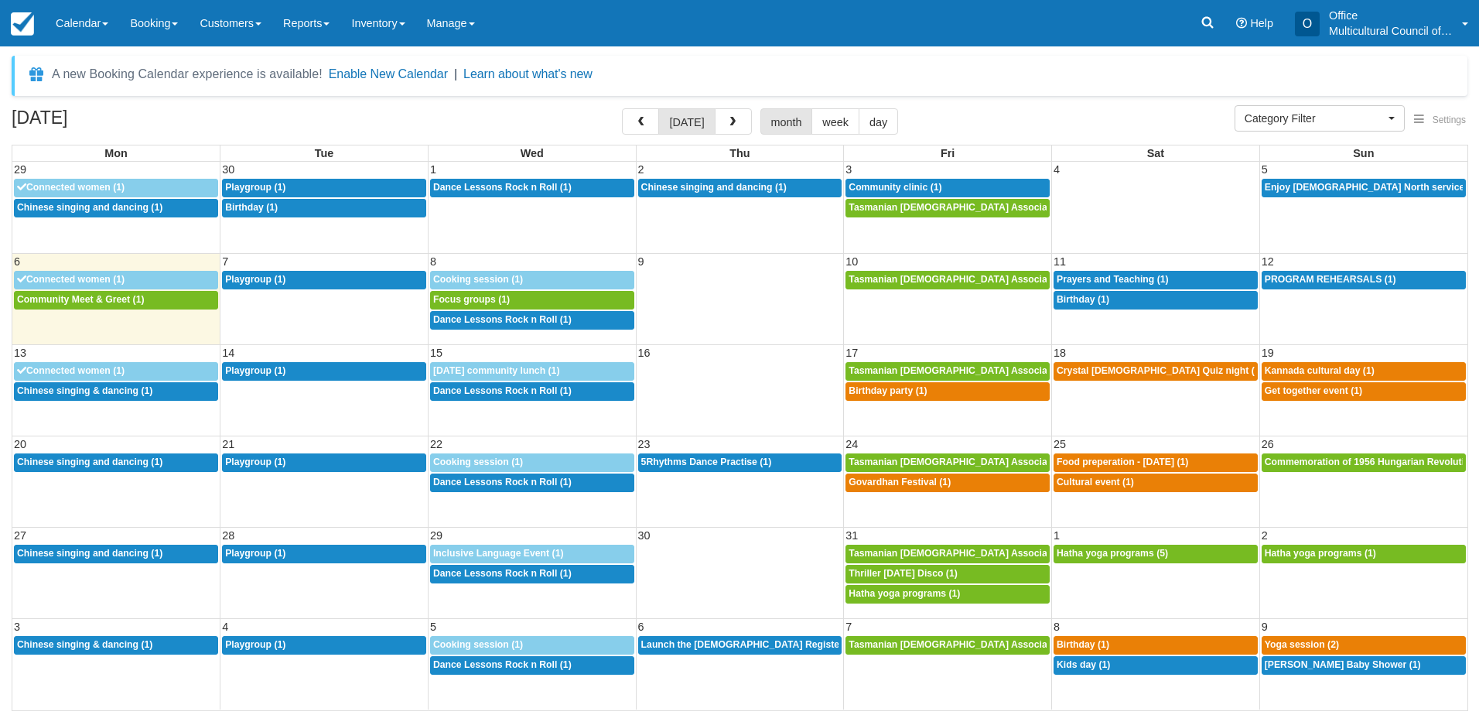
select select
click at [468, 460] on span "Cooking session (1)" at bounding box center [478, 461] width 90 height 11
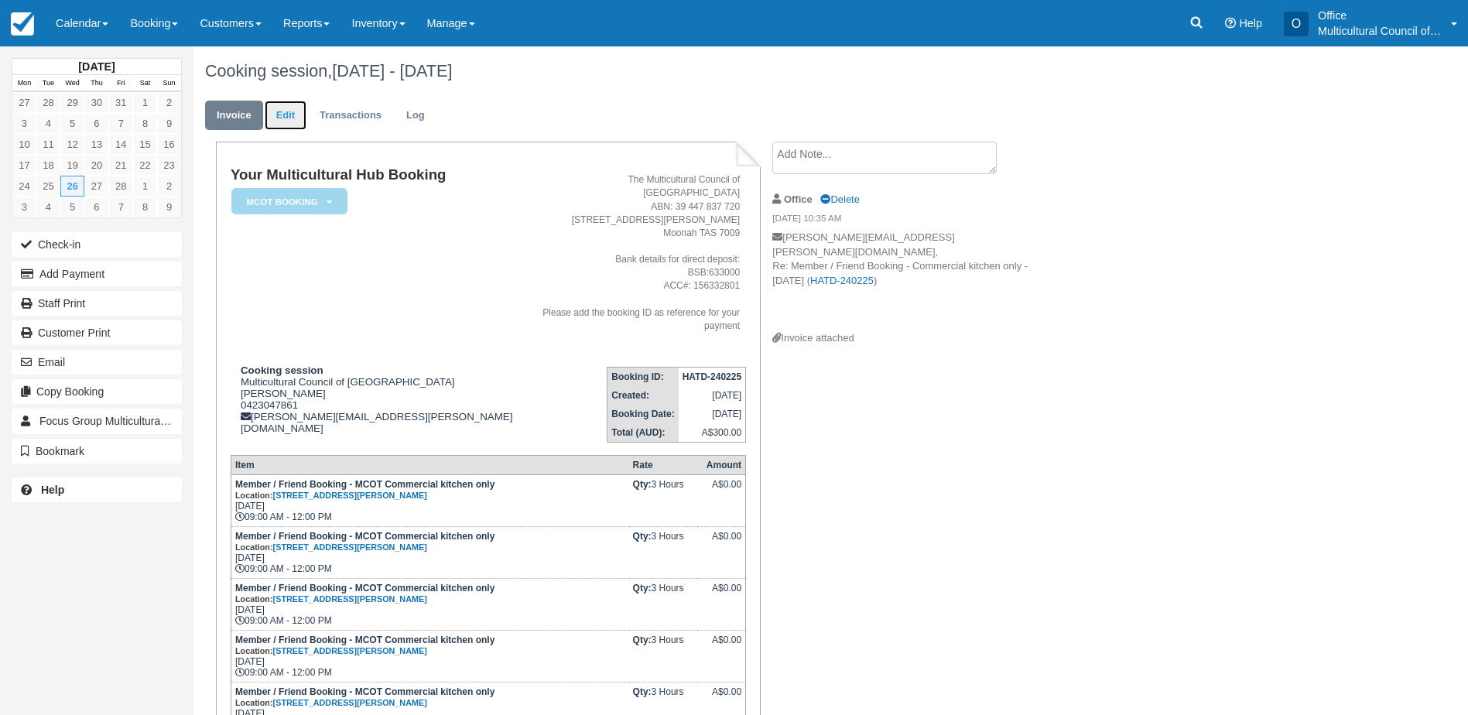
click at [286, 118] on link "Edit" at bounding box center [286, 116] width 42 height 30
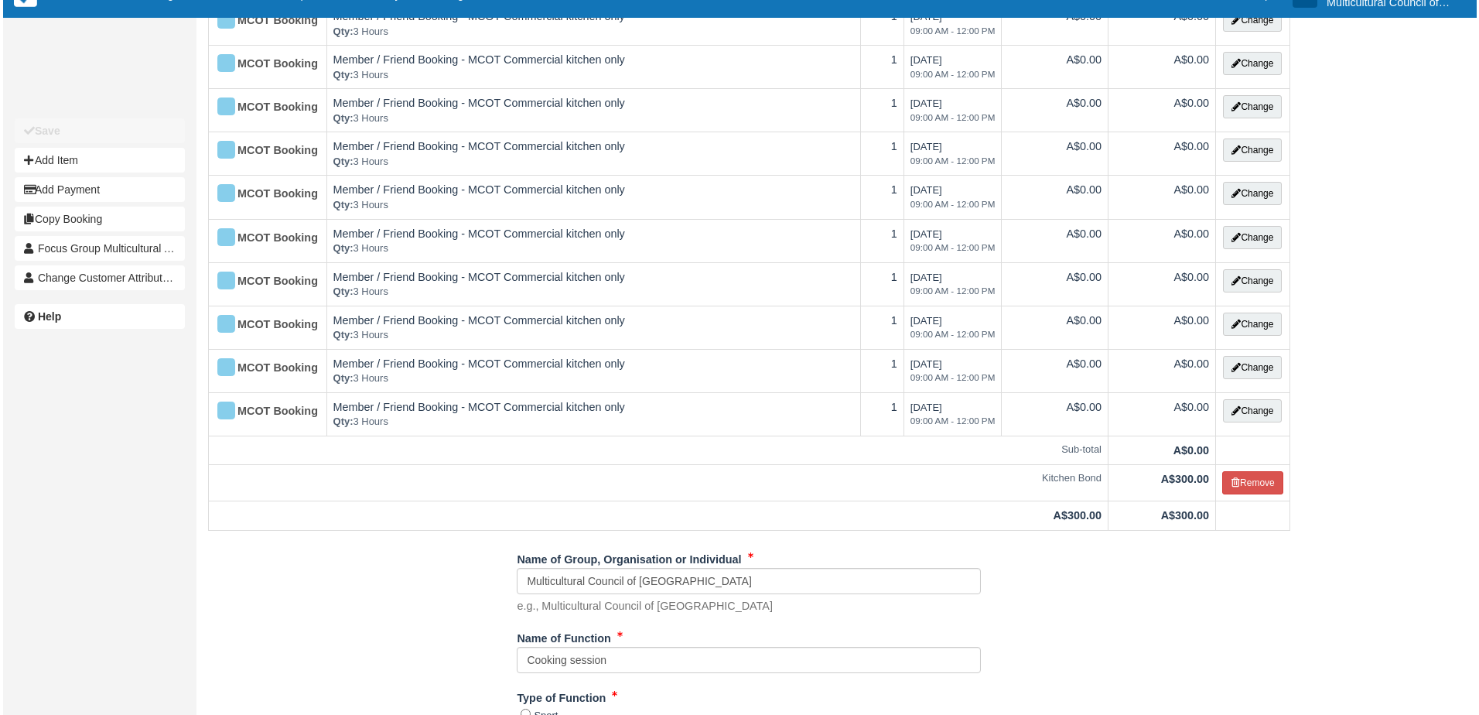
scroll to position [696, 0]
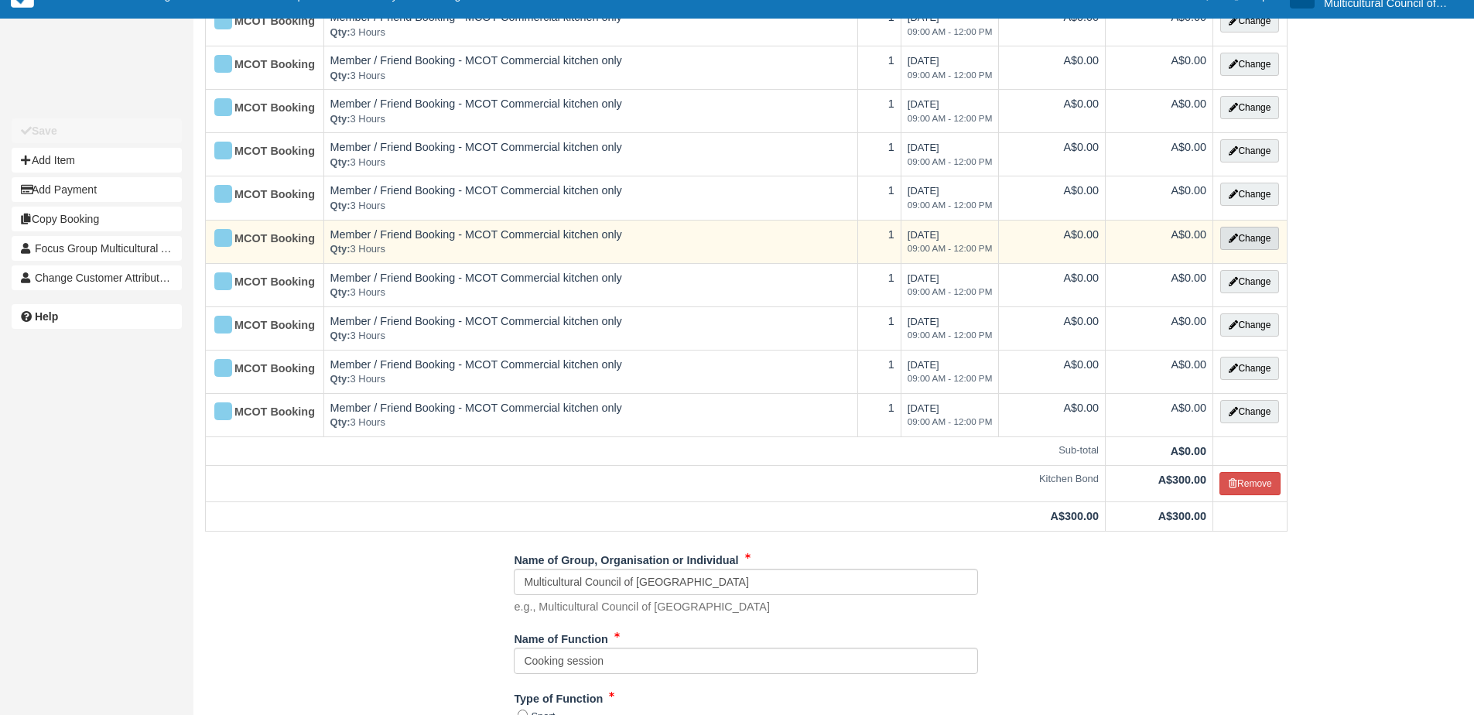
click at [1238, 247] on button "Change" at bounding box center [1249, 238] width 59 height 23
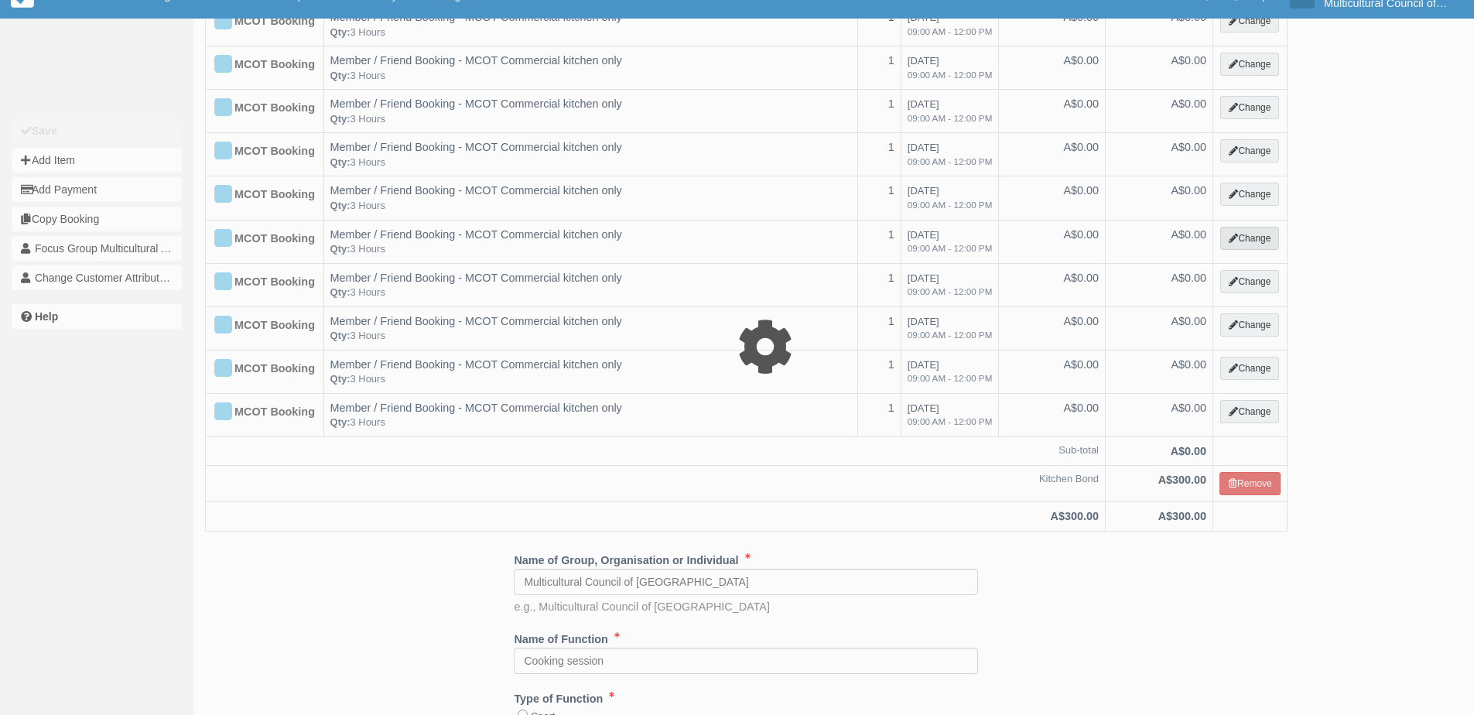
type input "0.00"
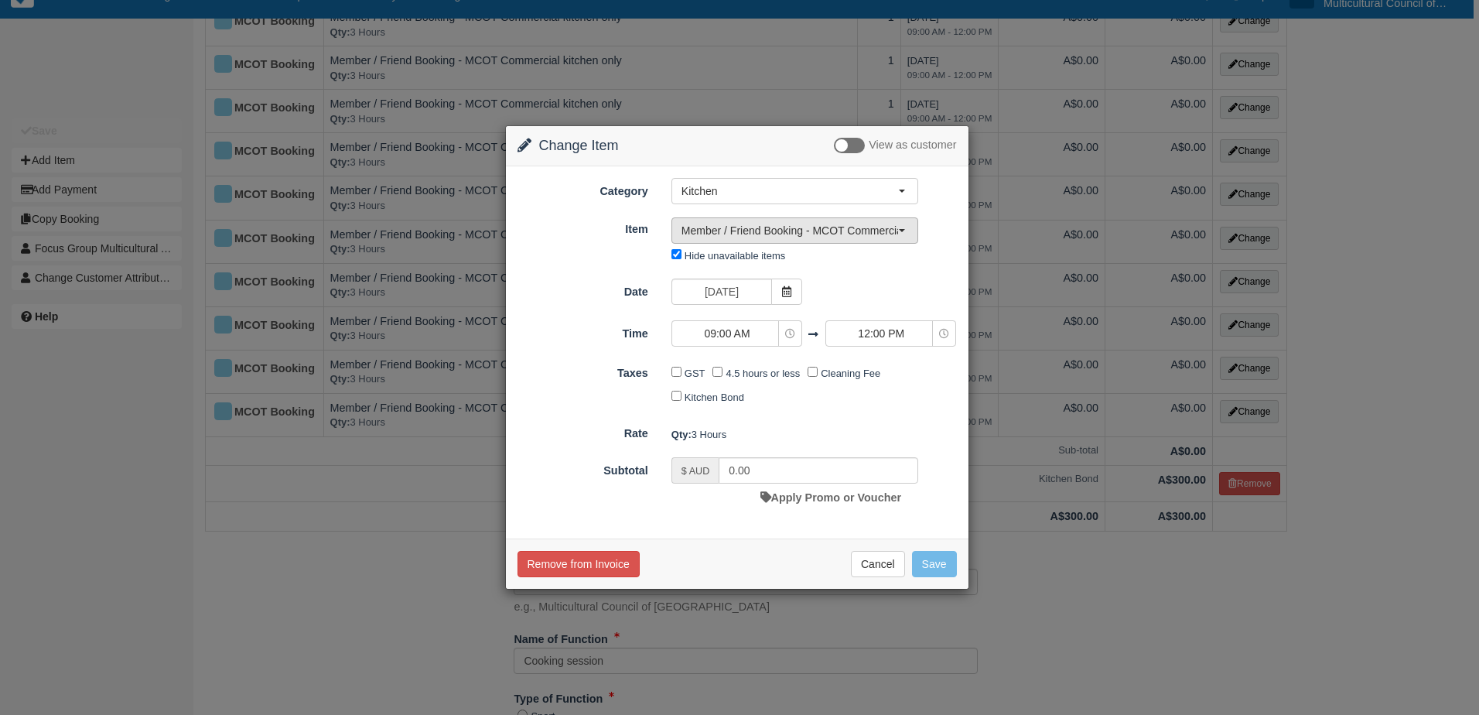
click at [843, 227] on span "Member / Friend Booking - MCOT Commercial kitchen only" at bounding box center [790, 230] width 217 height 15
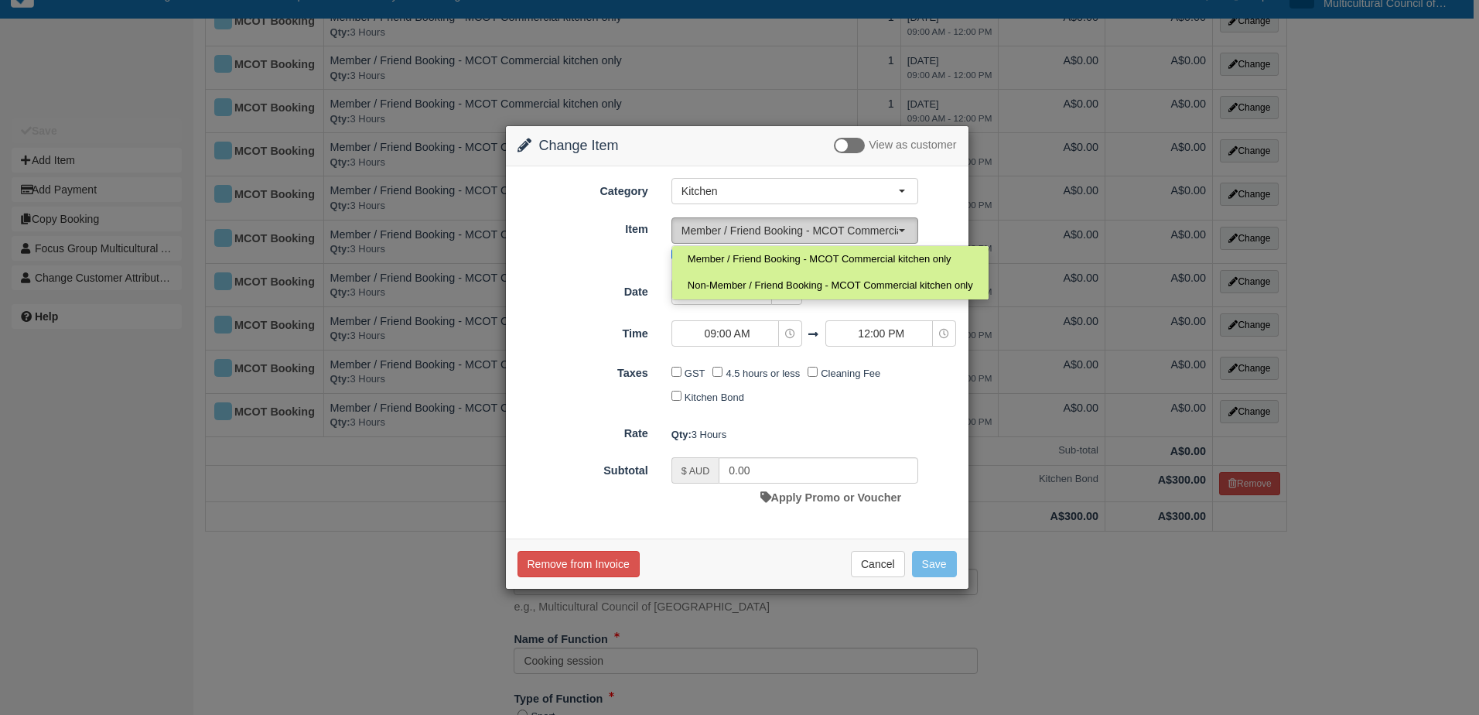
click at [839, 235] on span "Member / Friend Booking - MCOT Commercial kitchen only" at bounding box center [790, 230] width 217 height 15
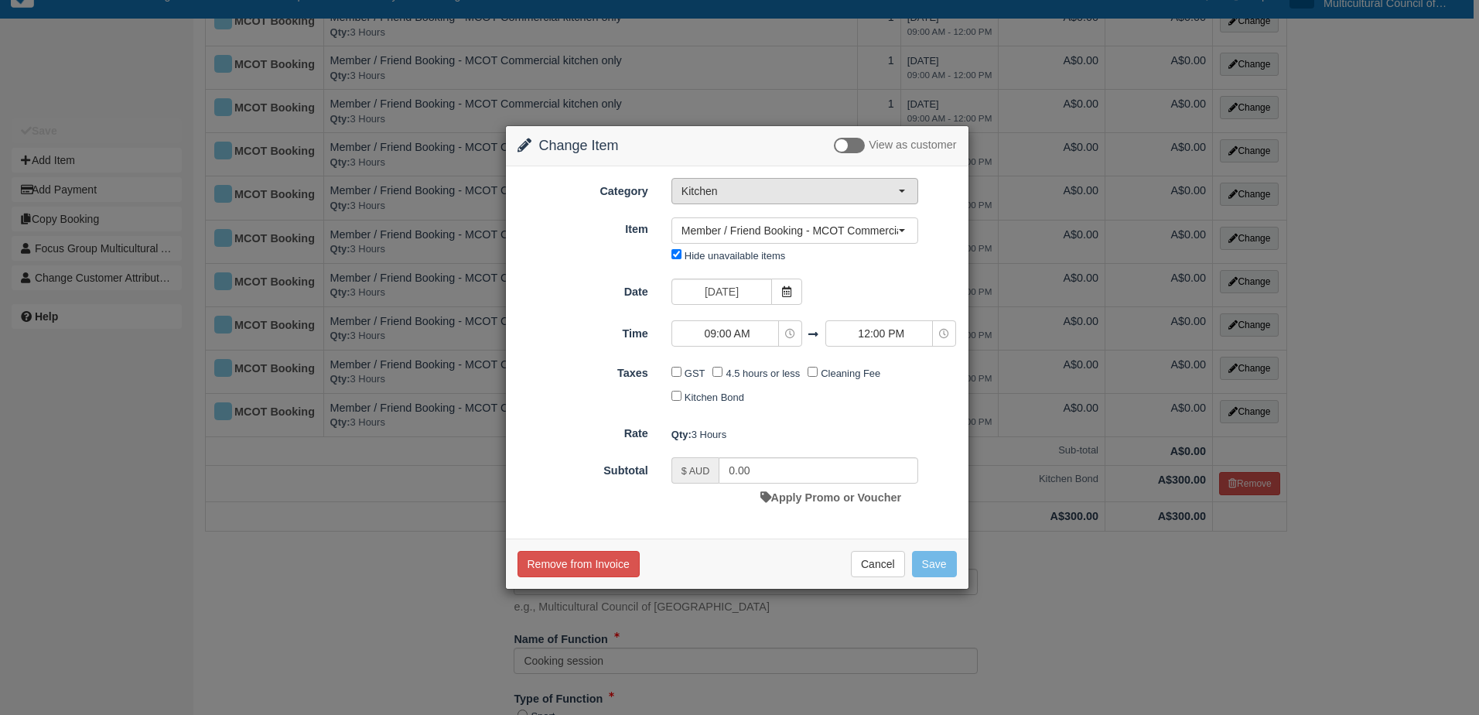
click at [839, 198] on span "Kitchen" at bounding box center [790, 190] width 217 height 15
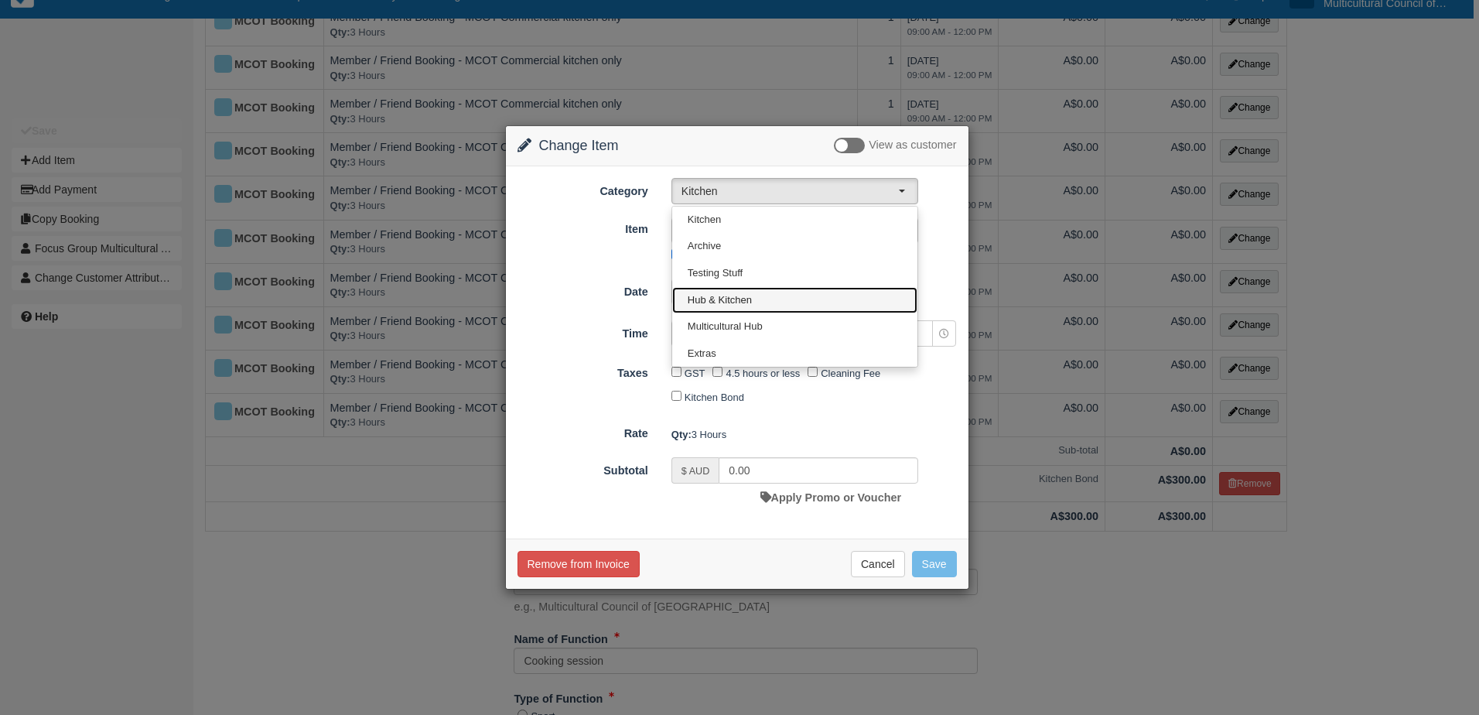
click at [794, 304] on link "Hub & Kitchen" at bounding box center [794, 300] width 245 height 27
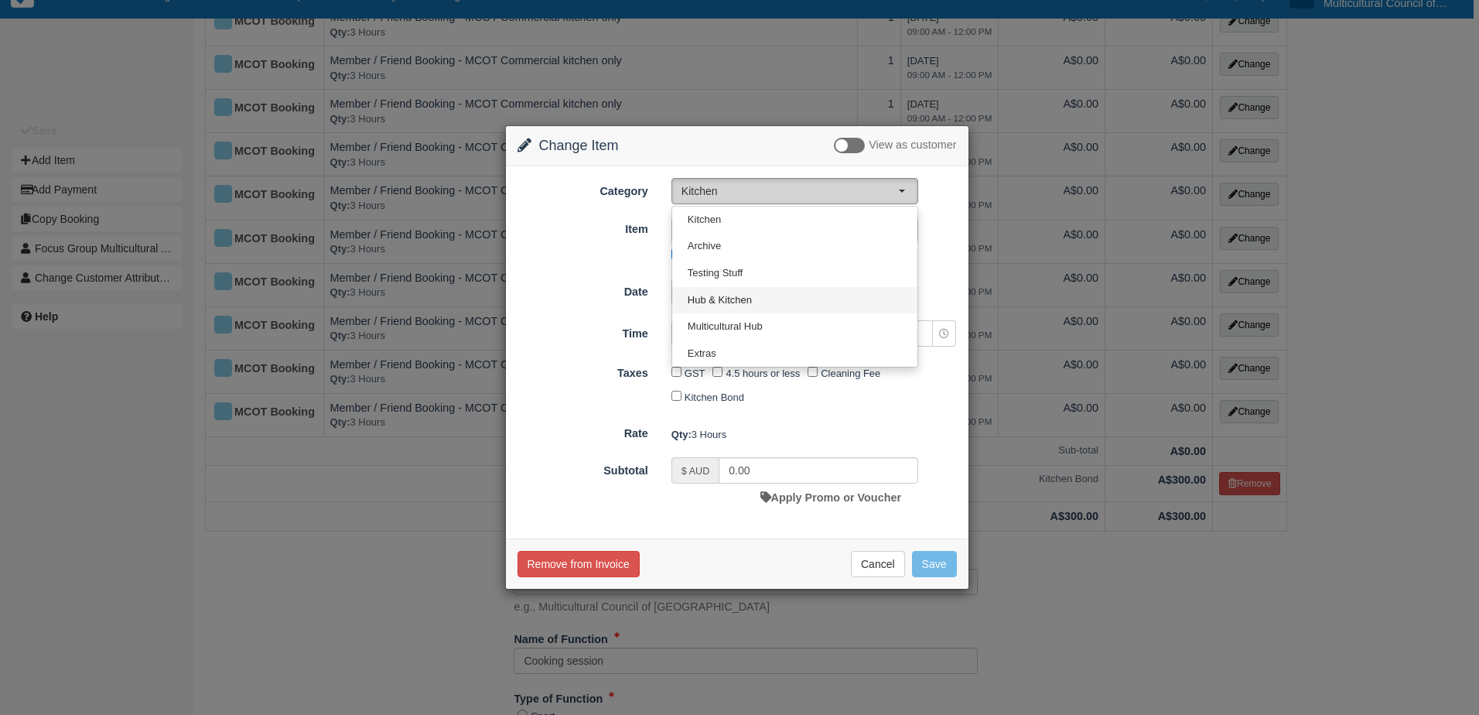
select select "7"
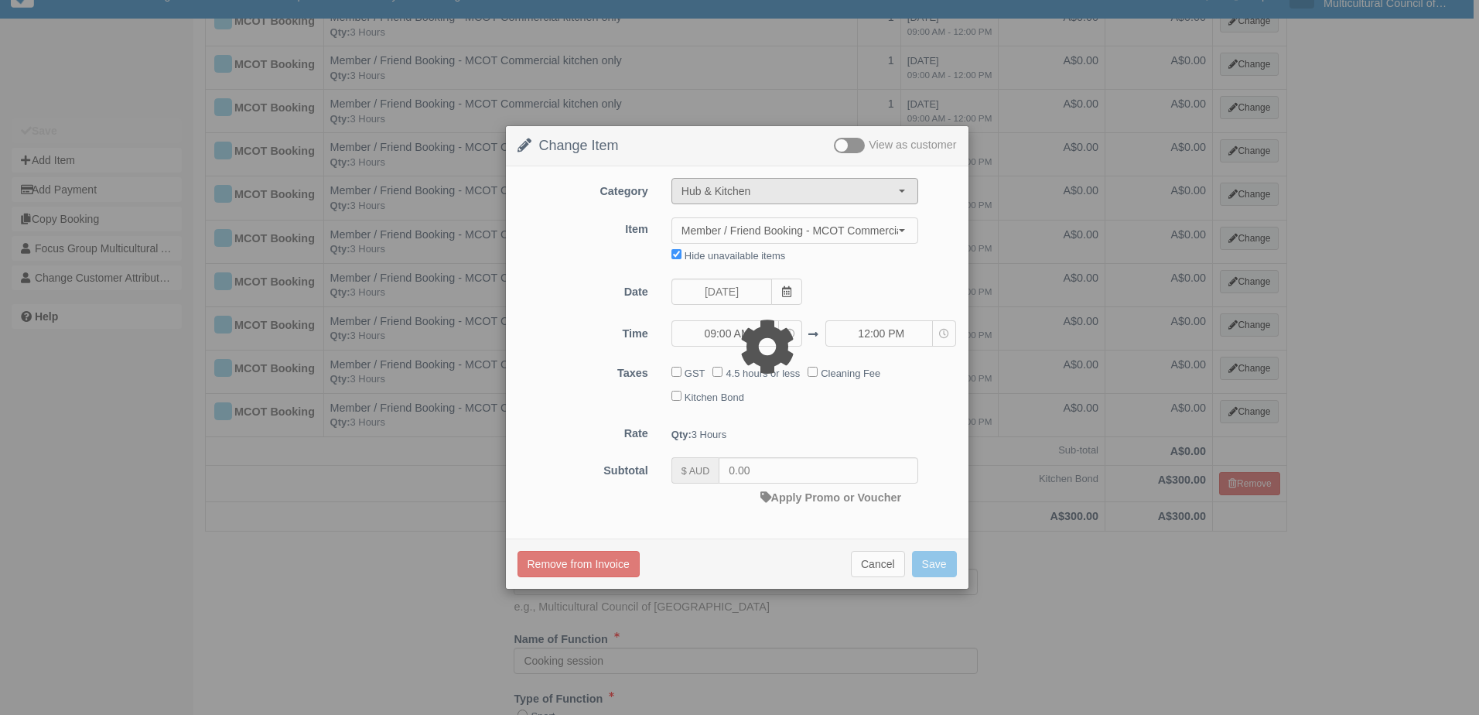
type input "215.00"
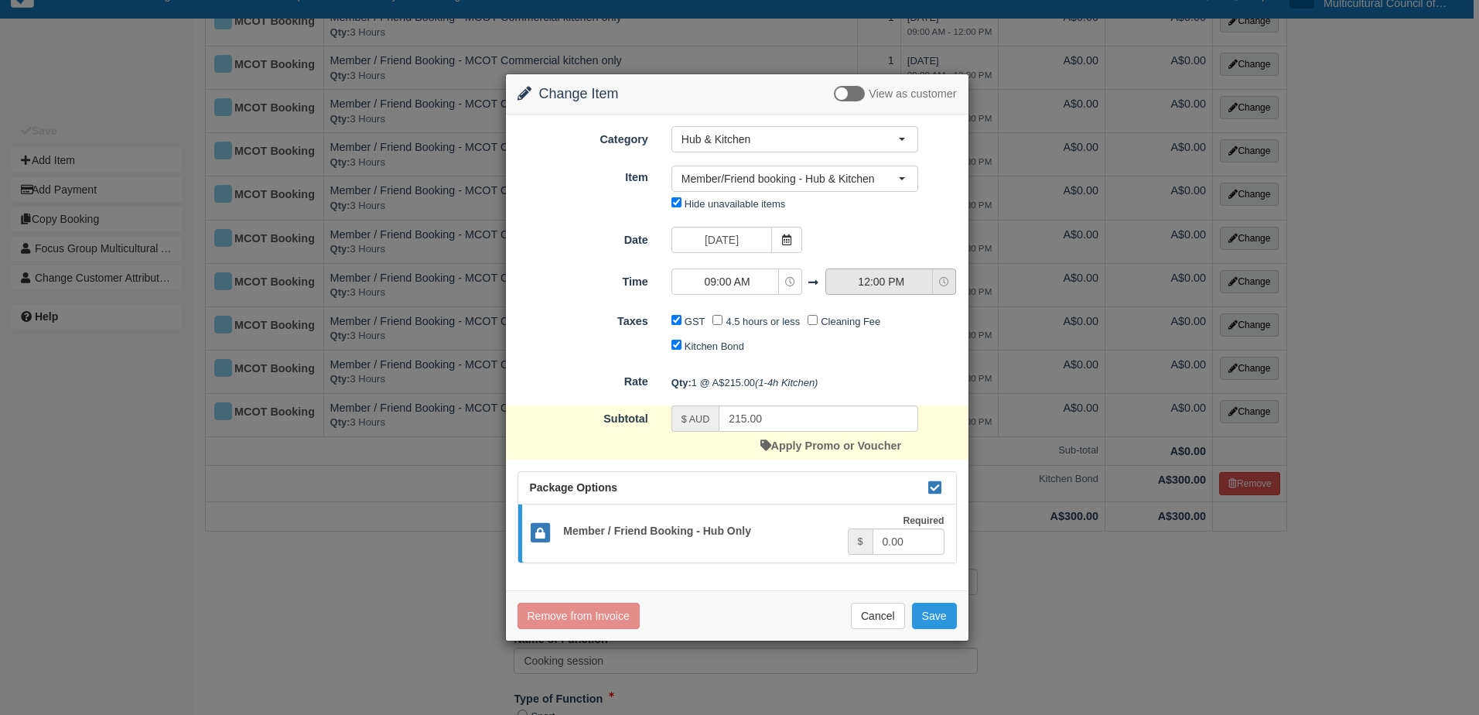
click at [893, 281] on span "12:00 PM" at bounding box center [881, 281] width 110 height 15
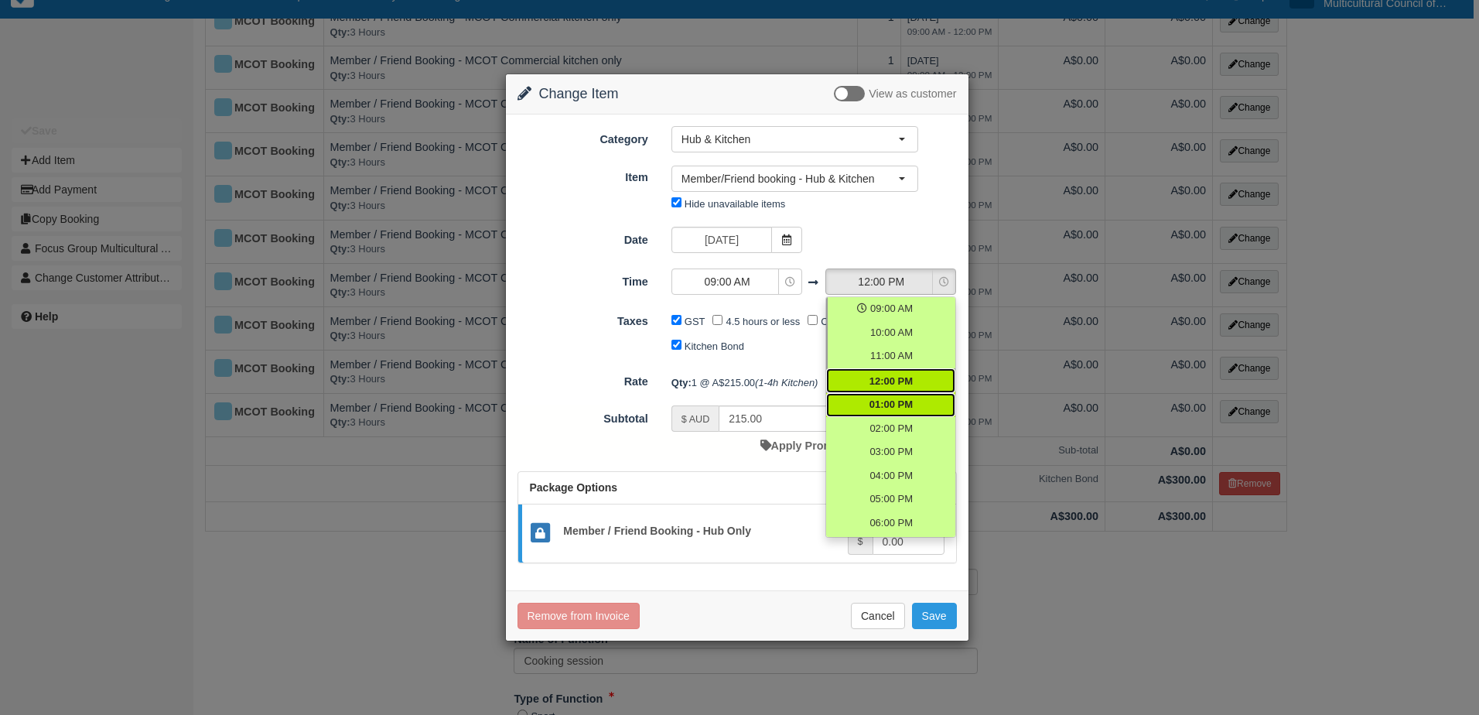
click at [898, 397] on link "01:00 PM" at bounding box center [890, 405] width 129 height 24
select select "13:00"
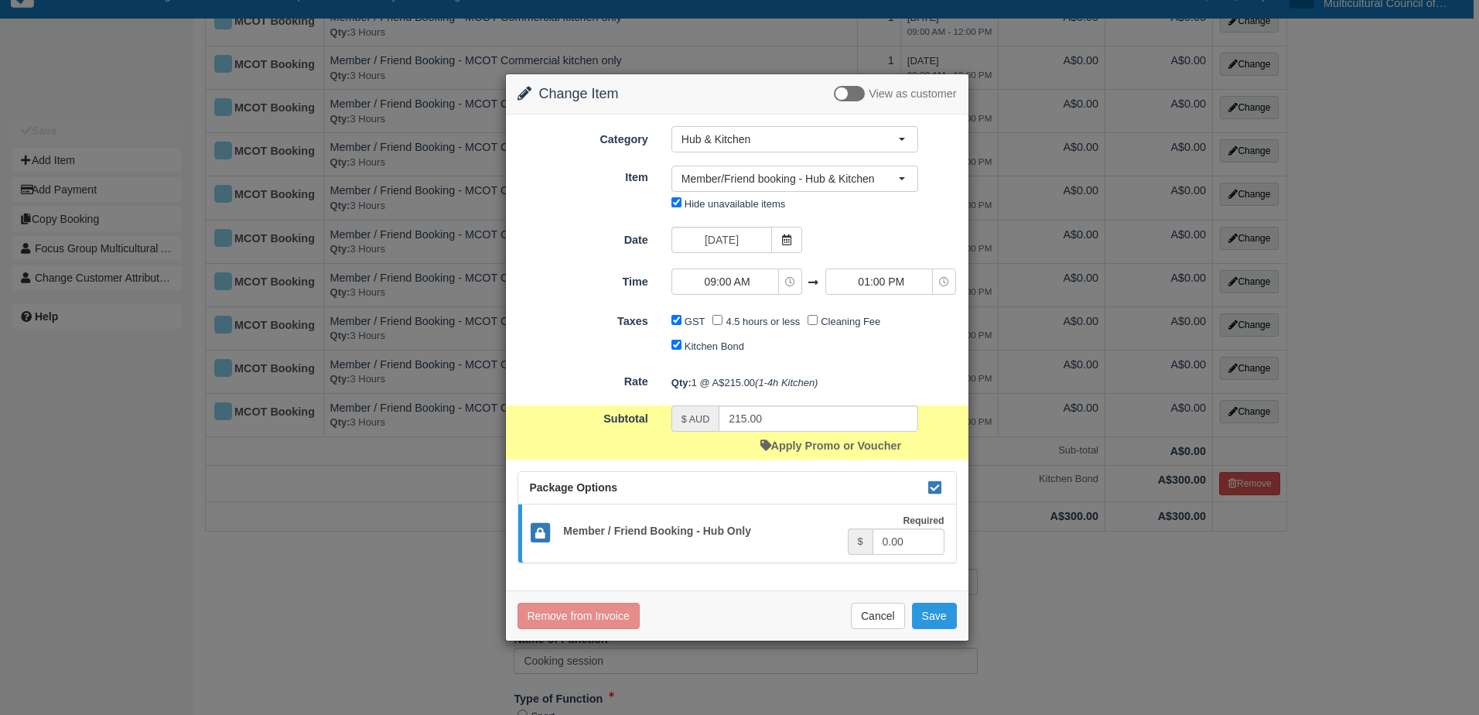
click at [678, 347] on input "Kitchen Bond" at bounding box center [677, 345] width 10 height 10
checkbox input "false"
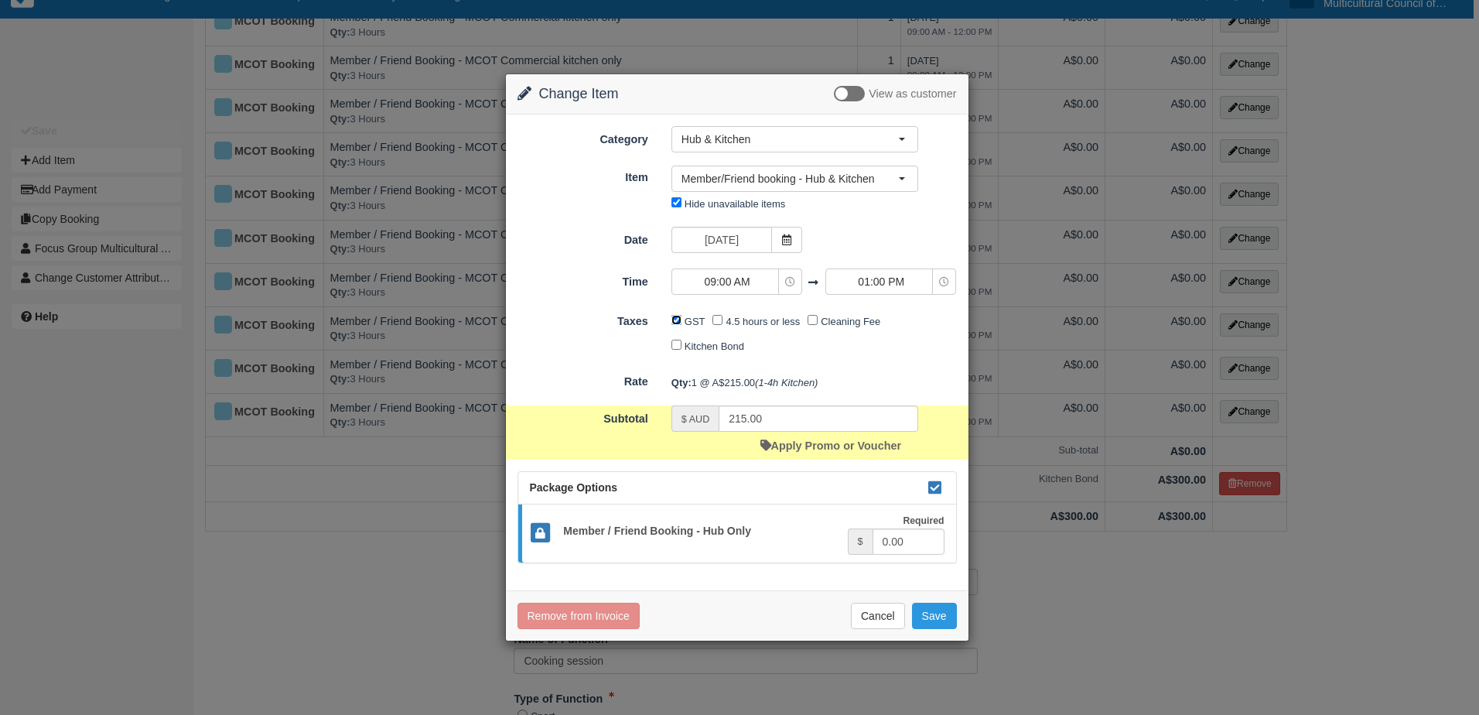
click at [674, 323] on input "GST" at bounding box center [677, 320] width 10 height 10
checkbox input "false"
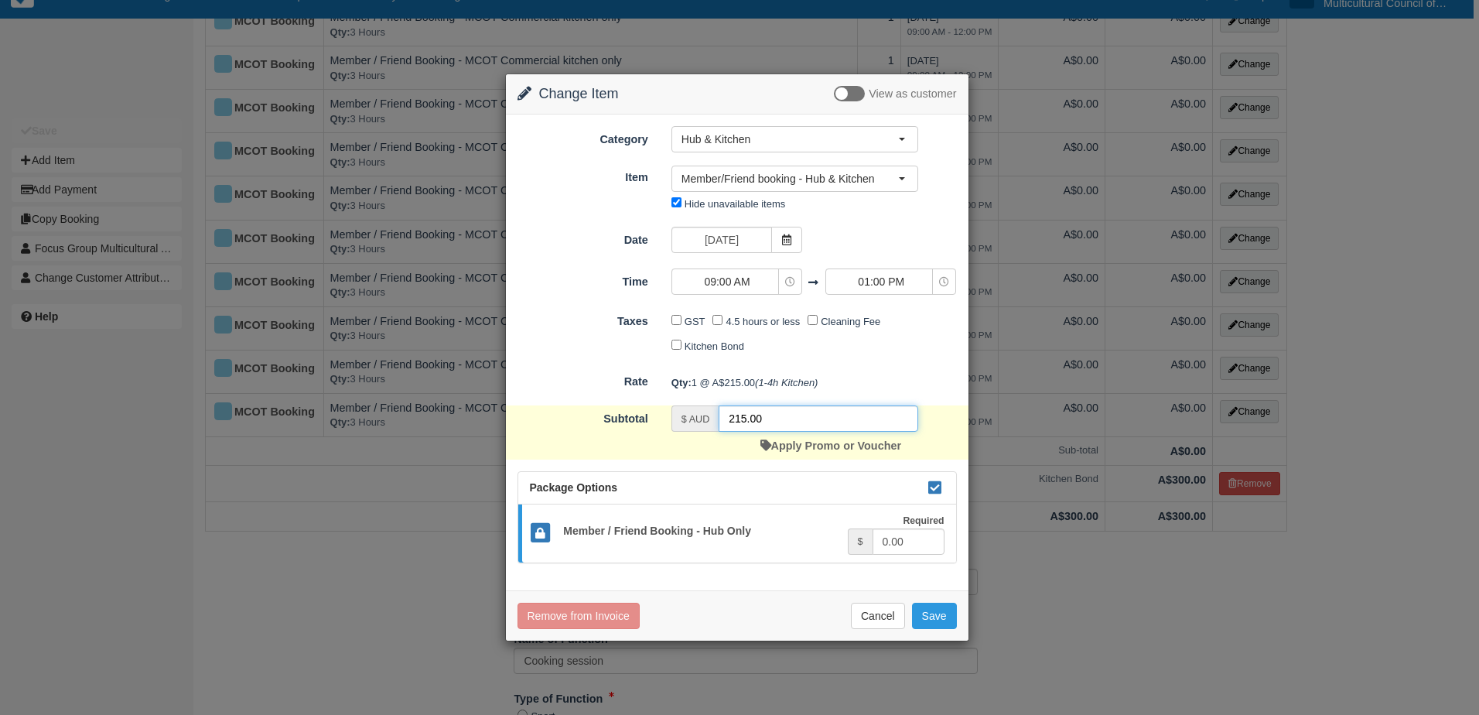
drag, startPoint x: 780, startPoint y: 420, endPoint x: 654, endPoint y: 435, distance: 127.0
click at [654, 435] on div "Subtotal $ AUD 215.00 Apply Promo or Voucher" at bounding box center [737, 432] width 463 height 54
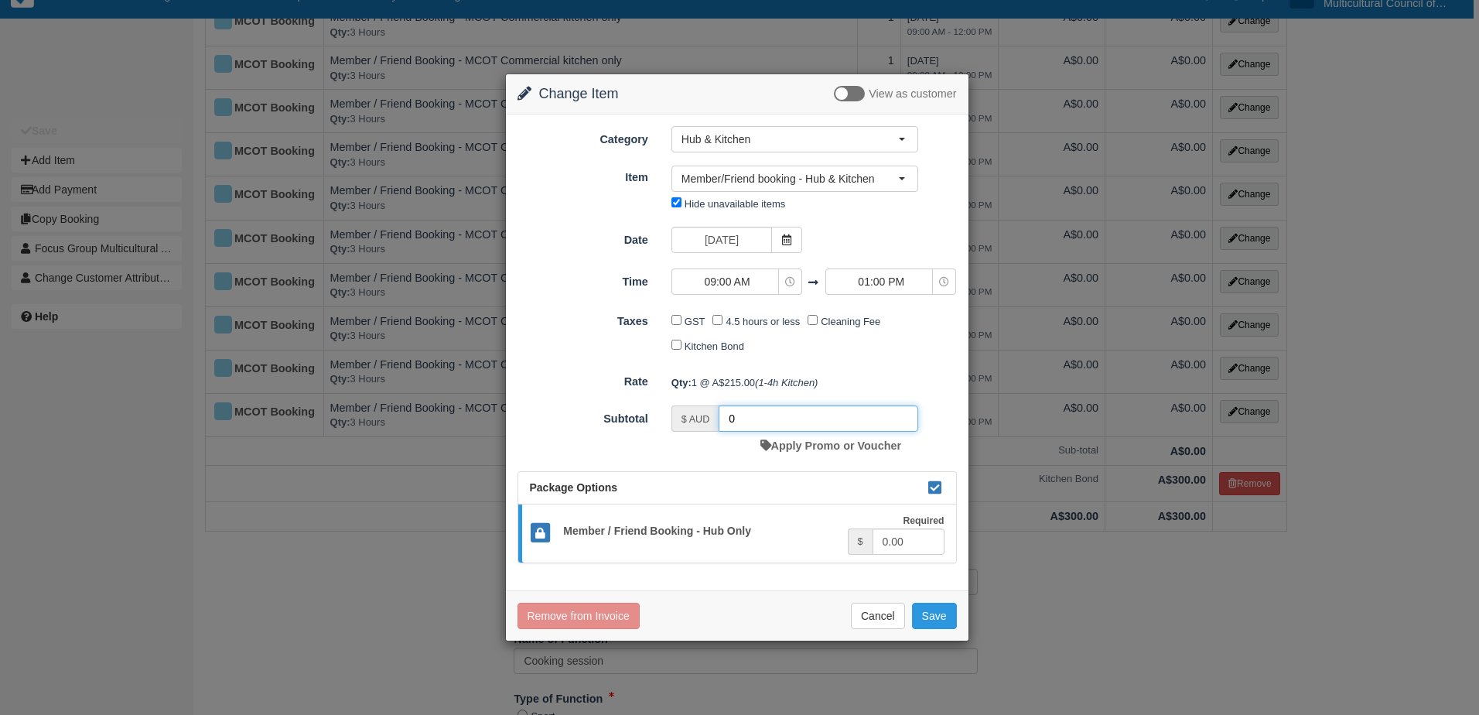
type input "0"
click at [674, 464] on form "Category Hub & Kitchen Kitchen Archive Testing Stuff Hub & Kitchen Multicultura…" at bounding box center [737, 344] width 439 height 436
click at [940, 615] on button "Save" at bounding box center [934, 616] width 45 height 26
checkbox input "false"
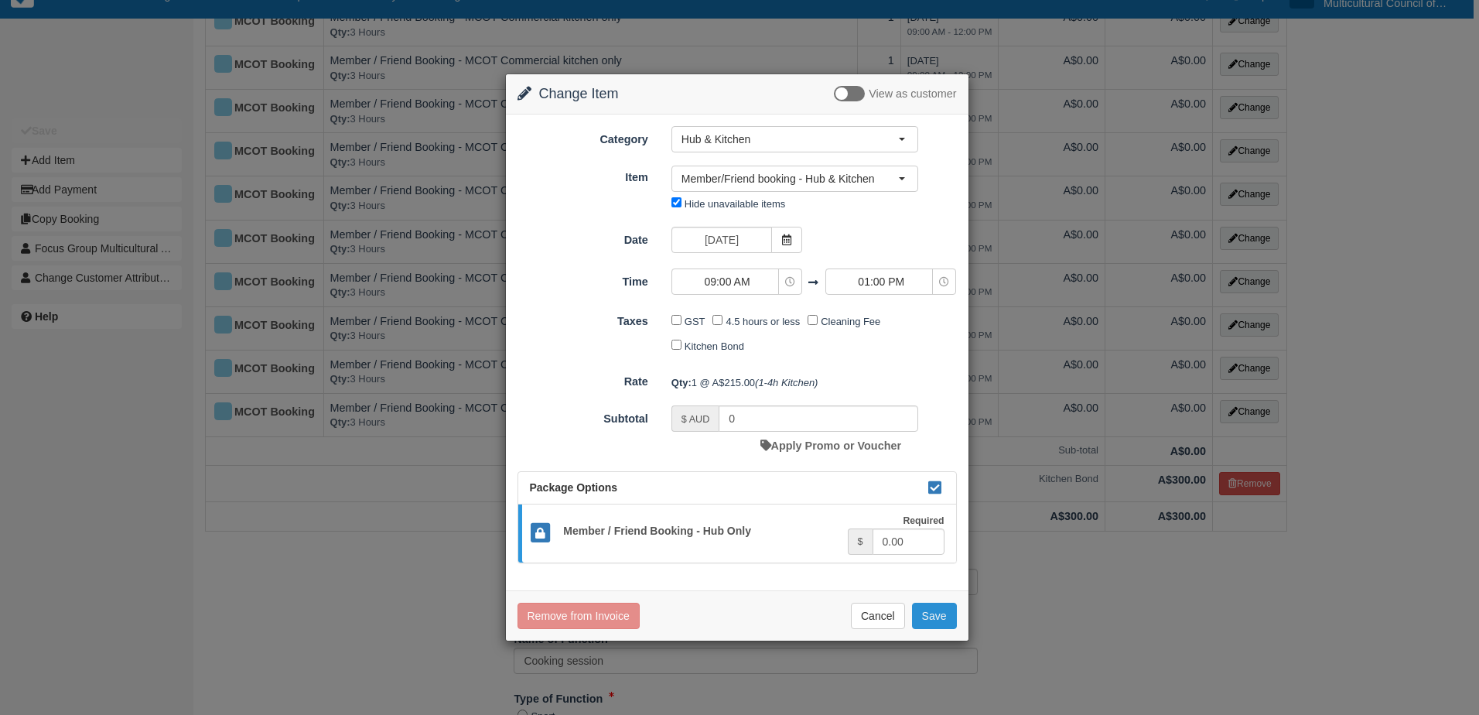
checkbox input "false"
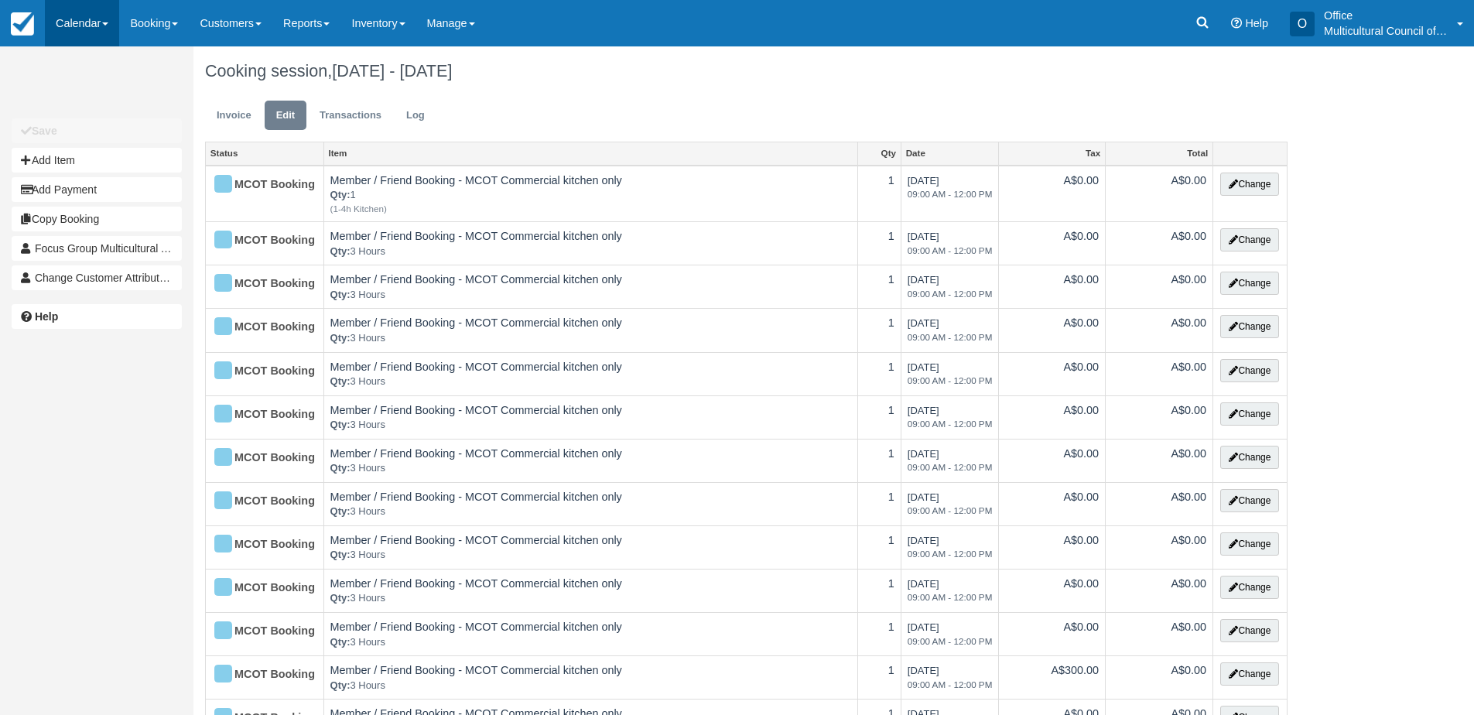
click at [89, 24] on link "Calendar" at bounding box center [82, 23] width 74 height 46
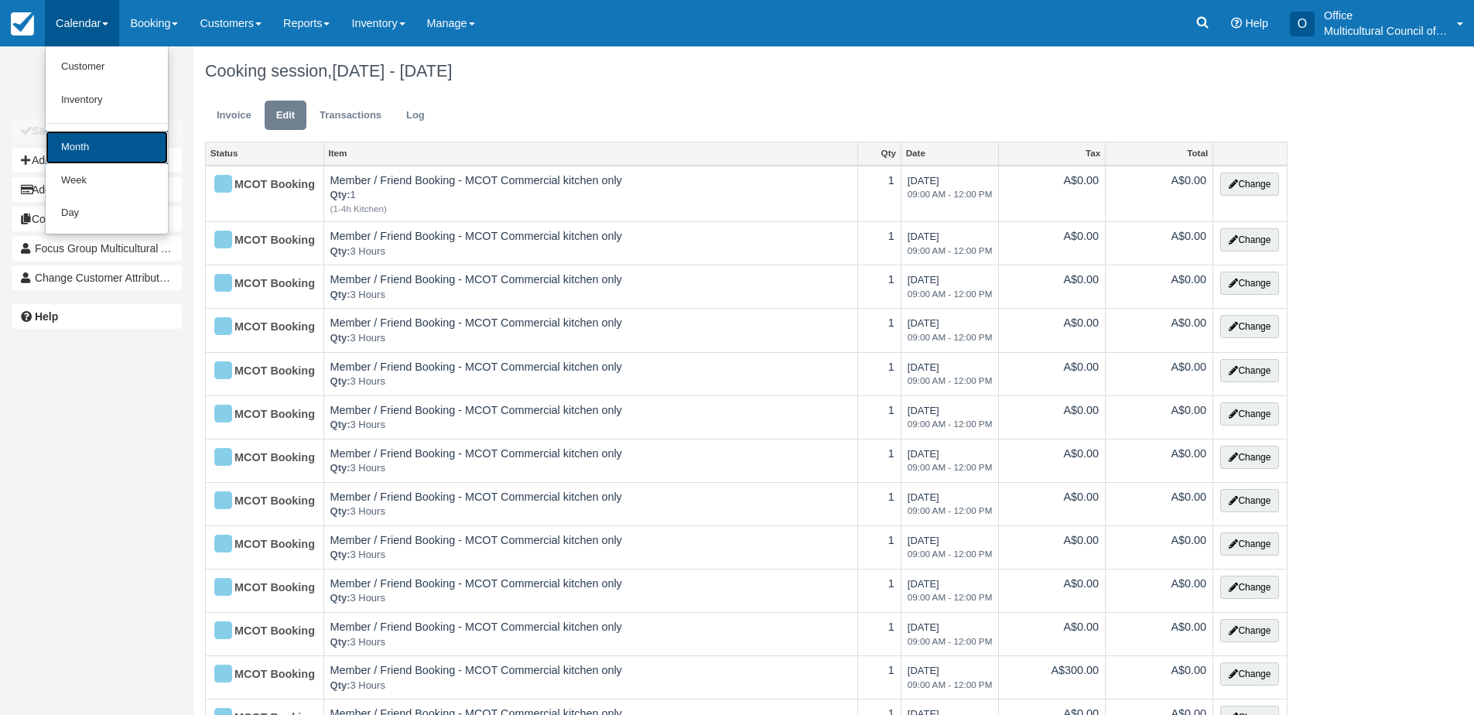
click at [110, 154] on link "Month" at bounding box center [107, 147] width 122 height 33
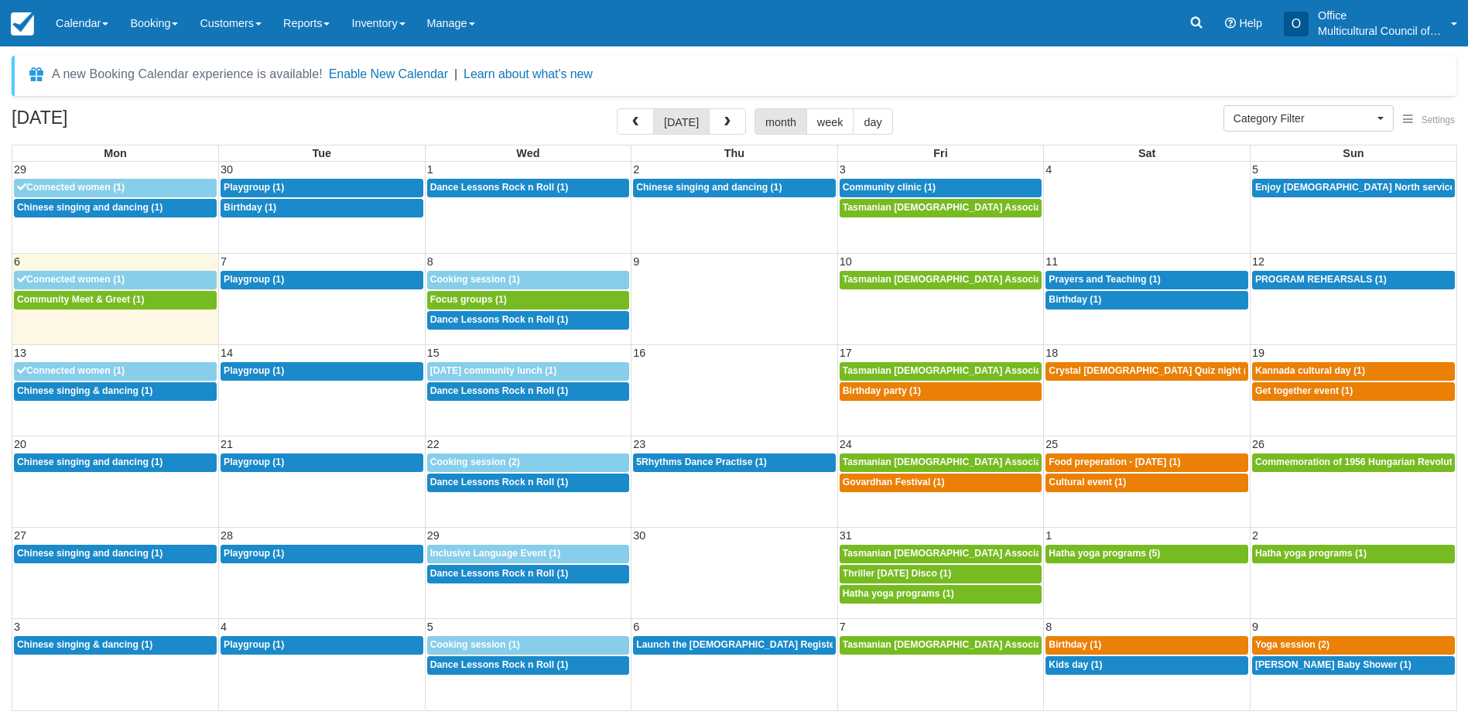
select select
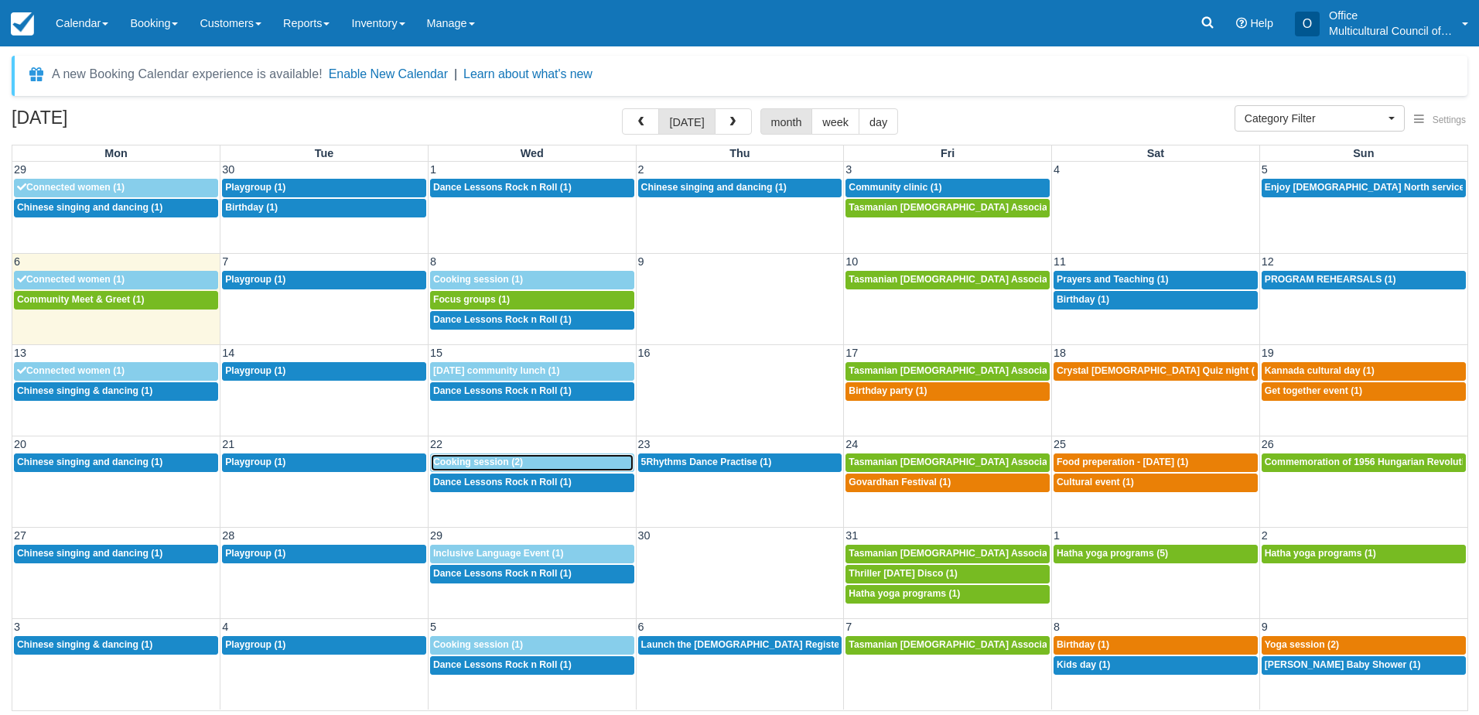
click at [529, 460] on div "9a Cooking session (2)" at bounding box center [532, 462] width 198 height 12
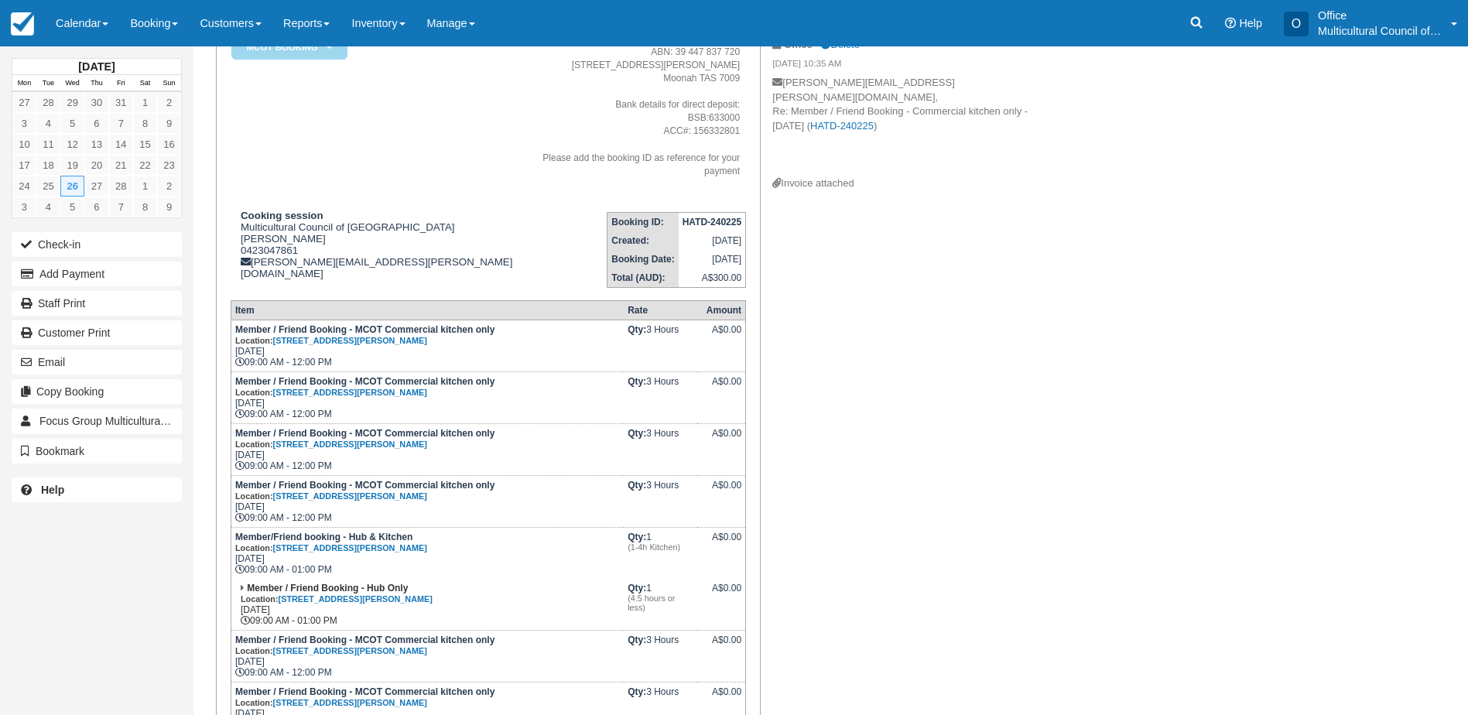
scroll to position [232, 0]
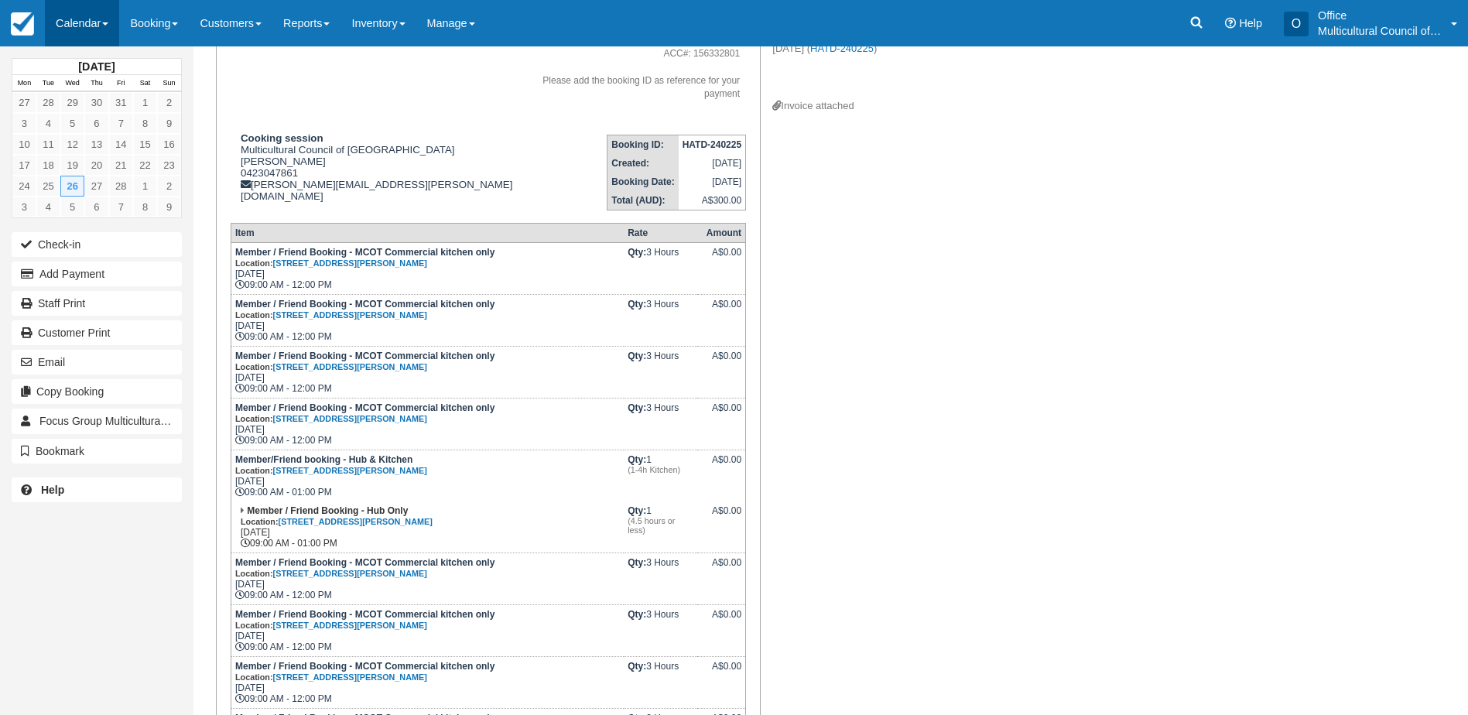
click at [60, 23] on link "Calendar" at bounding box center [82, 23] width 74 height 46
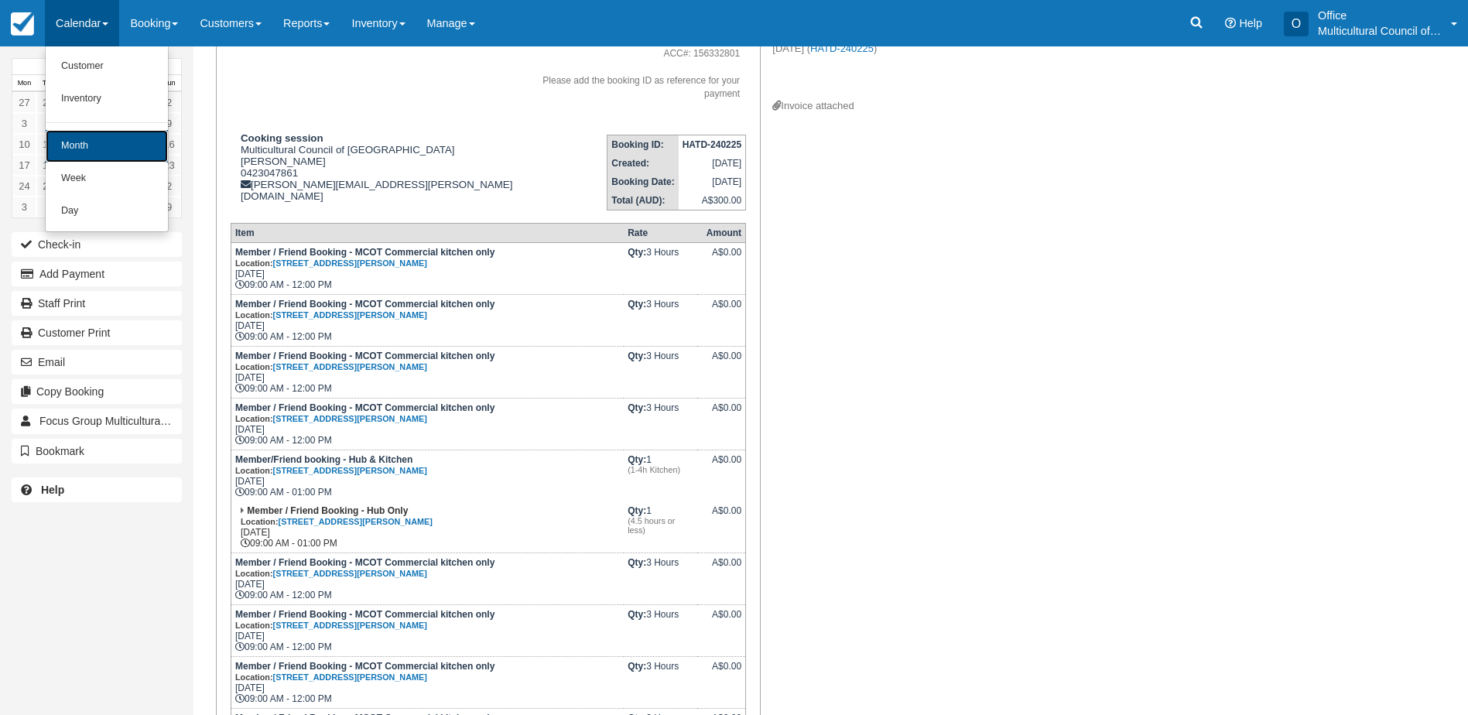
click at [135, 135] on link "Month" at bounding box center [107, 146] width 122 height 32
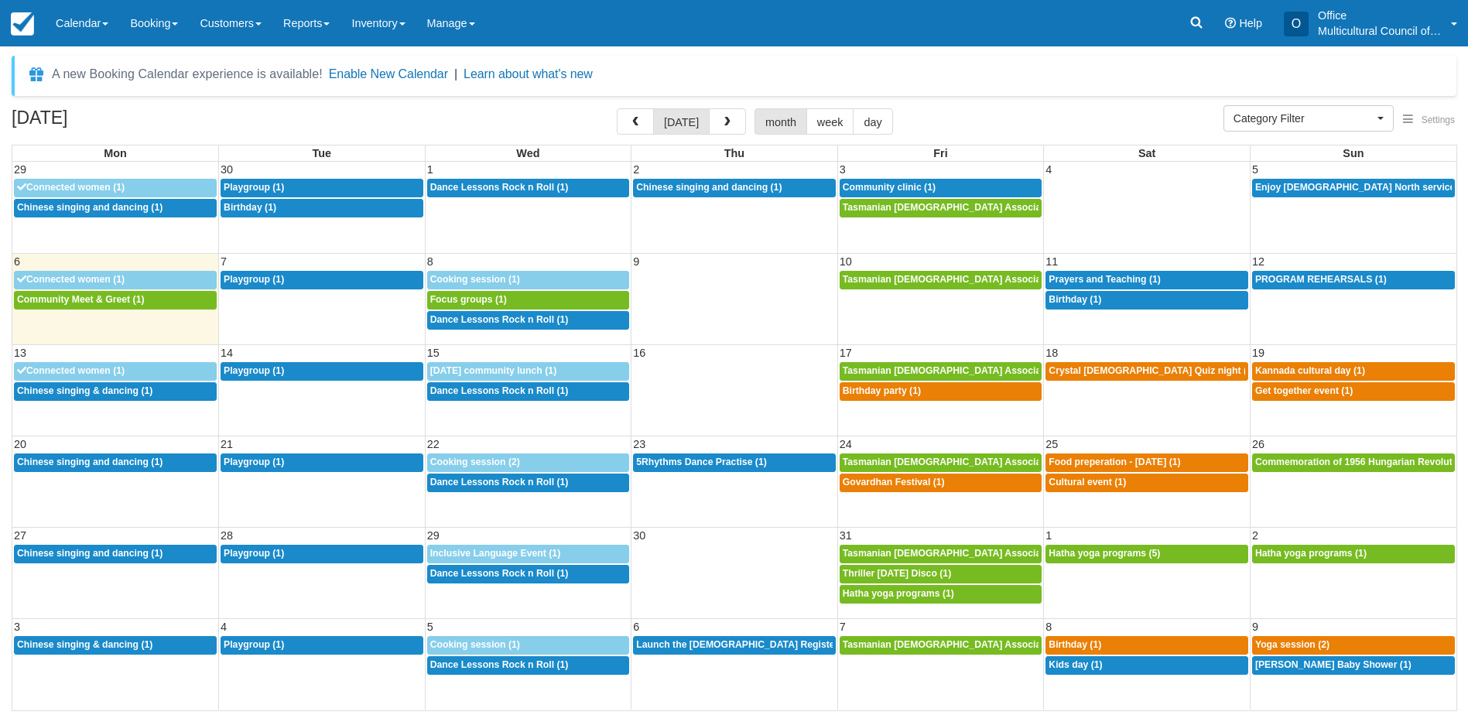
select select
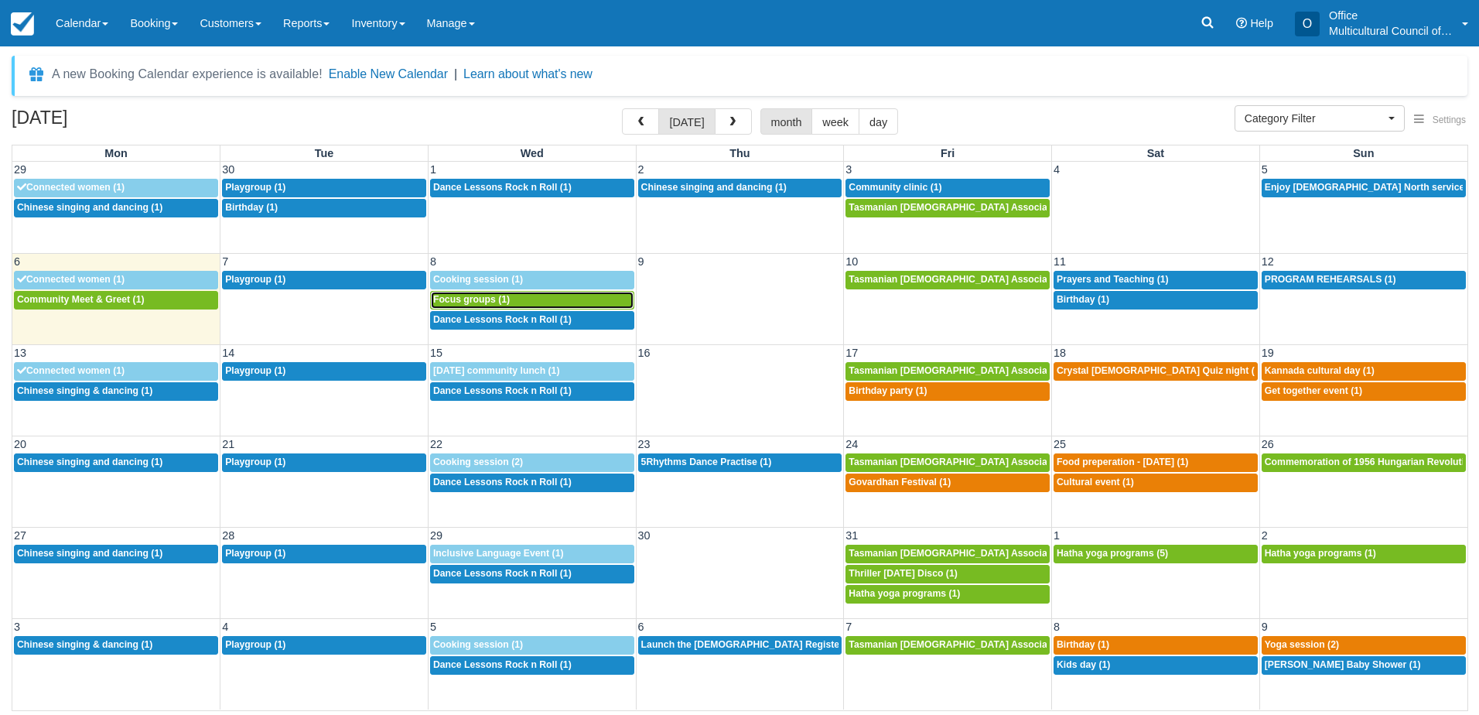
click at [449, 300] on span "Focus groups (1)" at bounding box center [471, 299] width 77 height 11
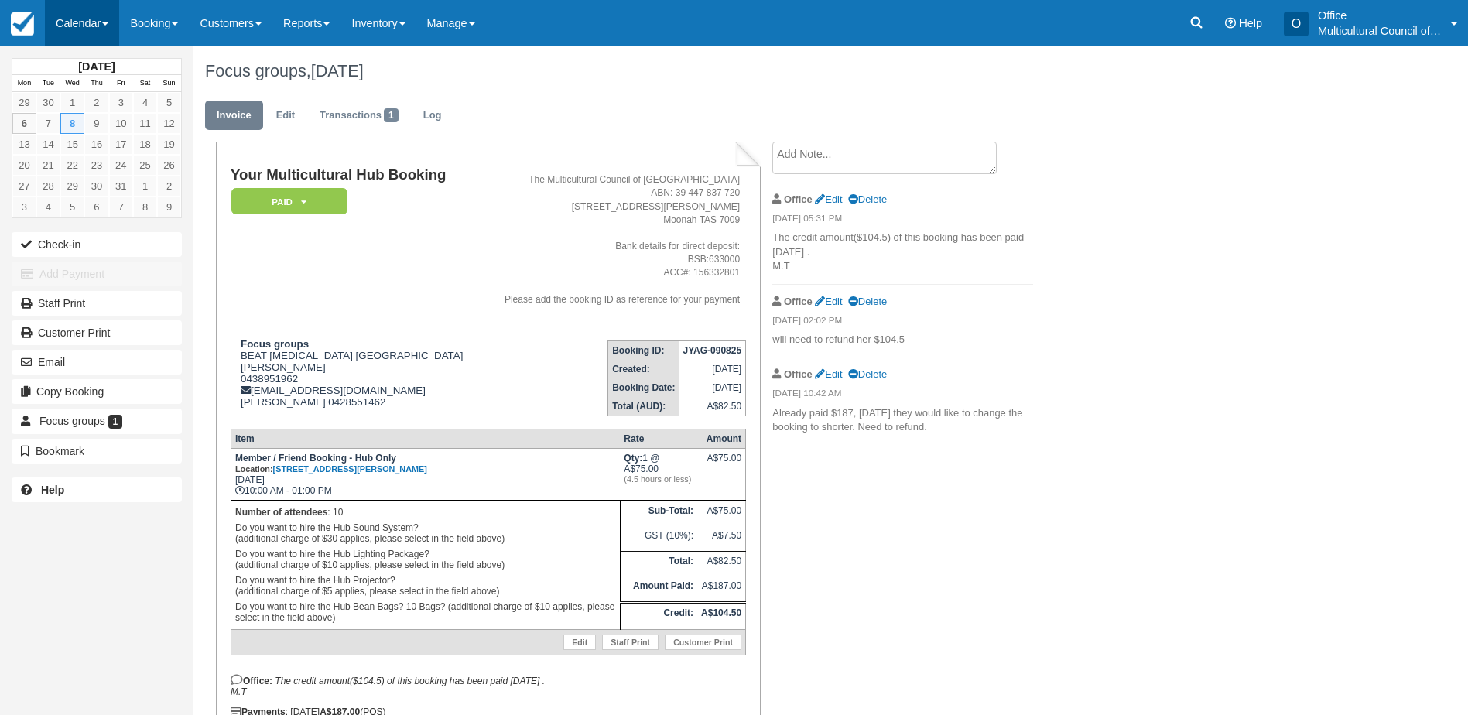
click at [67, 29] on link "Calendar" at bounding box center [82, 23] width 74 height 46
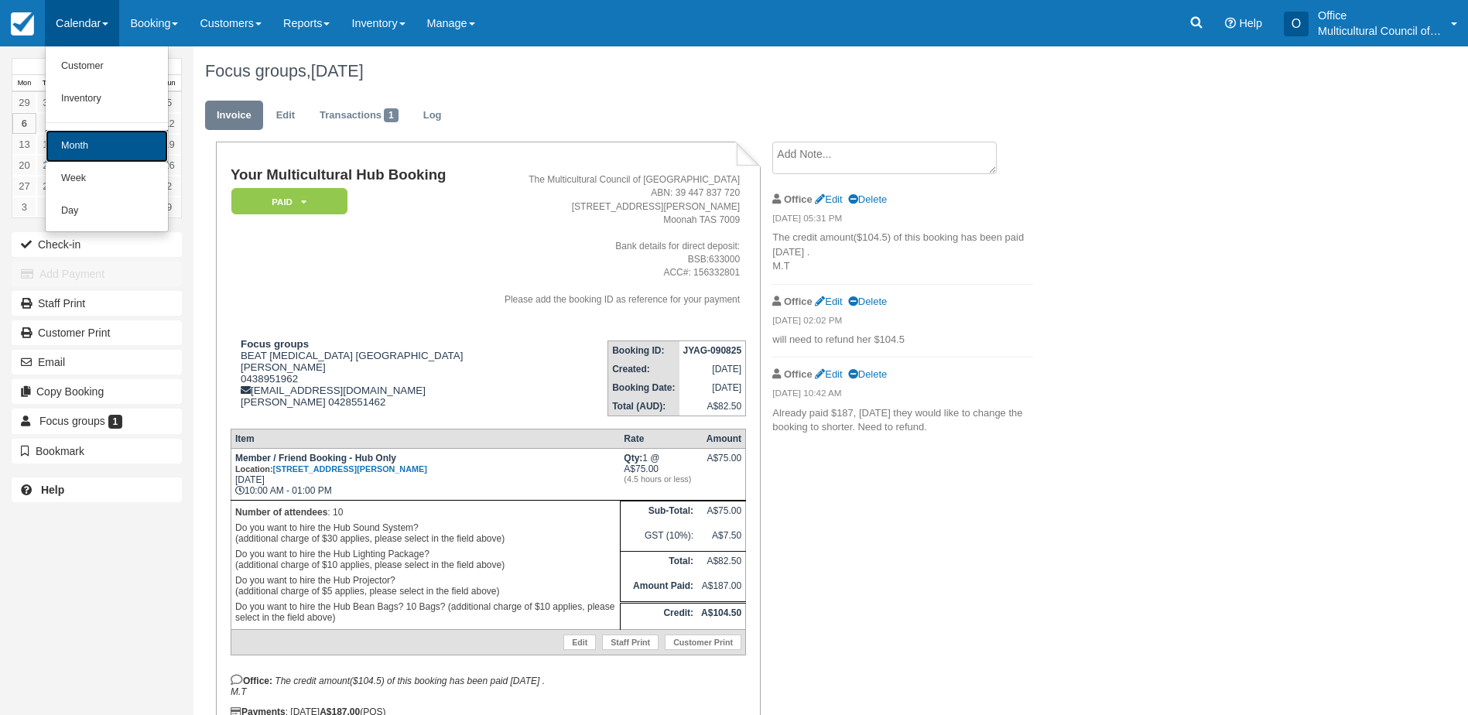
click at [101, 135] on link "Month" at bounding box center [107, 146] width 122 height 32
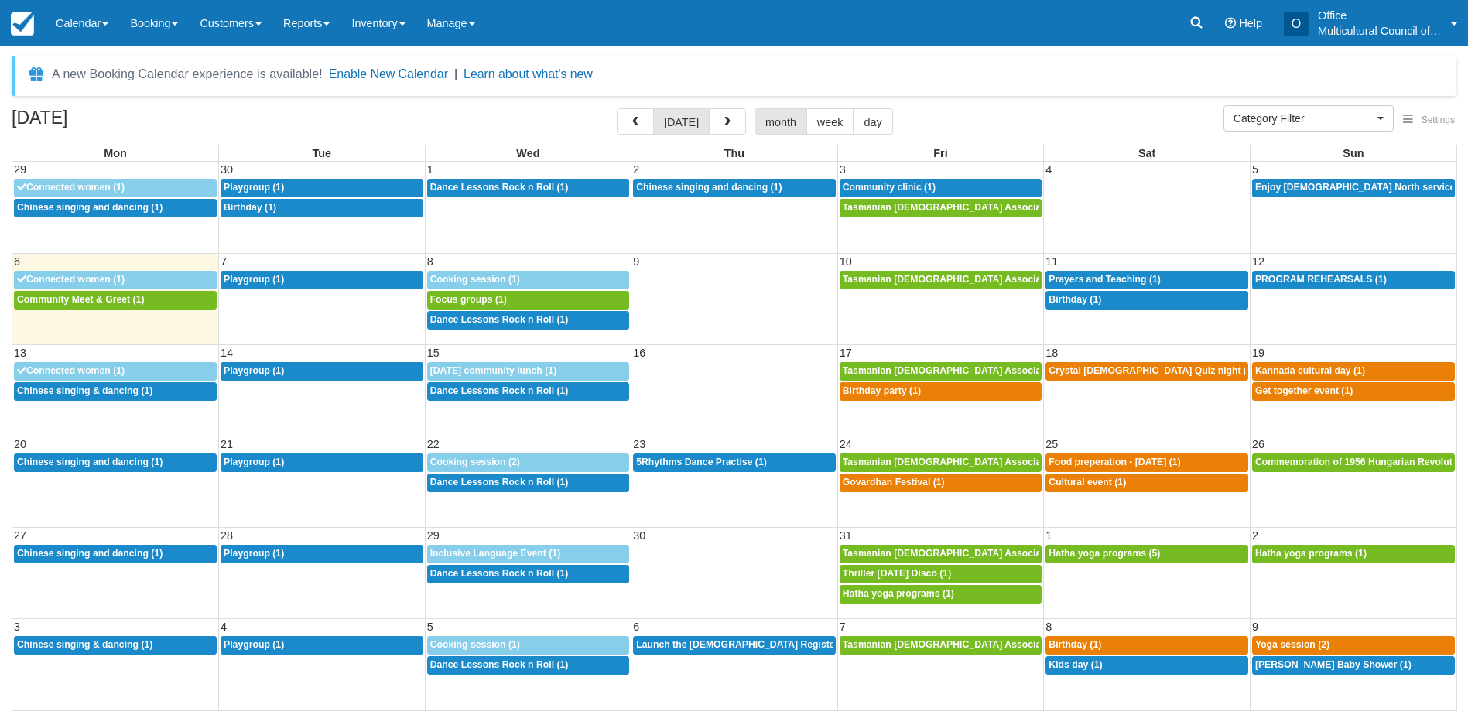
select select
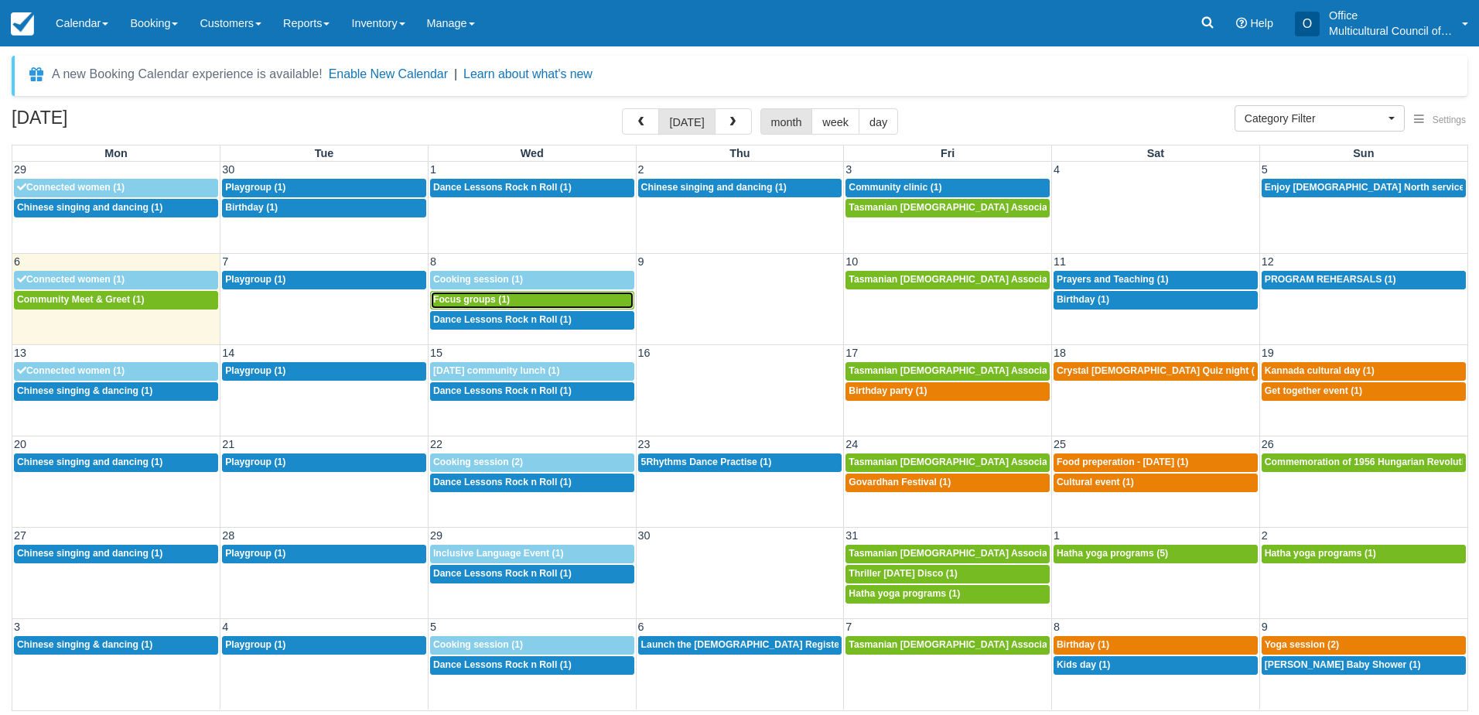
click at [489, 302] on span "Focus groups (1)" at bounding box center [471, 299] width 77 height 11
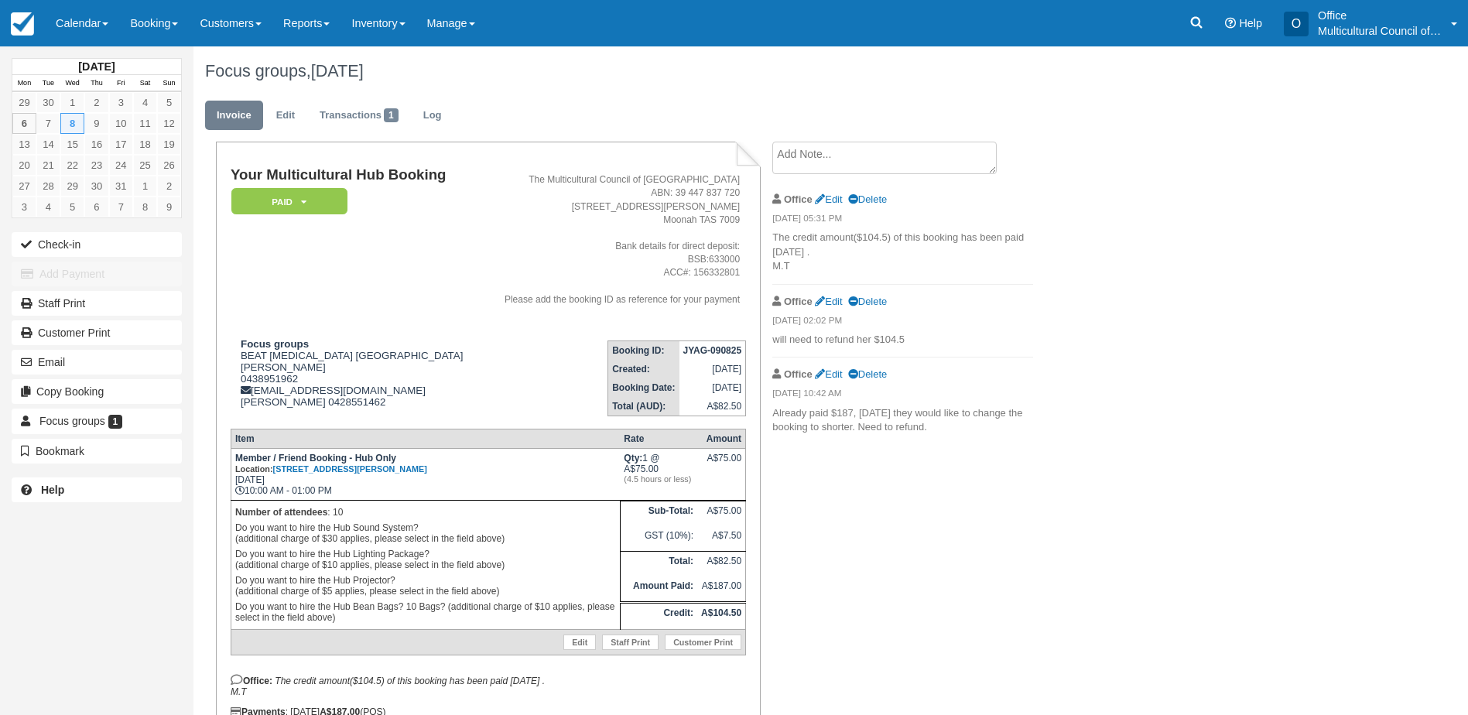
click at [987, 493] on div "Your Multicultural Hub Booking Paid   Pending Reserved Bond and deposit Cancell…" at bounding box center [618, 465] width 851 height 646
click at [73, 26] on link "Calendar" at bounding box center [82, 23] width 74 height 46
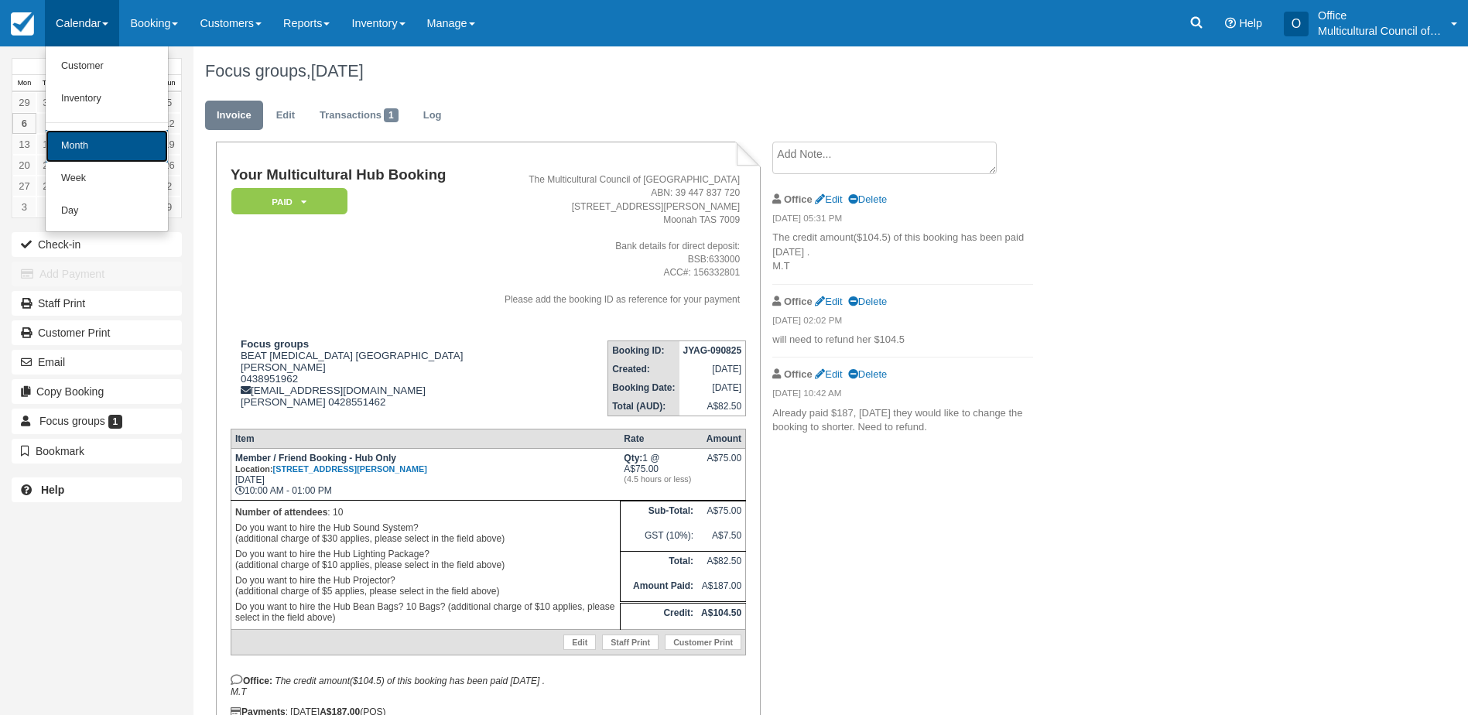
click at [109, 147] on link "Month" at bounding box center [107, 146] width 122 height 32
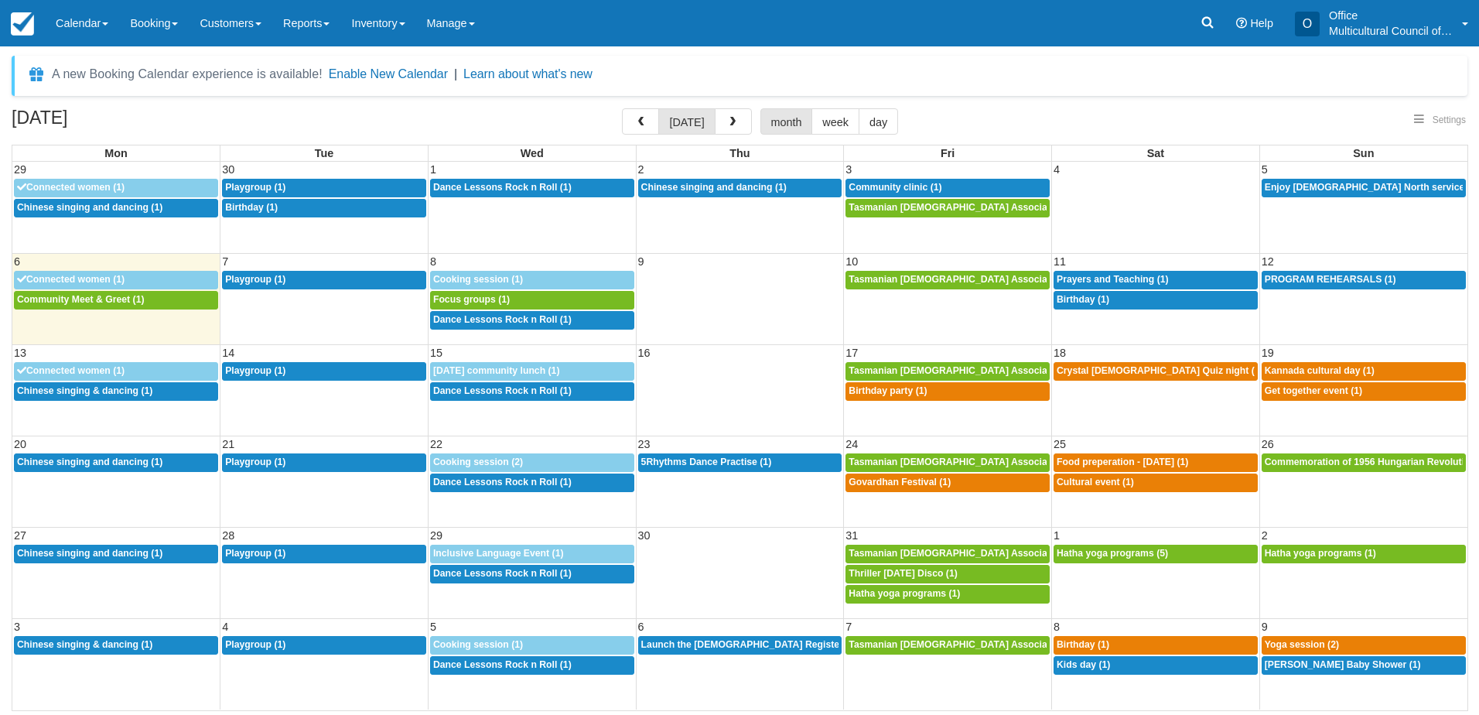
select select
click at [730, 122] on span "button" at bounding box center [732, 122] width 11 height 11
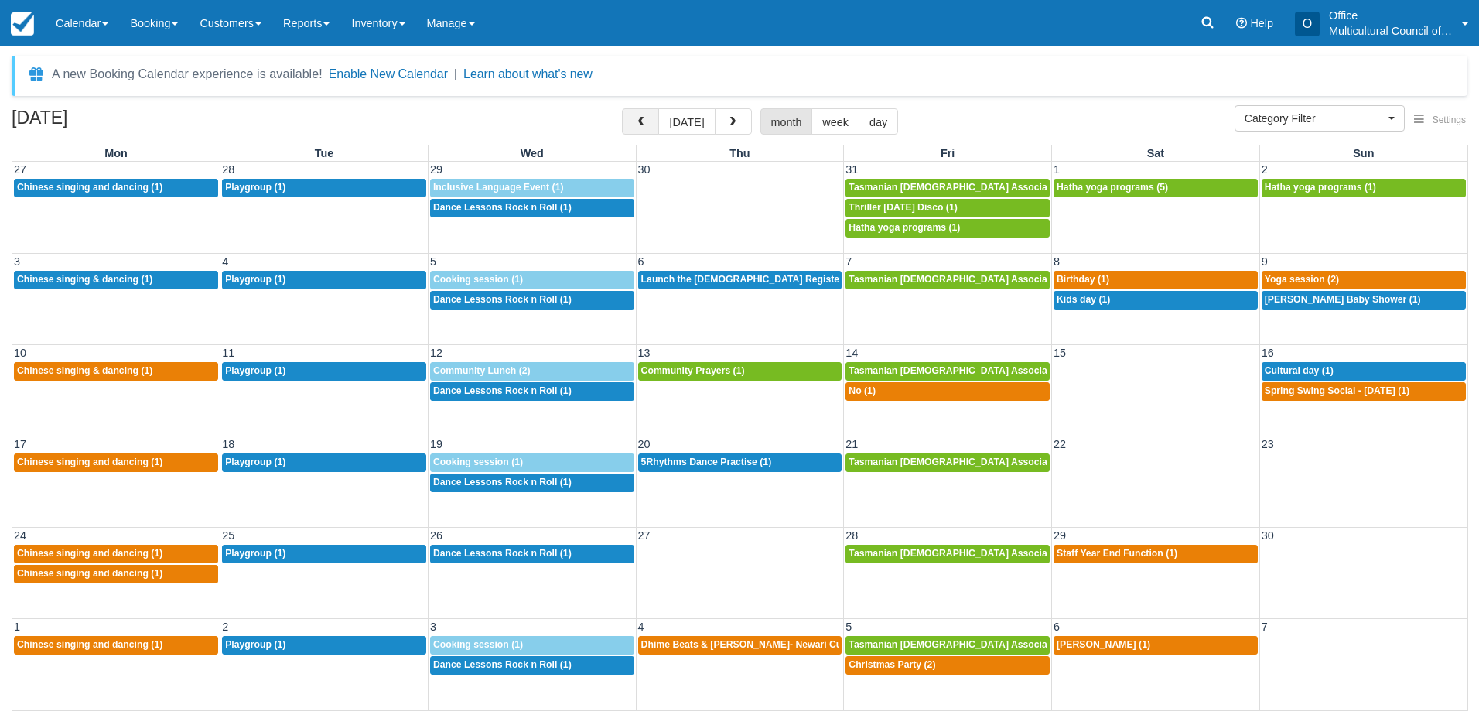
click at [637, 127] on button "button" at bounding box center [640, 121] width 37 height 26
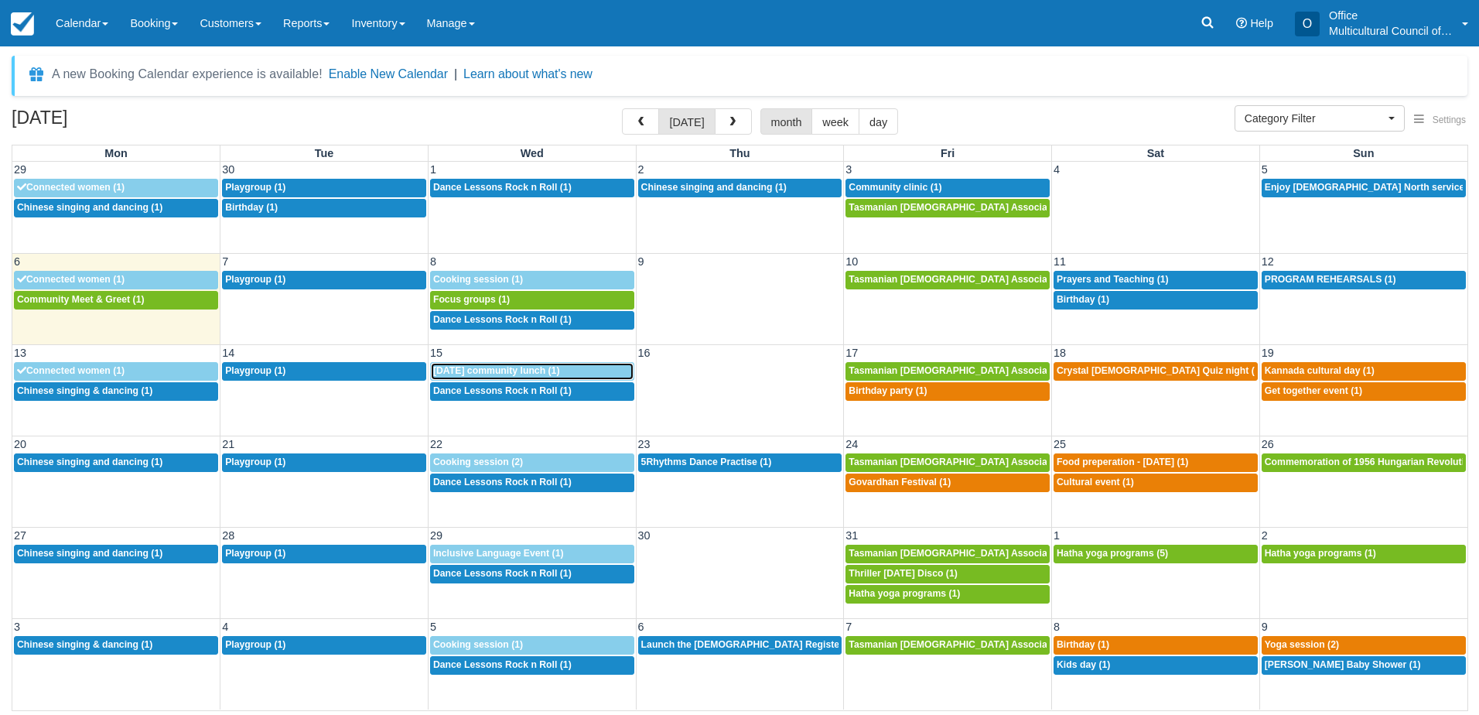
click at [537, 371] on span "Seniors week community lunch (1)" at bounding box center [496, 370] width 127 height 11
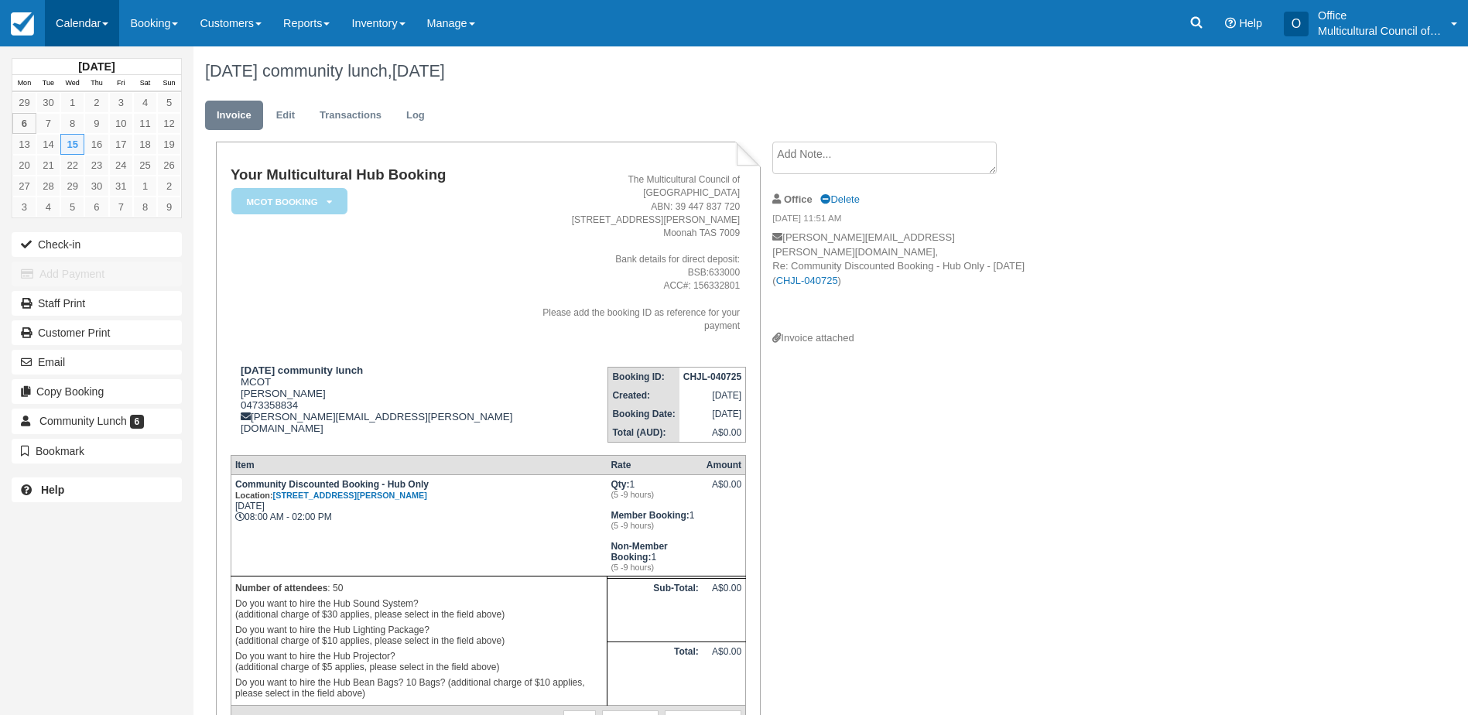
click at [91, 19] on link "Calendar" at bounding box center [82, 23] width 74 height 46
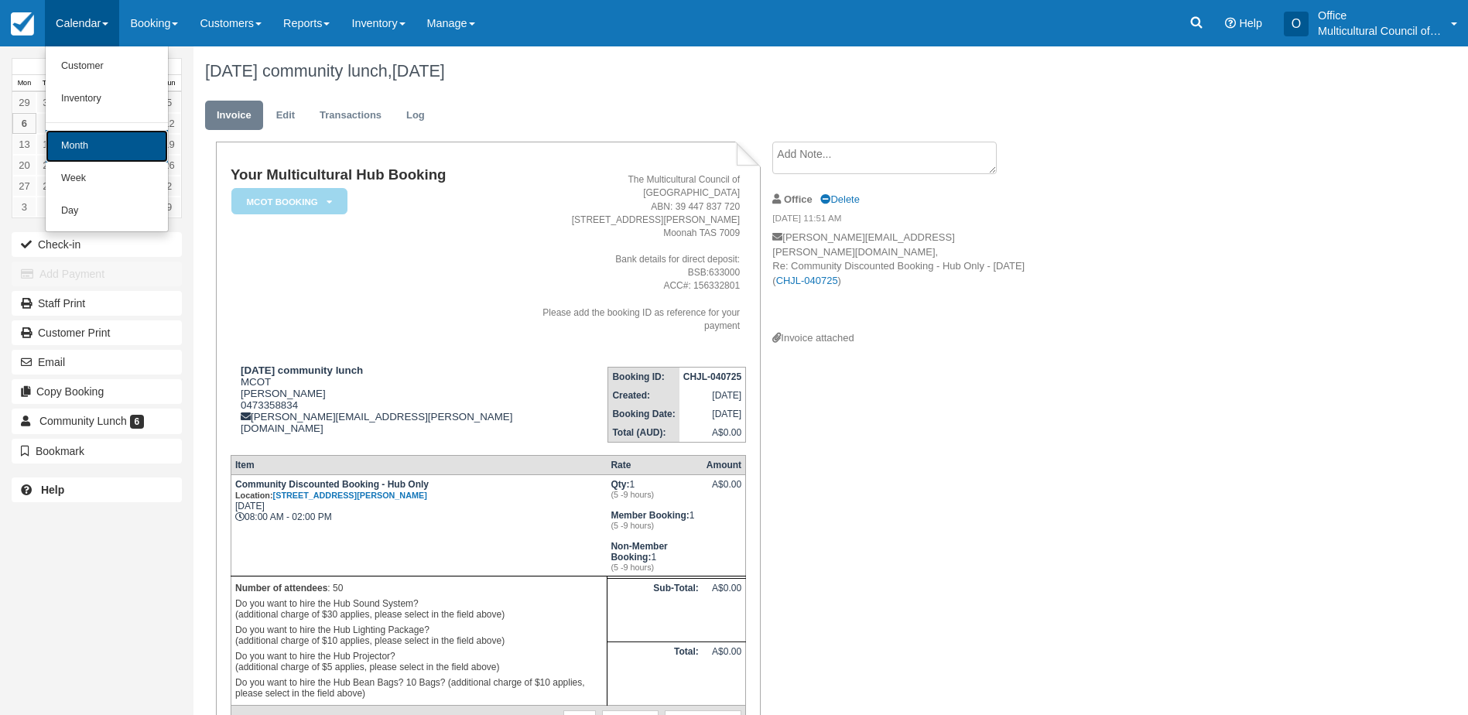
click at [108, 134] on link "Month" at bounding box center [107, 146] width 122 height 32
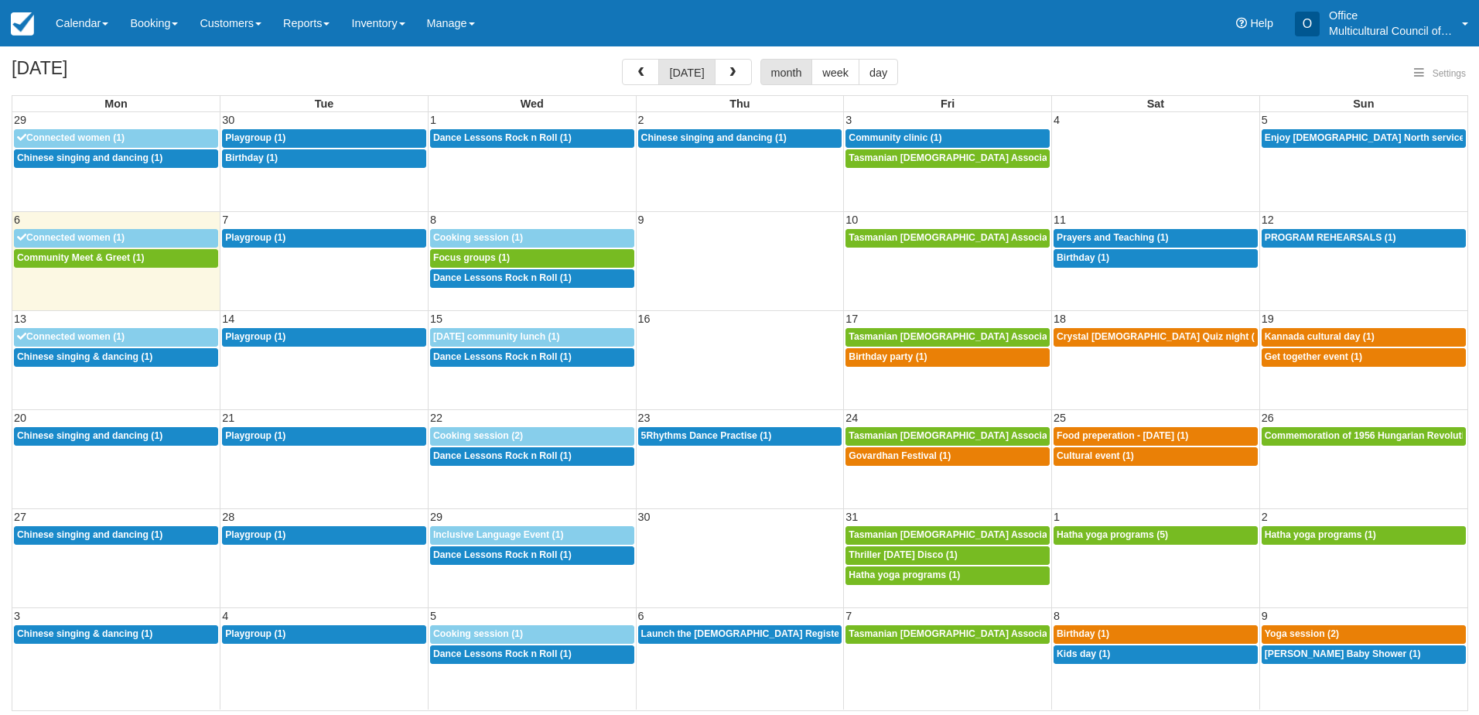
select select
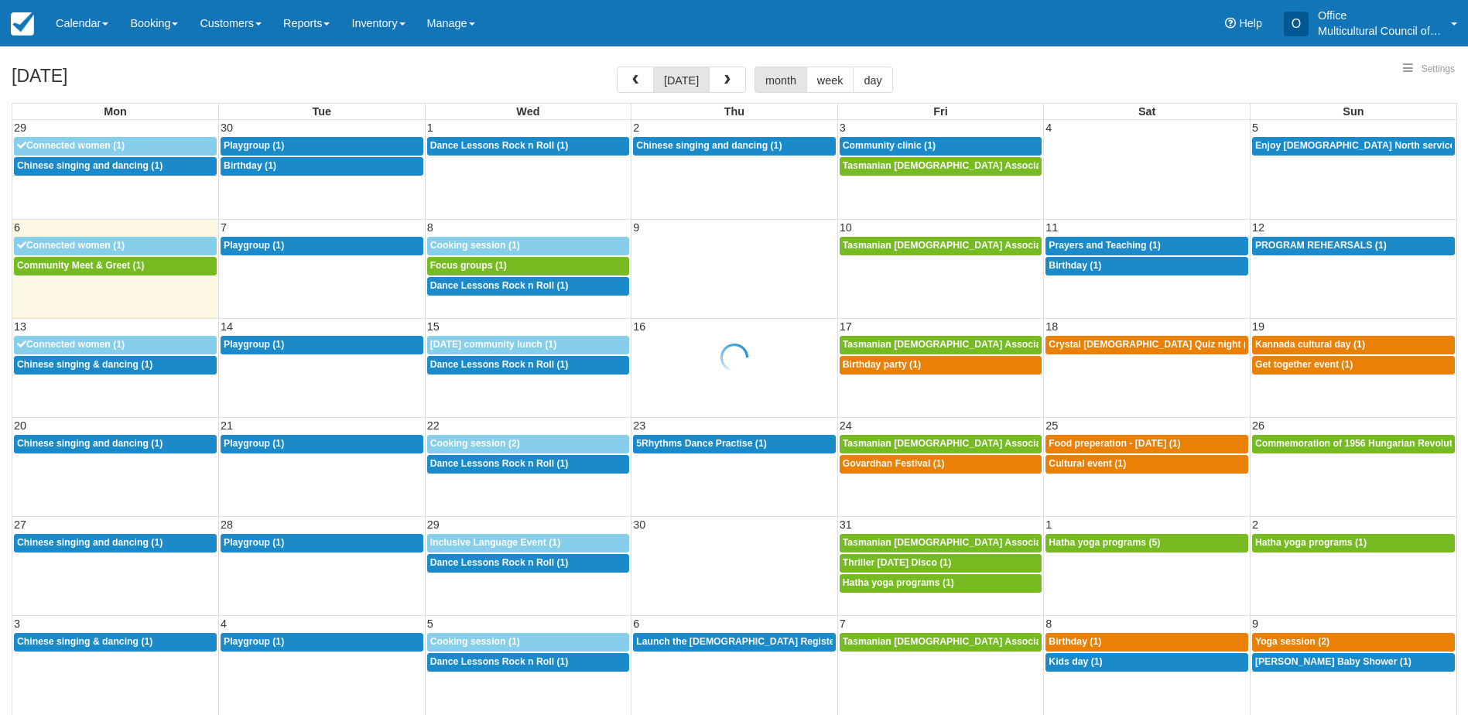
select select
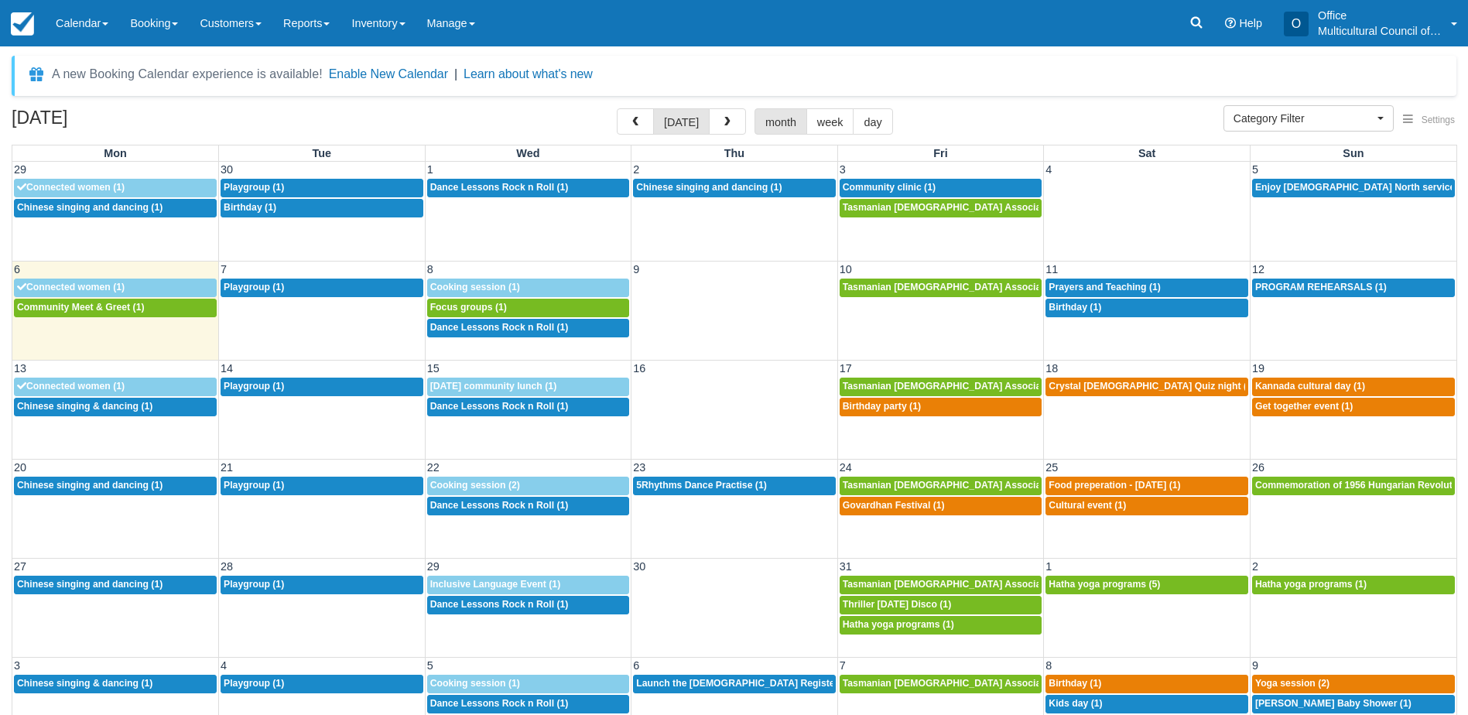
click at [240, 126] on div "[DATE] [DATE] month week day" at bounding box center [734, 124] width 1445 height 33
click at [498, 309] on span "Focus groups (1)" at bounding box center [468, 307] width 77 height 11
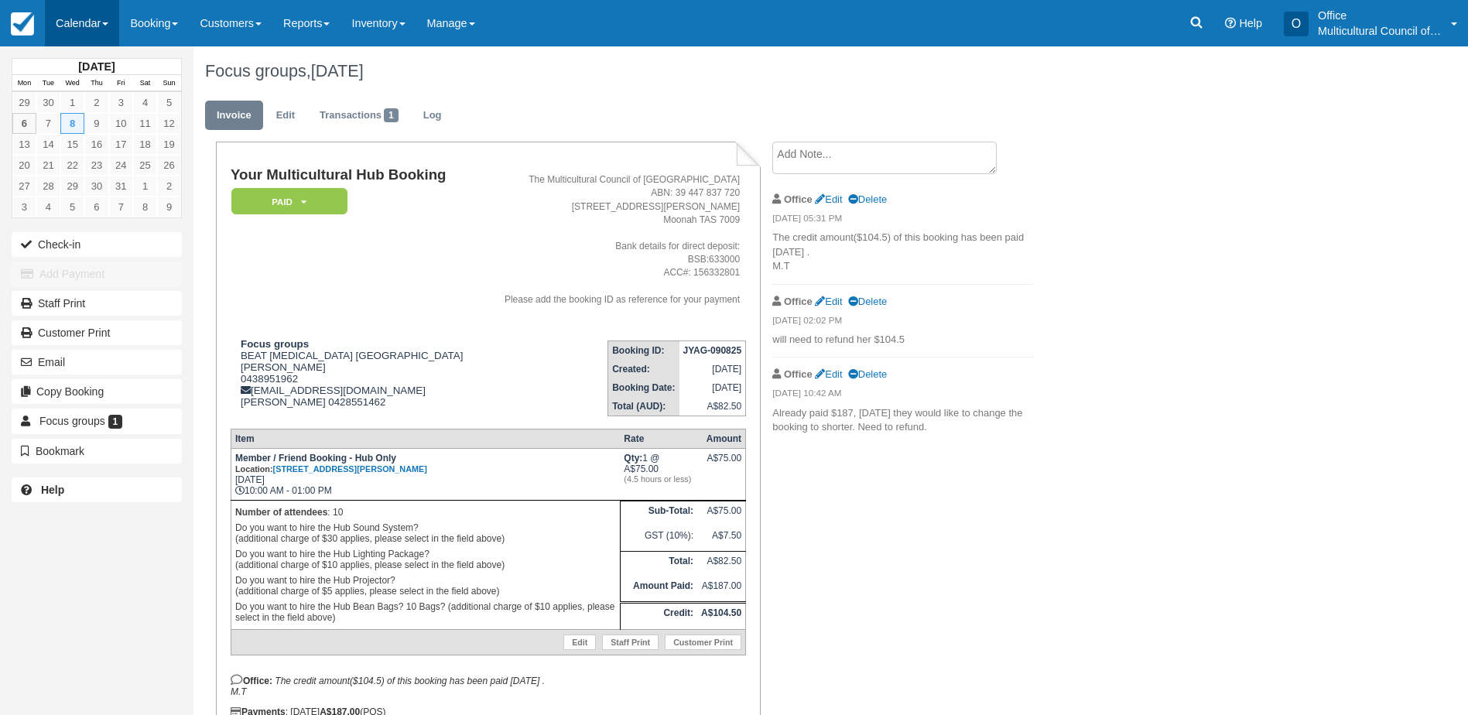
click at [77, 20] on link "Calendar" at bounding box center [82, 23] width 74 height 46
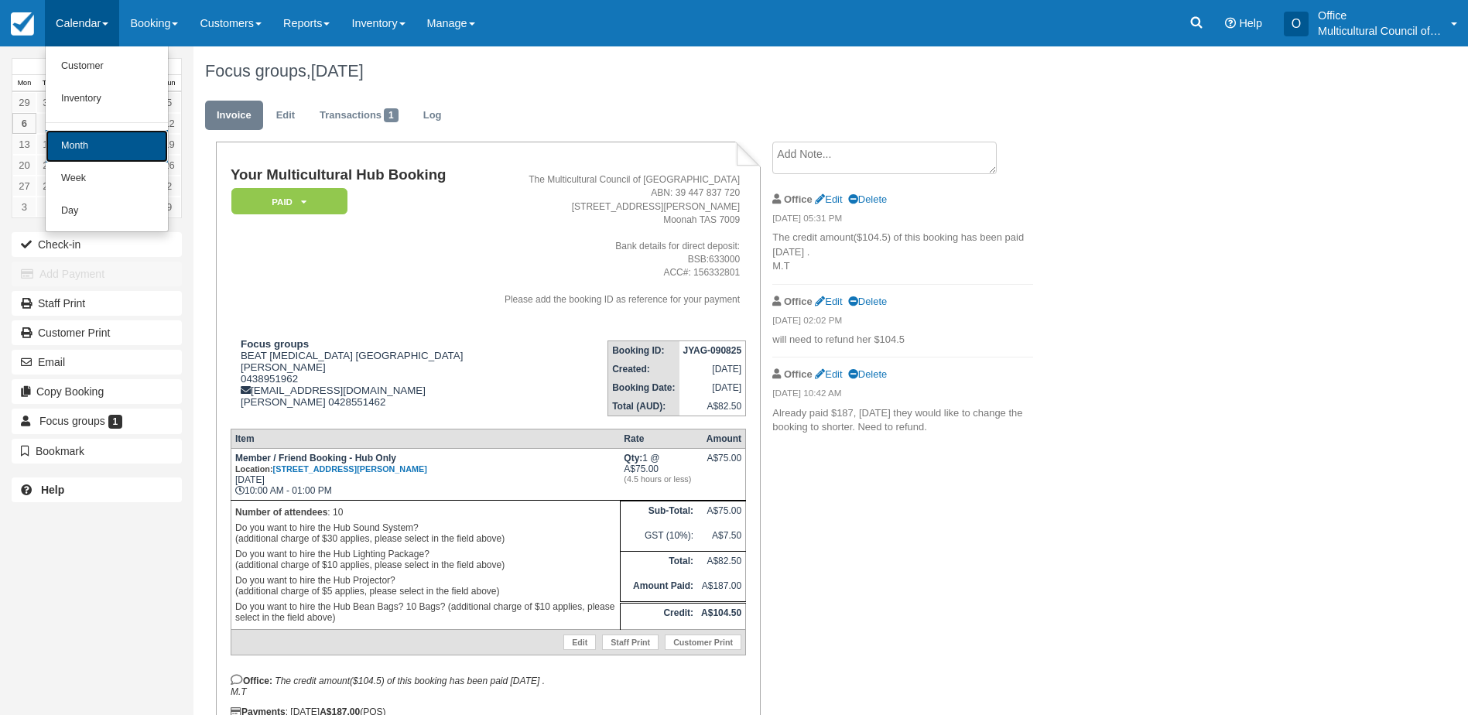
click at [136, 142] on link "Month" at bounding box center [107, 146] width 122 height 32
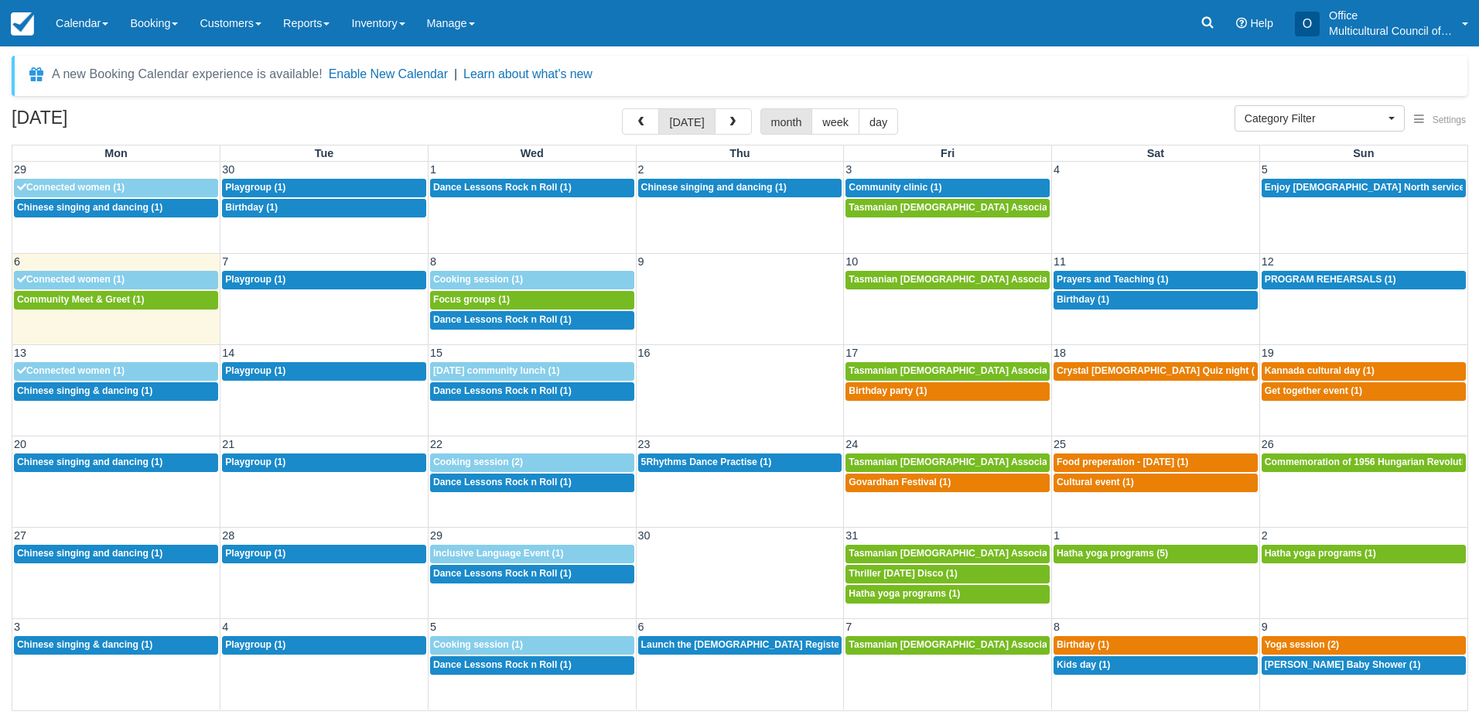
select select
click at [484, 303] on span "Focus groups (1)" at bounding box center [471, 299] width 77 height 11
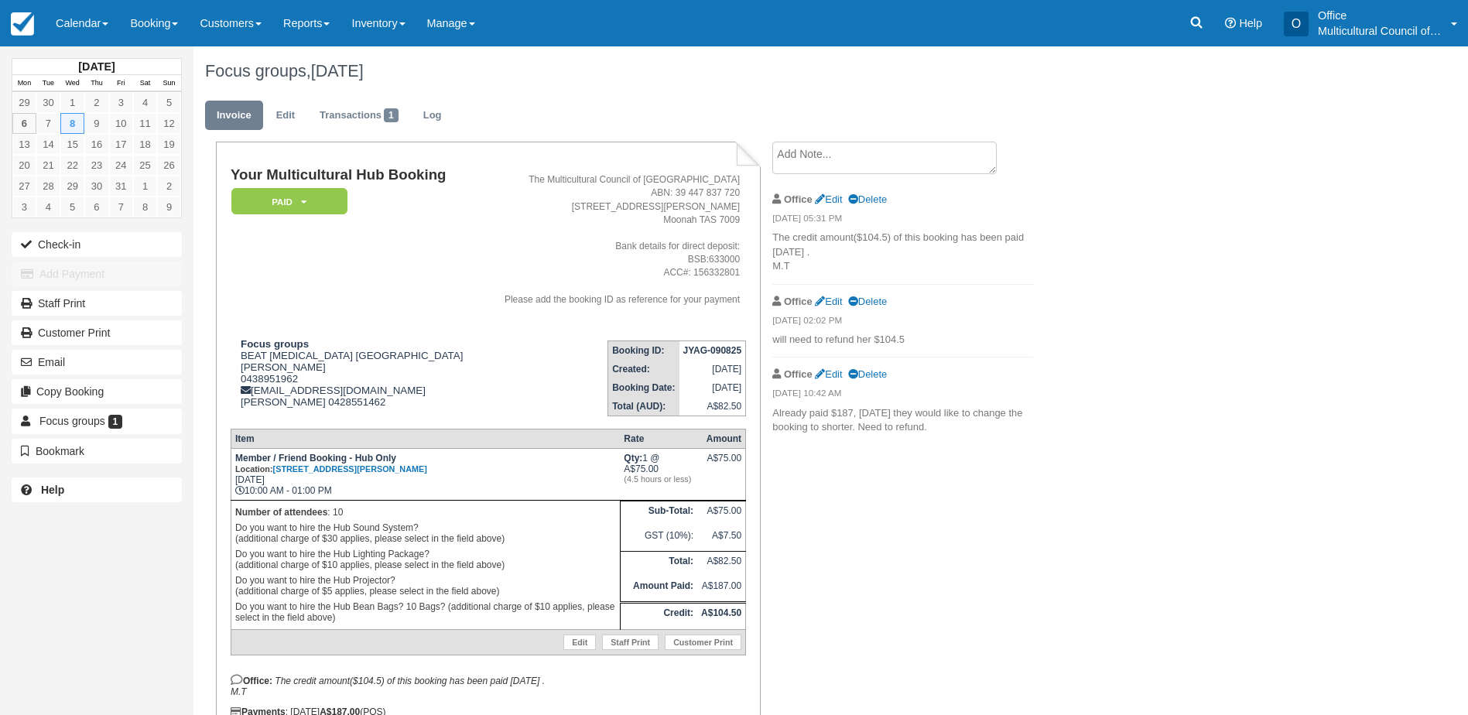
click at [857, 156] on textarea at bounding box center [884, 158] width 224 height 32
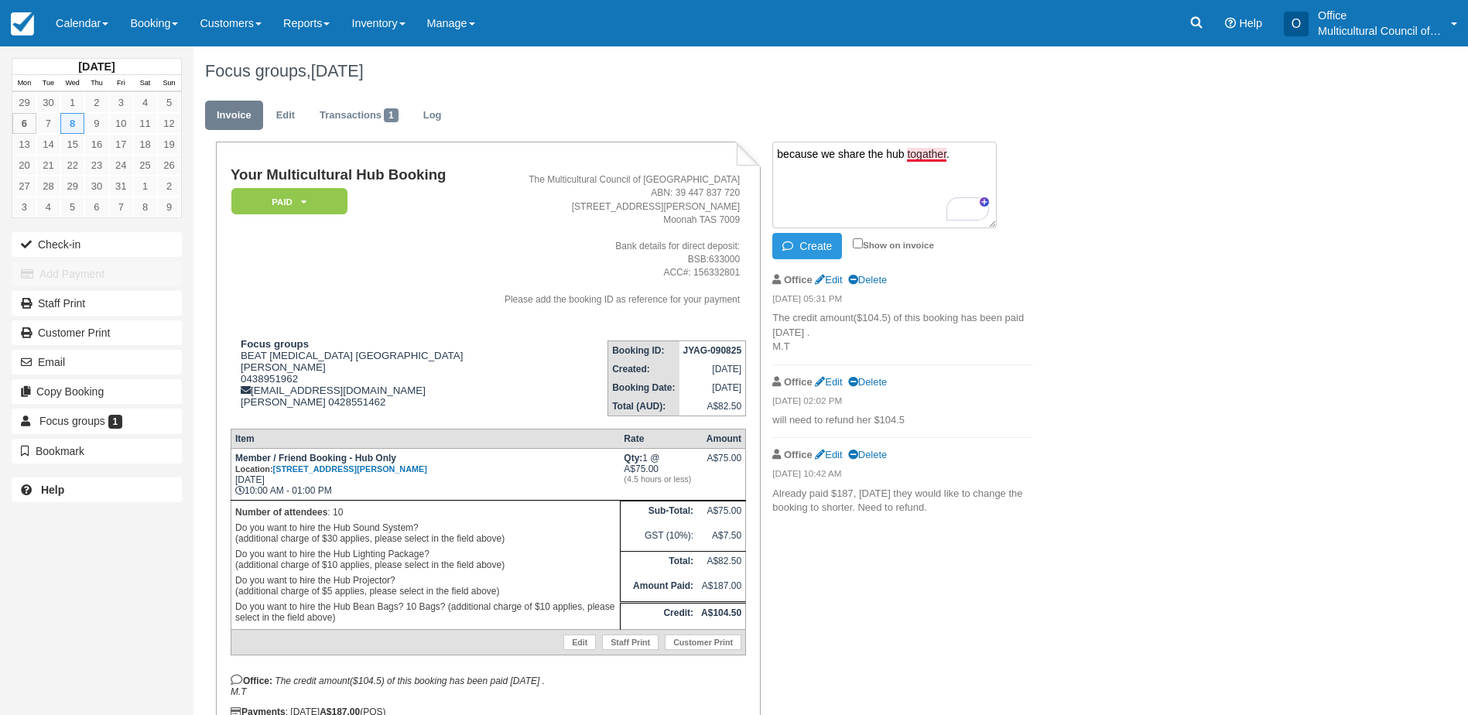
click at [930, 152] on textarea "because we share the hub togather." at bounding box center [884, 185] width 224 height 87
click at [966, 158] on textarea "because we share the hub together." at bounding box center [884, 185] width 224 height 87
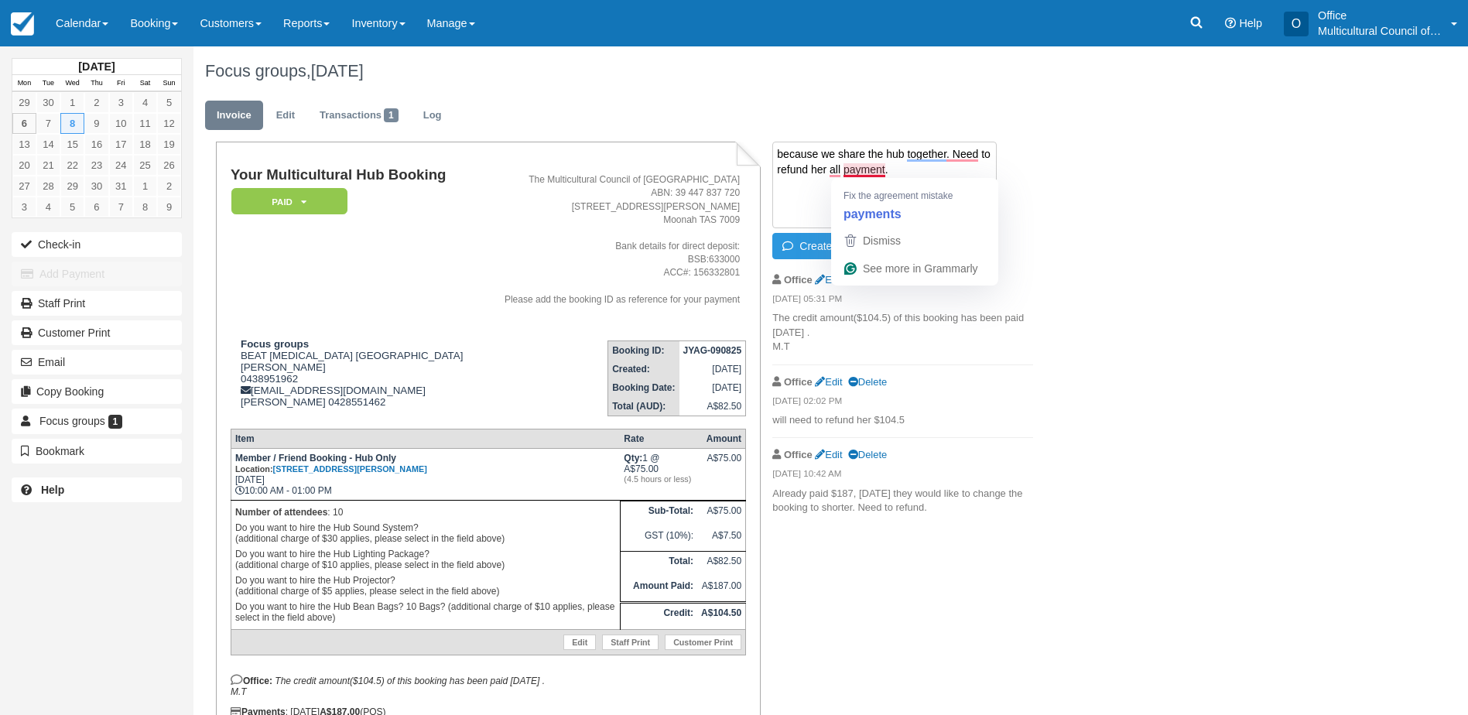
click at [852, 165] on textarea "because we share the hub together. Need to refund her all payment." at bounding box center [884, 185] width 224 height 87
click at [965, 158] on textarea "because we share the hub together. Need to refund her all payments." at bounding box center [884, 185] width 224 height 87
click at [835, 166] on textarea "because we share the hub together, need to refund her all payments." at bounding box center [884, 185] width 224 height 87
click at [816, 157] on textarea "because we share the hub together, need to refund her all payments." at bounding box center [884, 185] width 224 height 87
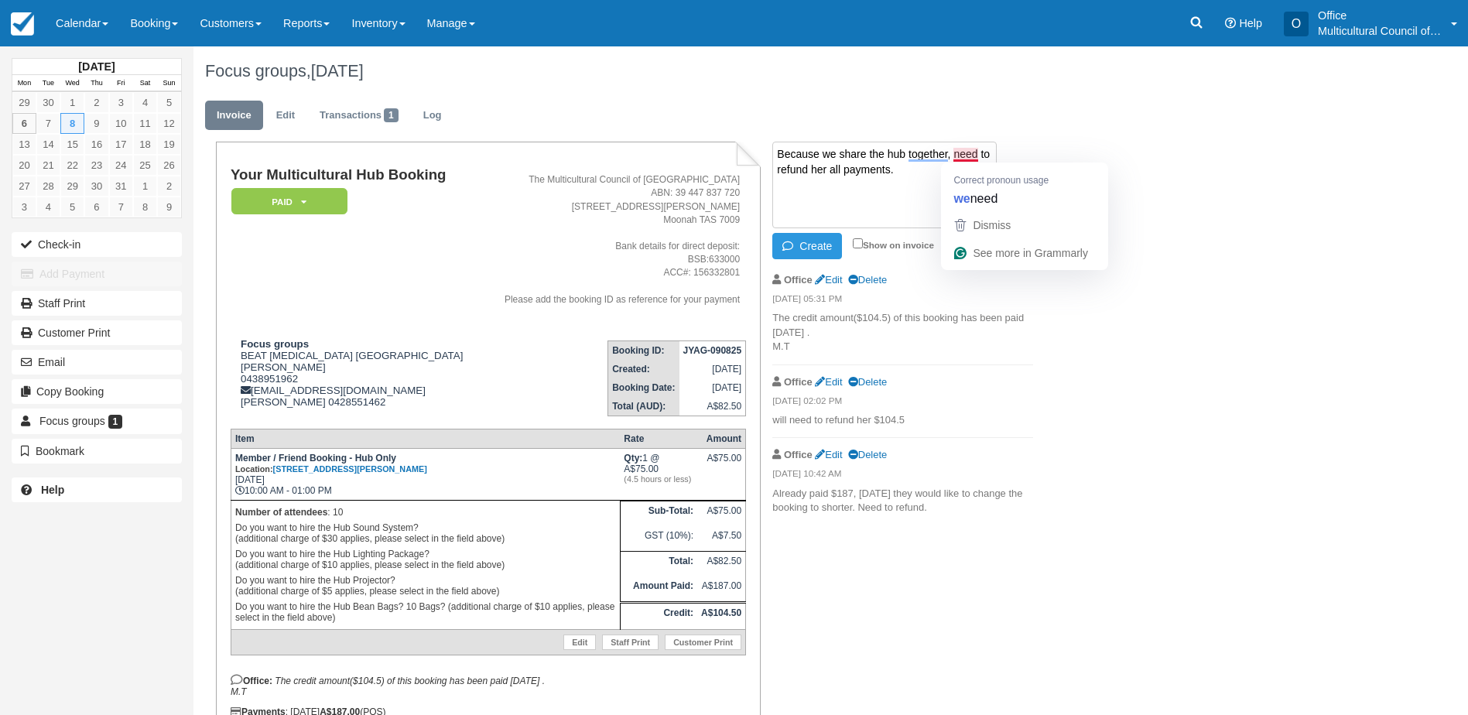
click at [967, 151] on textarea "Because we share the hub together, need to refund her all payments." at bounding box center [884, 185] width 224 height 87
type textarea "Because we share the hub together, we need to refund her all payments."
click at [814, 249] on button "Create" at bounding box center [807, 246] width 70 height 26
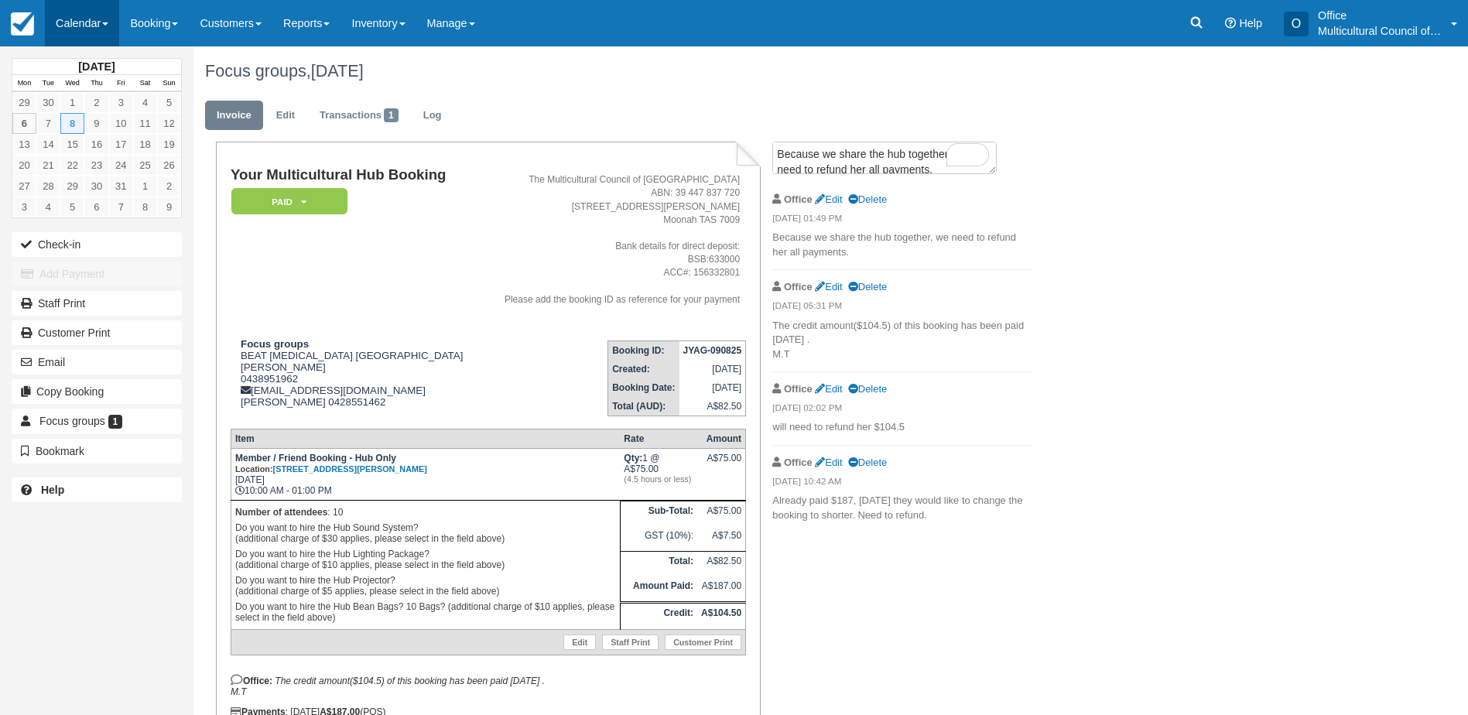
click at [67, 31] on link "Calendar" at bounding box center [82, 23] width 74 height 46
click at [1086, 303] on div "Focus groups, [DATE] Invoice Edit Transactions 1 Log Your Multicultural Hub Boo…" at bounding box center [743, 416] width 1101 height 741
click at [78, 35] on link "Calendar" at bounding box center [82, 23] width 74 height 46
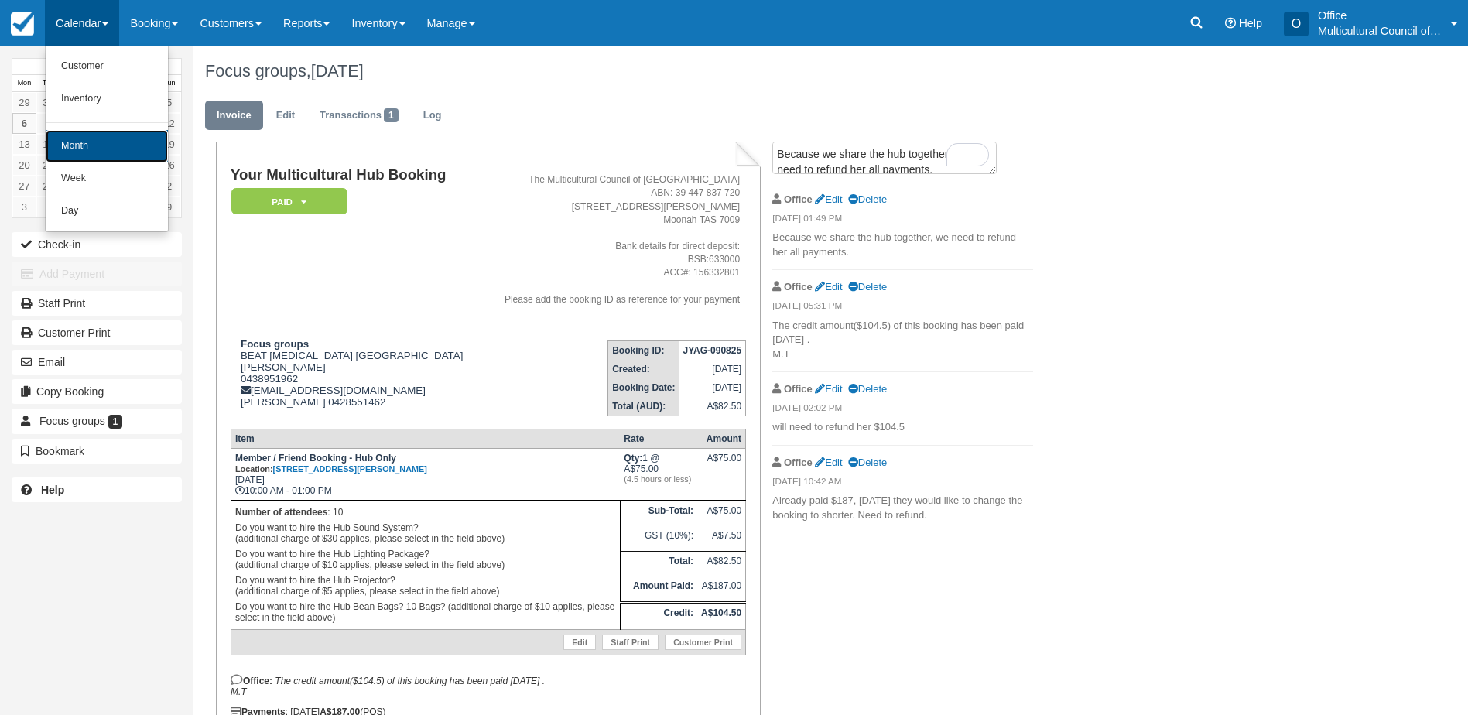
click at [114, 144] on link "Month" at bounding box center [107, 146] width 122 height 32
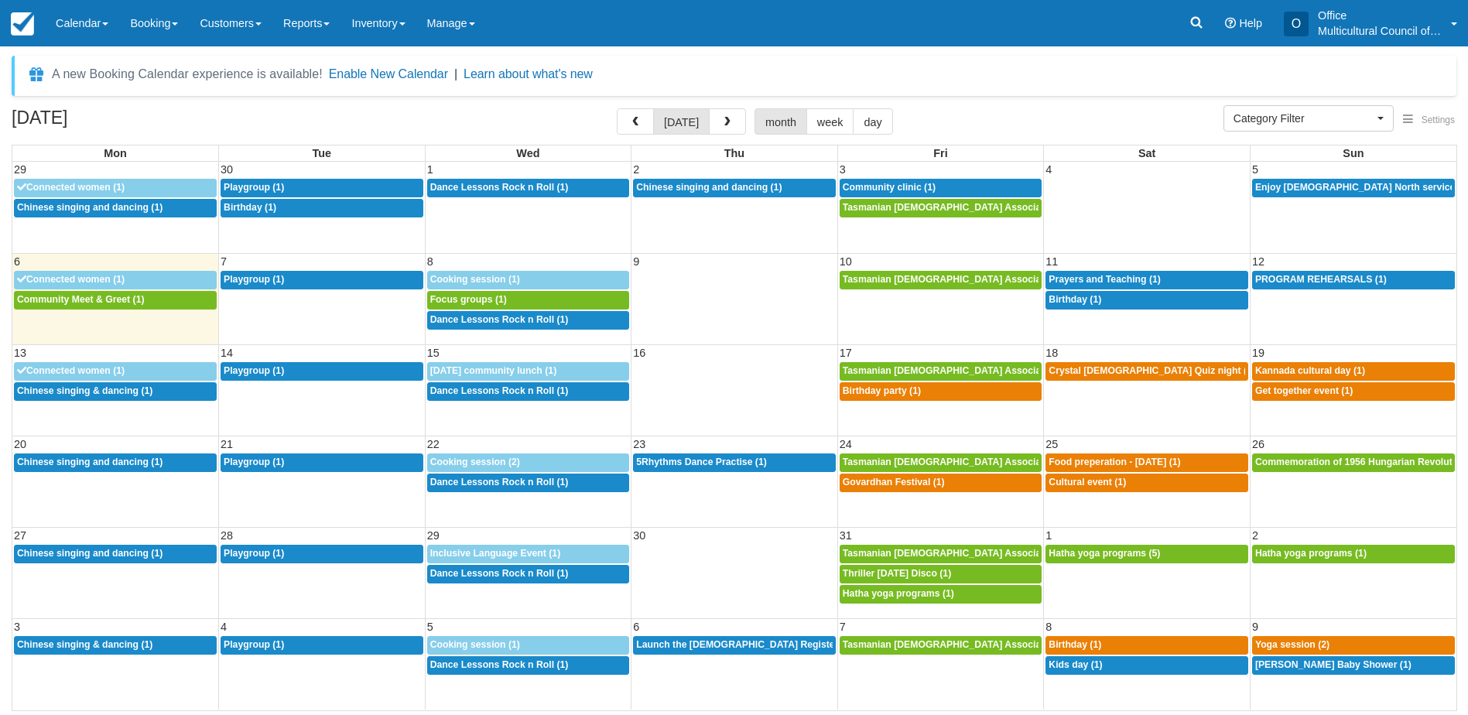
select select
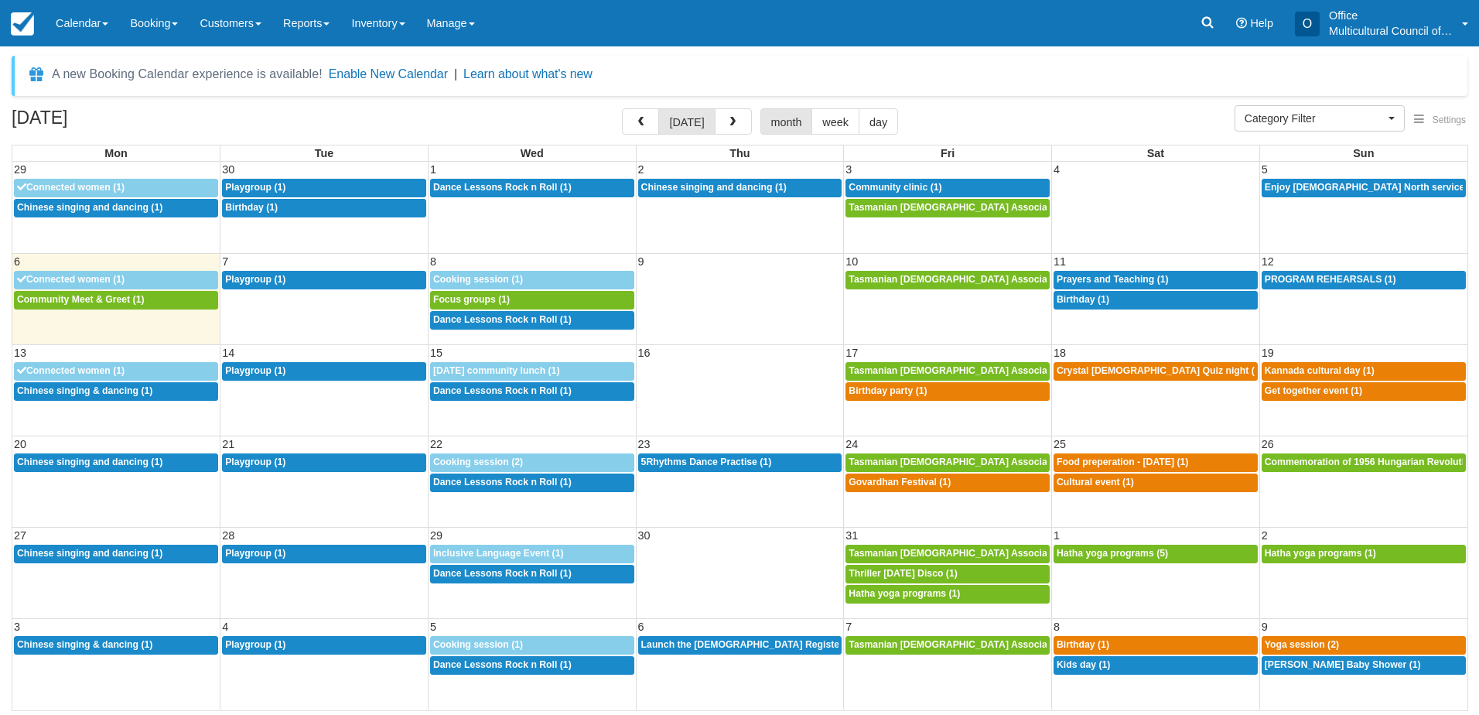
select select
